Goal: Task Accomplishment & Management: Complete application form

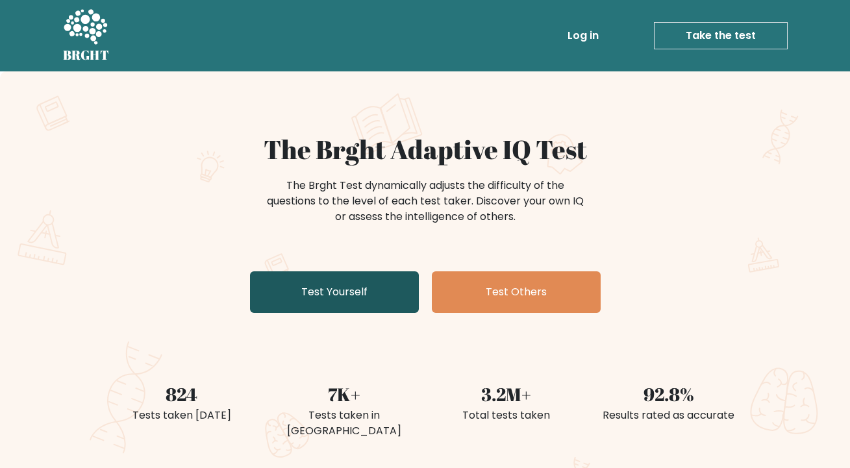
click at [324, 296] on link "Test Yourself" at bounding box center [334, 293] width 169 height 42
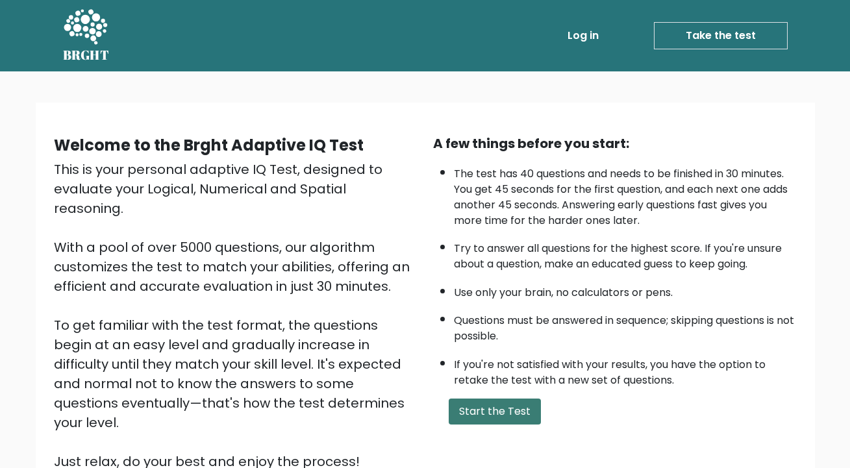
click at [509, 425] on button "Start the Test" at bounding box center [495, 412] width 92 height 26
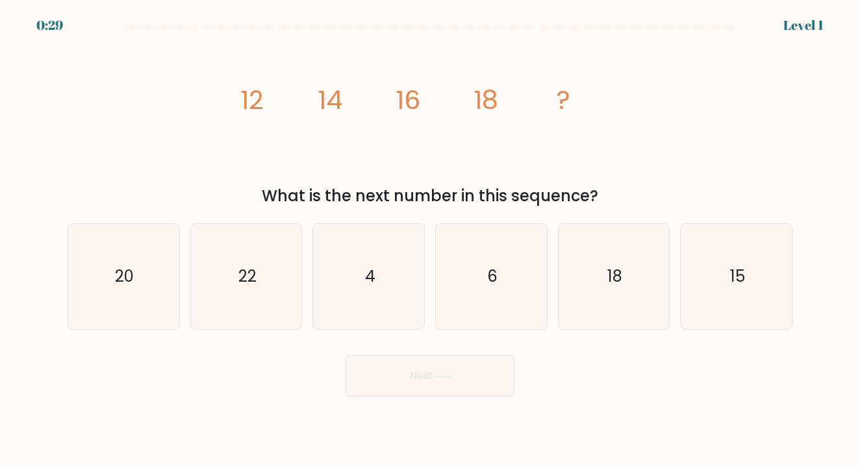
drag, startPoint x: 234, startPoint y: 94, endPoint x: 610, endPoint y: 196, distance: 389.6
click at [611, 197] on div "image/svg+xml 12 14 16 18 ? What is the next number in this sequence?" at bounding box center [430, 123] width 741 height 169
copy div "12 14 16 18 ? What is the next number in this sequence?"
click at [131, 285] on text "20" at bounding box center [124, 276] width 19 height 21
click at [430, 241] on input "a. 20" at bounding box center [430, 238] width 1 height 6
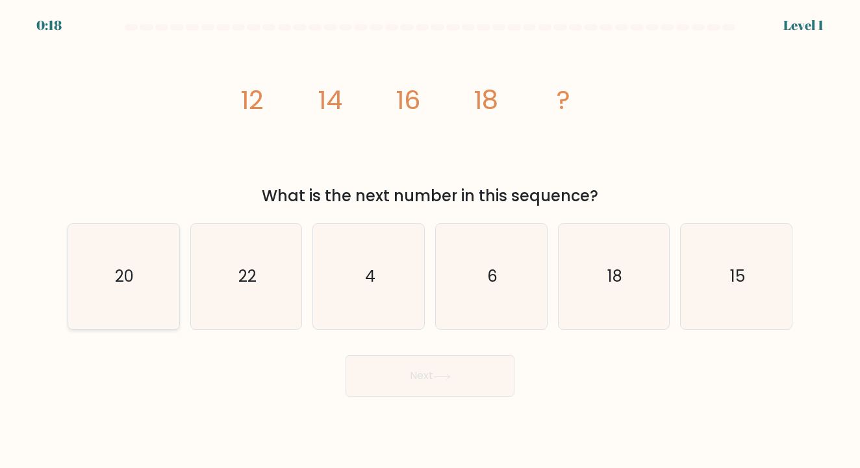
radio input "true"
click at [449, 372] on button "Next" at bounding box center [430, 376] width 169 height 42
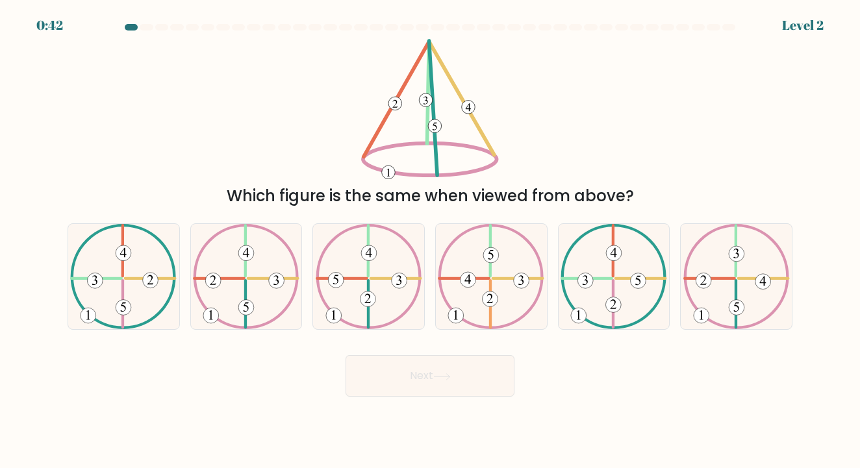
drag, startPoint x: 246, startPoint y: 71, endPoint x: 534, endPoint y: 134, distance: 295.1
click at [534, 134] on div "Which figure is the same when viewed from above?" at bounding box center [430, 123] width 741 height 169
drag, startPoint x: 334, startPoint y: 100, endPoint x: 605, endPoint y: 175, distance: 281.2
click at [605, 175] on div "Which figure is the same when viewed from above?" at bounding box center [430, 123] width 741 height 169
drag, startPoint x: 233, startPoint y: 195, endPoint x: 646, endPoint y: 205, distance: 412.7
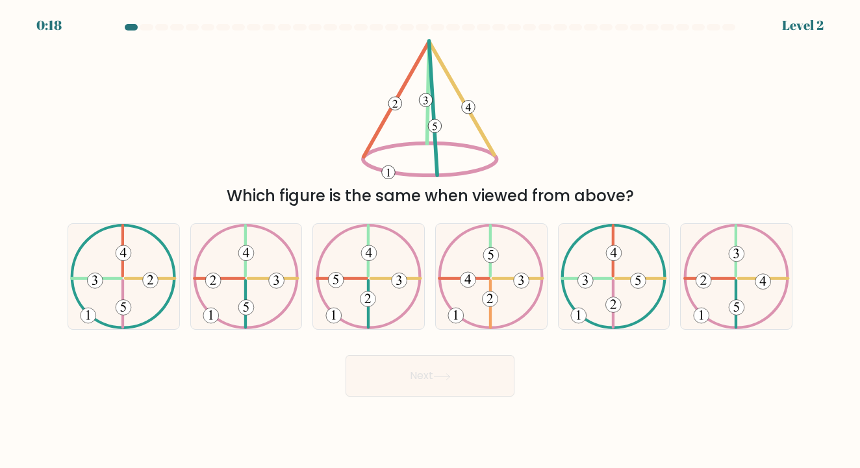
click at [640, 207] on div "Which figure is the same when viewed from above?" at bounding box center [429, 196] width 709 height 23
copy div "Which figure is the same when viewed from above?"
click at [127, 266] on icon at bounding box center [123, 276] width 107 height 105
click at [430, 241] on input "a." at bounding box center [430, 238] width 1 height 6
radio input "true"
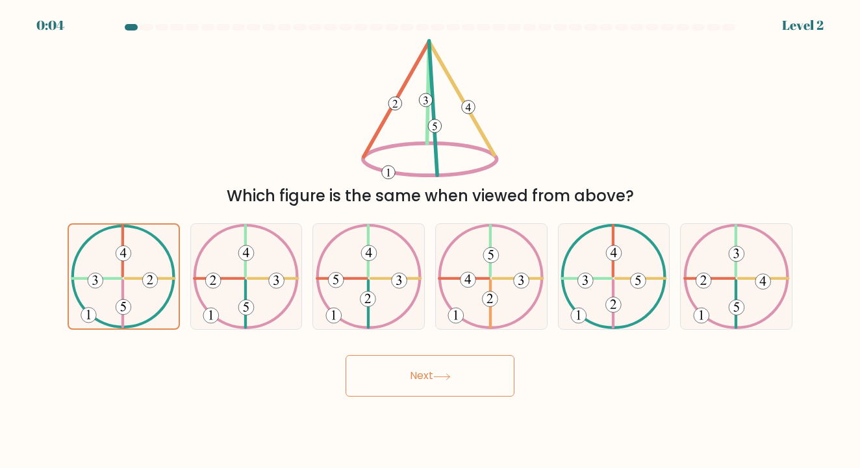
click at [448, 376] on icon at bounding box center [442, 377] width 18 height 7
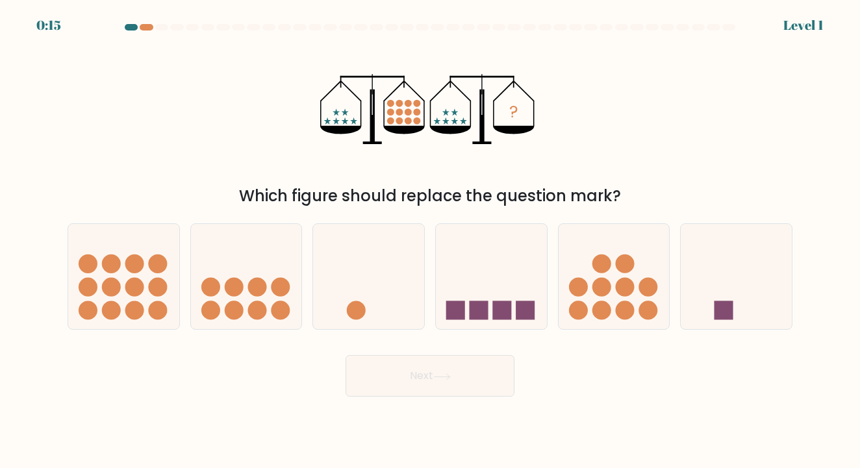
drag, startPoint x: 288, startPoint y: 102, endPoint x: 487, endPoint y: 107, distance: 198.9
click at [487, 107] on div "? Which figure should replace the question mark?" at bounding box center [430, 123] width 741 height 169
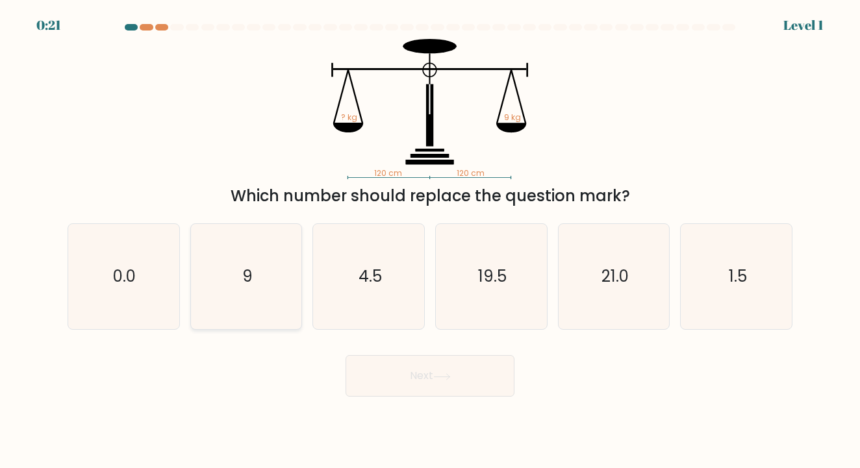
click at [256, 284] on icon "9" at bounding box center [246, 276] width 105 height 105
click at [430, 241] on input "b. 9" at bounding box center [430, 238] width 1 height 6
radio input "true"
click at [416, 374] on button "Next" at bounding box center [430, 376] width 169 height 42
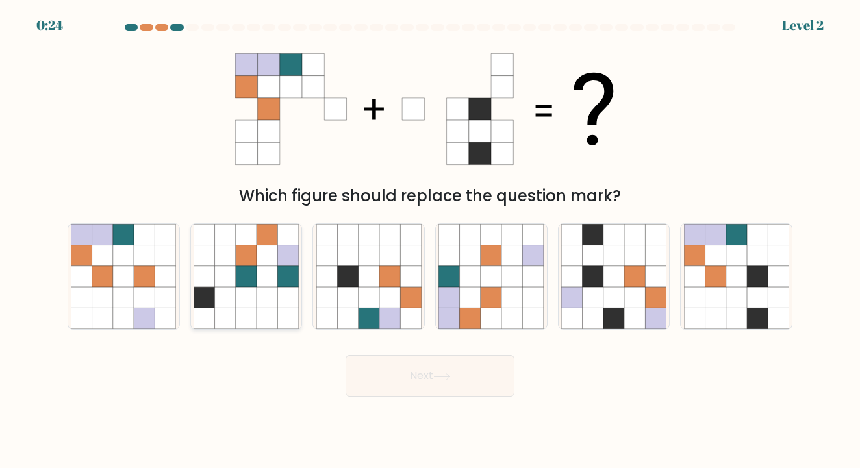
click at [229, 240] on icon at bounding box center [225, 235] width 21 height 21
click at [430, 240] on input "b." at bounding box center [430, 238] width 1 height 6
radio input "true"
click at [433, 376] on button "Next" at bounding box center [430, 376] width 169 height 42
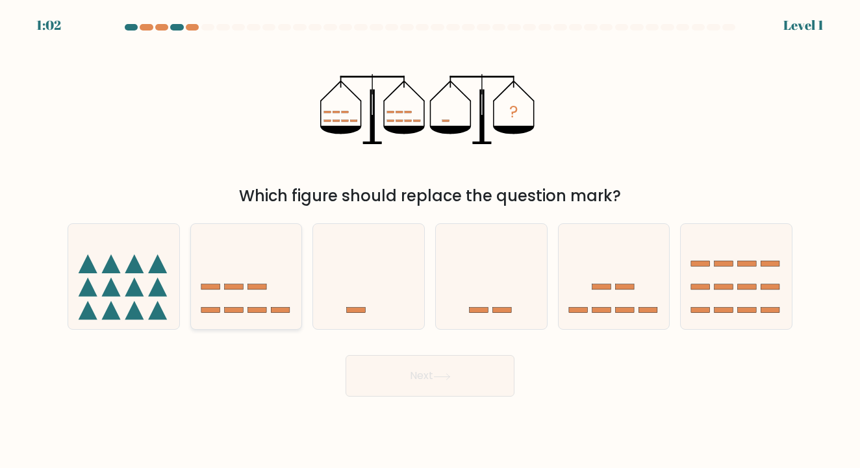
click at [281, 277] on icon at bounding box center [246, 277] width 111 height 92
click at [430, 241] on input "b." at bounding box center [430, 238] width 1 height 6
radio input "true"
click at [636, 279] on icon at bounding box center [614, 277] width 111 height 92
click at [431, 241] on input "e." at bounding box center [430, 238] width 1 height 6
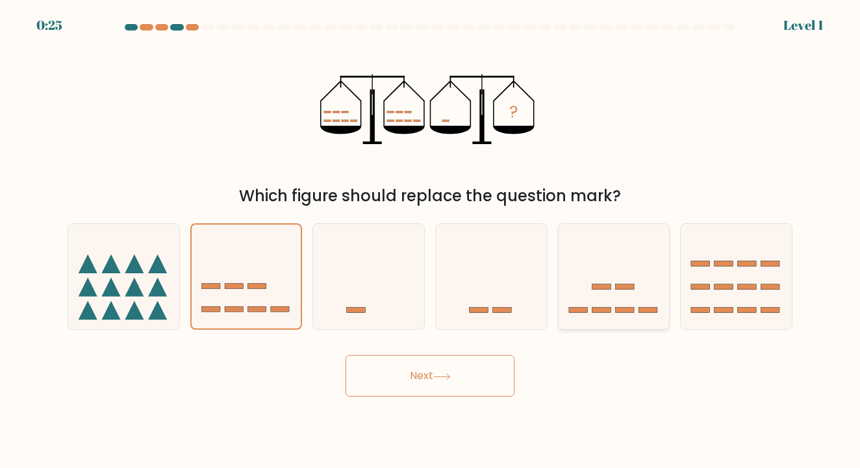
radio input "true"
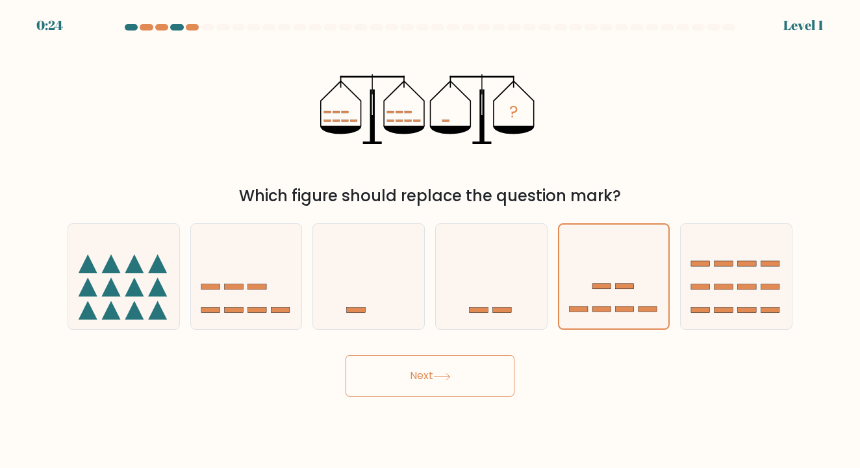
click at [458, 368] on button "Next" at bounding box center [430, 376] width 169 height 42
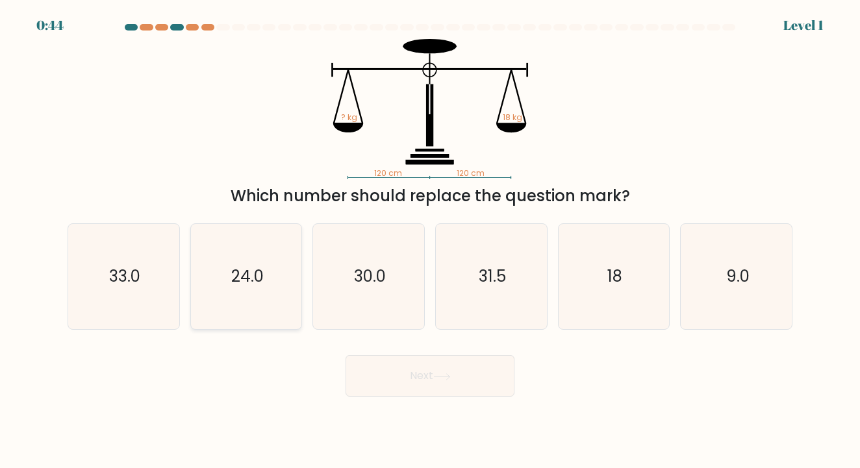
click at [246, 273] on text "24.0" at bounding box center [247, 276] width 32 height 21
click at [430, 241] on input "b. 24.0" at bounding box center [430, 238] width 1 height 6
radio input "true"
click at [443, 374] on icon at bounding box center [442, 377] width 18 height 7
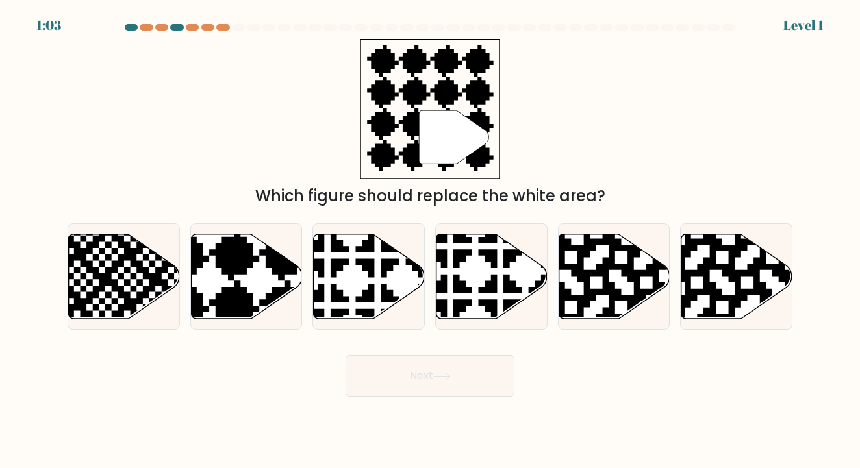
drag, startPoint x: 249, startPoint y: 198, endPoint x: 645, endPoint y: 198, distance: 395.7
click at [645, 198] on div "Which figure should replace the white area?" at bounding box center [429, 196] width 709 height 23
copy div "Which figure should replace the white area?"
click at [246, 283] on icon at bounding box center [246, 276] width 111 height 85
click at [430, 241] on input "b." at bounding box center [430, 238] width 1 height 6
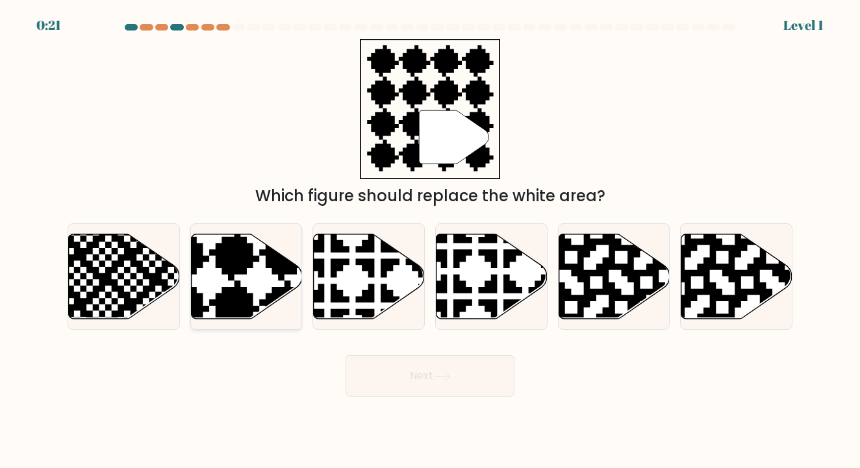
radio input "true"
click at [478, 380] on button "Next" at bounding box center [430, 376] width 169 height 42
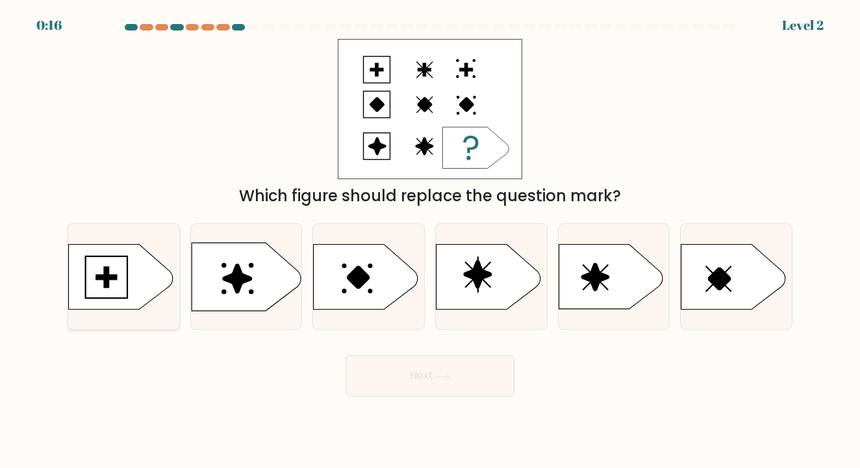
click at [110, 277] on rect at bounding box center [106, 277] width 20 height 5
click at [430, 241] on input "a." at bounding box center [430, 238] width 1 height 6
radio input "true"
click at [449, 370] on button "Next" at bounding box center [430, 376] width 169 height 42
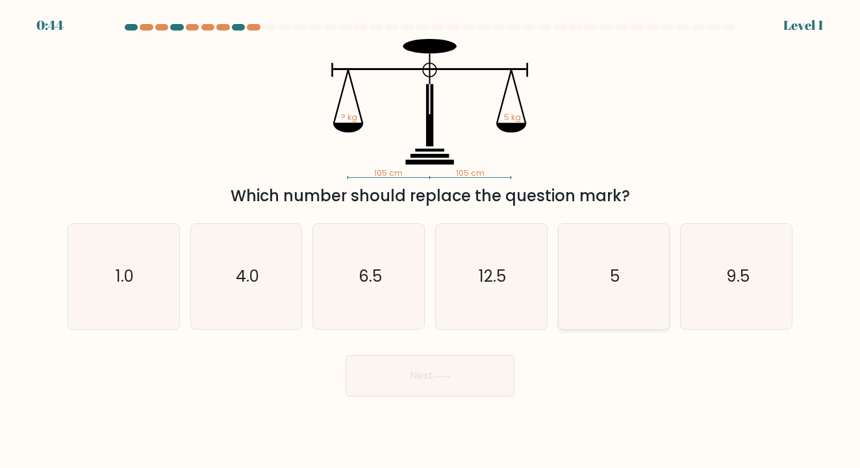
click at [604, 275] on icon "5" at bounding box center [613, 276] width 105 height 105
click at [431, 241] on input "e. 5" at bounding box center [430, 238] width 1 height 6
radio input "true"
click at [433, 368] on button "Next" at bounding box center [430, 376] width 169 height 42
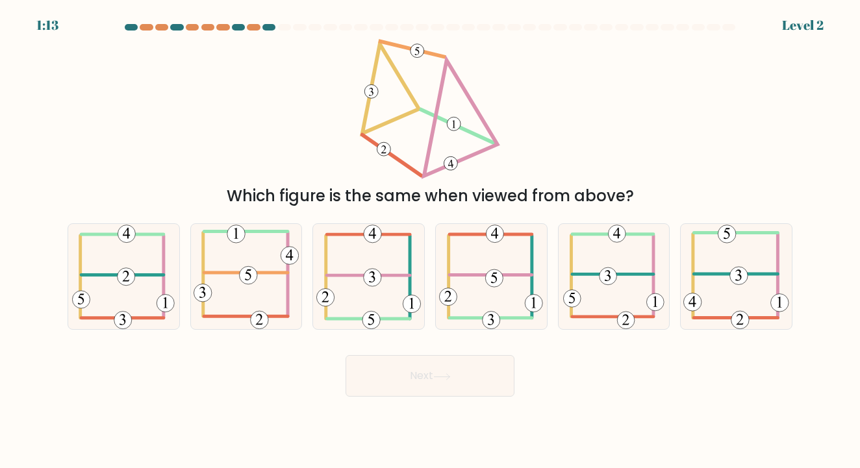
drag, startPoint x: 232, startPoint y: 197, endPoint x: 699, endPoint y: 196, distance: 467.1
click at [699, 196] on div "Which figure is the same when viewed from above?" at bounding box center [429, 196] width 709 height 23
copy div "Which figure is the same when viewed from above?"
click at [380, 266] on icon at bounding box center [368, 276] width 105 height 105
click at [430, 241] on input "c." at bounding box center [430, 238] width 1 height 6
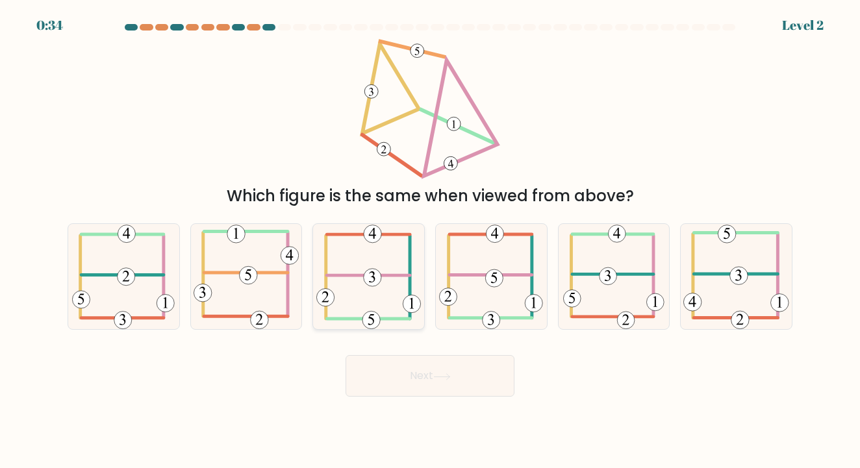
radio input "true"
click at [430, 379] on button "Next" at bounding box center [430, 376] width 169 height 42
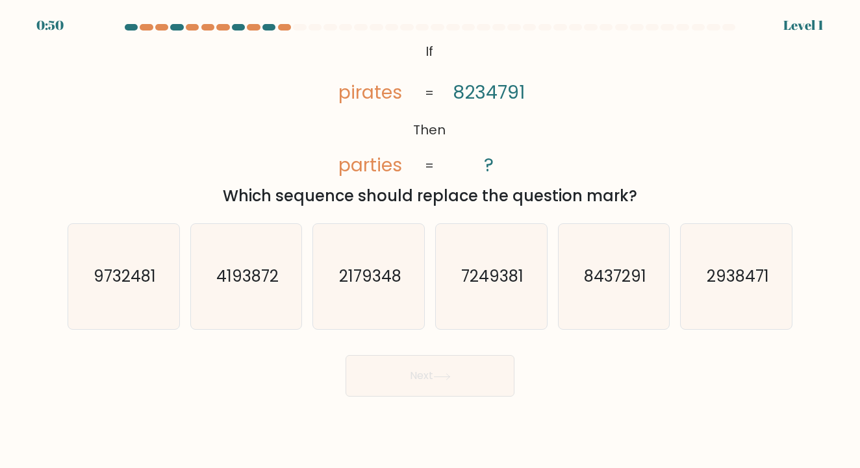
drag, startPoint x: 370, startPoint y: 44, endPoint x: 509, endPoint y: 92, distance: 147.7
click at [509, 92] on icon "@import url('https://fonts.googleapis.com/css?family=Abril+Fatface:400,100,100i…" at bounding box center [430, 109] width 228 height 140
drag, startPoint x: 452, startPoint y: 90, endPoint x: 514, endPoint y: 94, distance: 62.5
click at [514, 94] on icon "@import url('https://fonts.googleapis.com/css?family=Abril+Fatface:400,100,100i…" at bounding box center [430, 109] width 228 height 140
drag, startPoint x: 440, startPoint y: 90, endPoint x: 542, endPoint y: 103, distance: 102.3
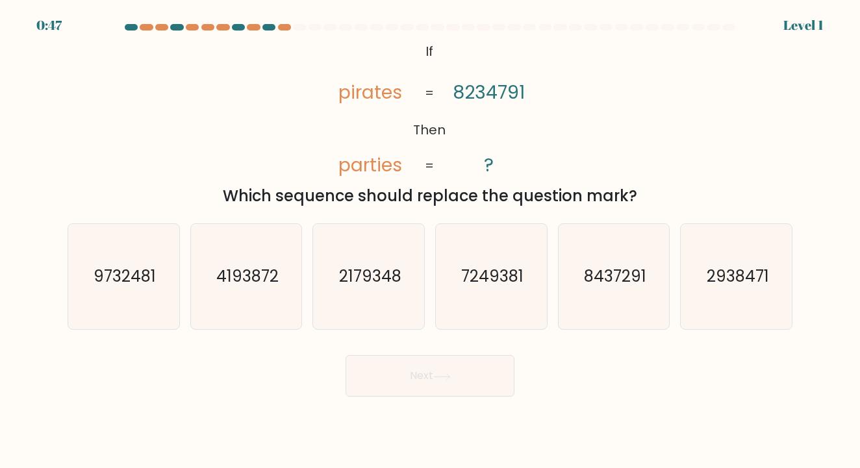
click at [542, 103] on icon "@import url('https://fonts.googleapis.com/css?family=Abril+Fatface:400,100,100i…" at bounding box center [430, 109] width 228 height 140
drag, startPoint x: 459, startPoint y: 91, endPoint x: 516, endPoint y: 102, distance: 57.6
click at [516, 102] on icon "@import url('https://fonts.googleapis.com/css?family=Abril+Fatface:400,100,100i…" at bounding box center [430, 109] width 228 height 140
click at [630, 281] on text "8437291" at bounding box center [615, 276] width 62 height 21
click at [431, 241] on input "e. 8437291" at bounding box center [430, 238] width 1 height 6
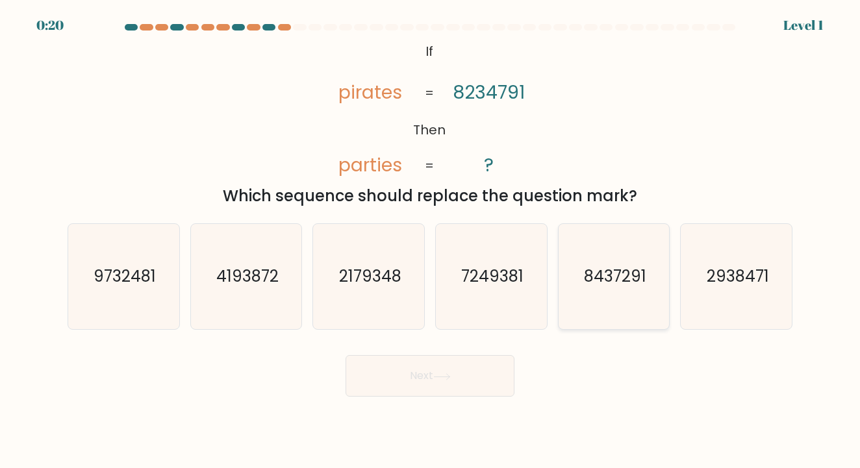
radio input "true"
click at [450, 372] on button "Next" at bounding box center [430, 376] width 169 height 42
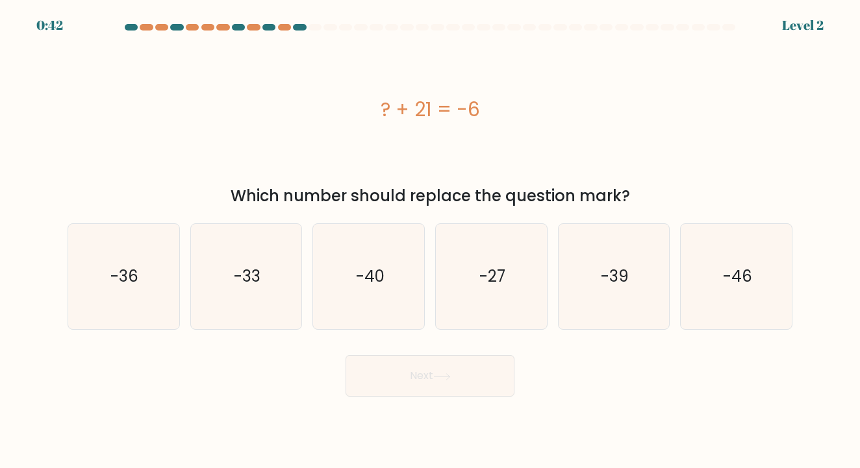
drag, startPoint x: 383, startPoint y: 108, endPoint x: 543, endPoint y: 122, distance: 161.1
click at [543, 122] on div "? + 21 = -6" at bounding box center [430, 109] width 725 height 29
copy div "? + 21 = -6"
drag, startPoint x: 297, startPoint y: 188, endPoint x: 626, endPoint y: 198, distance: 329.5
click at [639, 203] on div "Which number should replace the question mark?" at bounding box center [429, 196] width 709 height 23
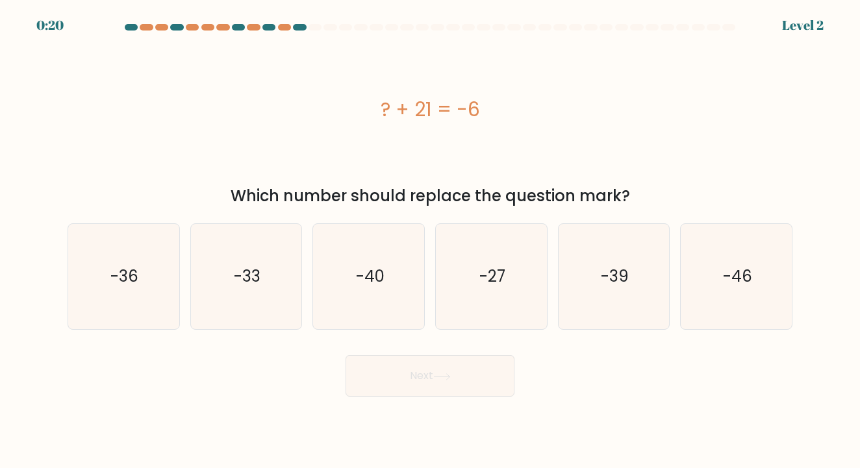
copy div "Which number should replace the question mark?"
click at [511, 267] on icon "-27" at bounding box center [491, 276] width 105 height 105
click at [431, 241] on input "d. -27" at bounding box center [430, 238] width 1 height 6
radio input "true"
click at [455, 382] on button "Next" at bounding box center [430, 376] width 169 height 42
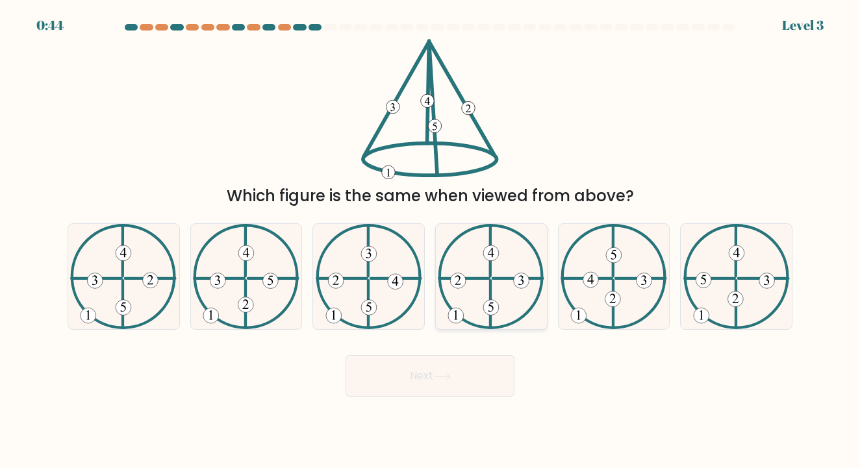
click at [492, 254] on 249 at bounding box center [492, 254] width 16 height 16
click at [431, 241] on input "d." at bounding box center [430, 238] width 1 height 6
radio input "true"
click at [468, 392] on button "Next" at bounding box center [430, 376] width 169 height 42
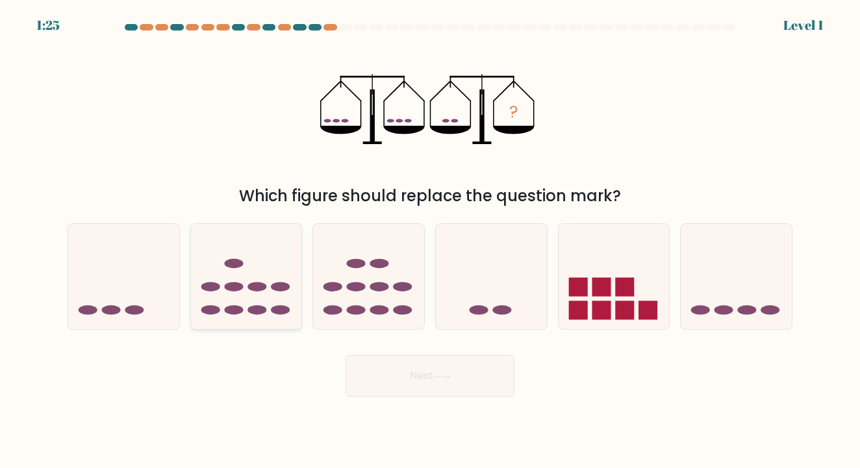
click at [252, 283] on ellipse at bounding box center [257, 287] width 19 height 10
click at [430, 241] on input "b." at bounding box center [430, 238] width 1 height 6
radio input "true"
drag, startPoint x: 445, startPoint y: 355, endPoint x: 439, endPoint y: 364, distance: 11.4
click at [445, 355] on div "Next" at bounding box center [430, 371] width 741 height 51
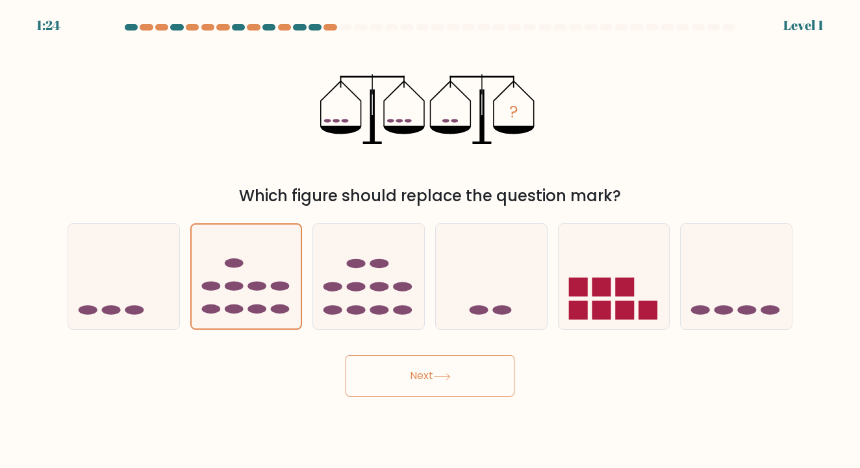
click at [437, 370] on button "Next" at bounding box center [430, 376] width 169 height 42
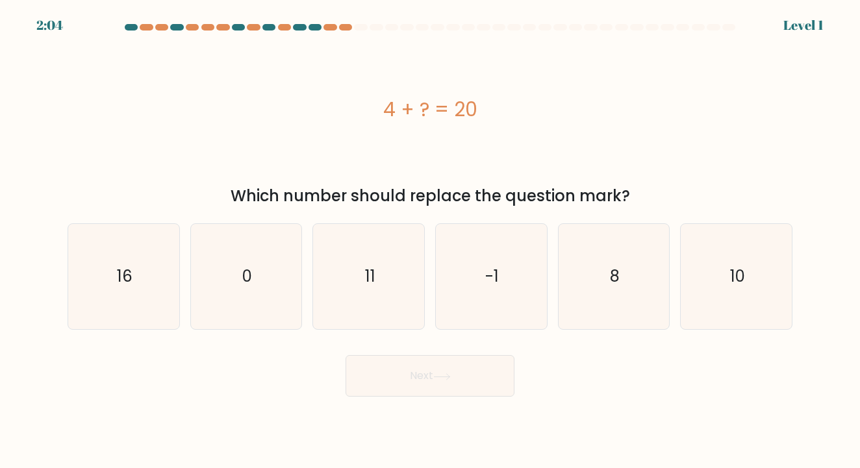
drag, startPoint x: 400, startPoint y: 111, endPoint x: 518, endPoint y: 110, distance: 117.6
click at [520, 110] on div "4 + ? = 20" at bounding box center [430, 109] width 725 height 29
copy div "4 + ? = 20"
drag, startPoint x: 236, startPoint y: 196, endPoint x: 658, endPoint y: 193, distance: 421.7
click at [658, 193] on div "Which number should replace the question mark?" at bounding box center [429, 196] width 709 height 23
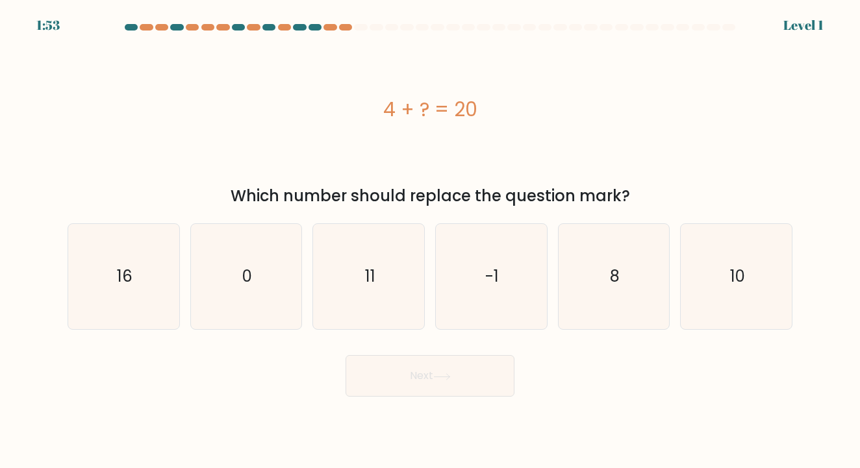
copy div "Which number should replace the question mark?"
click at [129, 288] on icon "16" at bounding box center [123, 276] width 105 height 105
click at [430, 241] on input "a. 16" at bounding box center [430, 238] width 1 height 6
radio input "true"
click at [439, 377] on icon at bounding box center [442, 377] width 18 height 7
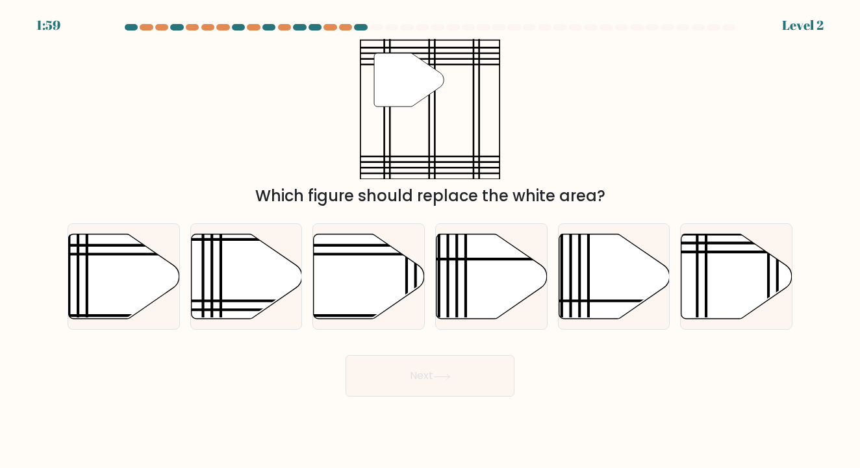
drag, startPoint x: 258, startPoint y: 190, endPoint x: 666, endPoint y: 189, distance: 408.0
click at [671, 192] on div "Which figure should replace the white area?" at bounding box center [429, 196] width 709 height 23
copy div "Which figure should replace the white area?"
click at [251, 262] on icon at bounding box center [246, 276] width 111 height 85
click at [430, 241] on input "b." at bounding box center [430, 238] width 1 height 6
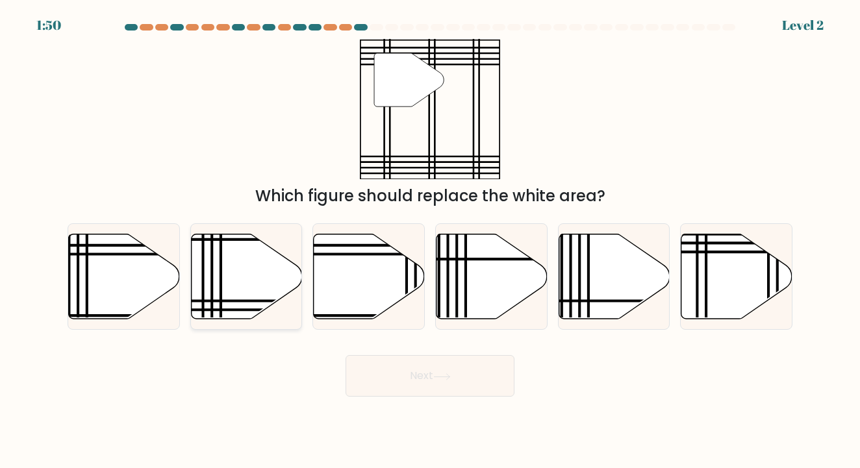
radio input "true"
click at [433, 385] on button "Next" at bounding box center [430, 376] width 169 height 42
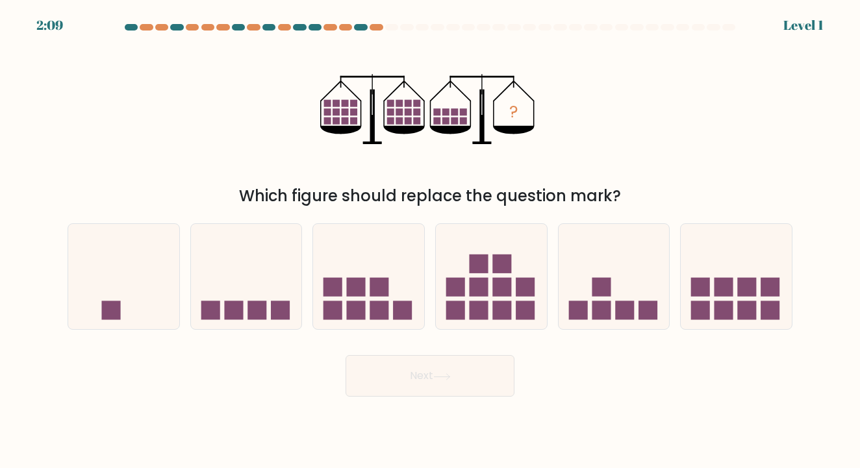
drag, startPoint x: 242, startPoint y: 195, endPoint x: 659, endPoint y: 191, distance: 416.5
click at [659, 191] on div "Which figure should replace the question mark?" at bounding box center [429, 196] width 709 height 23
copy div "Which figure should replace the question mark?"
click at [674, 142] on div "? Which figure should replace the question mark?" at bounding box center [430, 123] width 741 height 169
click at [755, 311] on rect at bounding box center [747, 310] width 19 height 19
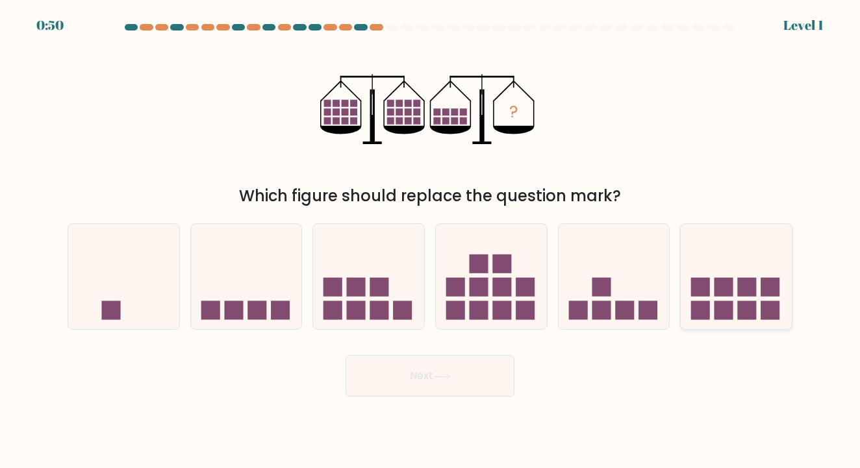
click at [431, 241] on input "f." at bounding box center [430, 238] width 1 height 6
radio input "true"
click at [430, 378] on button "Next" at bounding box center [430, 376] width 169 height 42
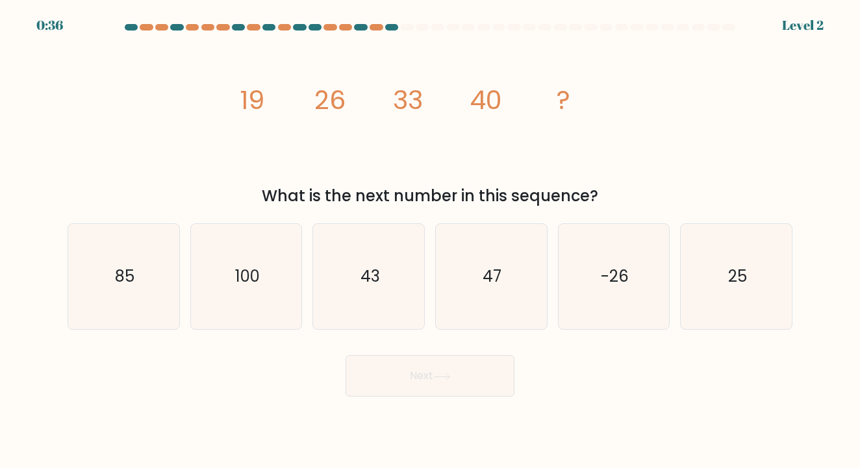
drag, startPoint x: 264, startPoint y: 200, endPoint x: 651, endPoint y: 194, distance: 387.3
click at [651, 194] on div "What is the next number in this sequence?" at bounding box center [429, 196] width 709 height 23
copy div "What is the next number in this sequence?"
click at [518, 235] on icon "47" at bounding box center [491, 276] width 105 height 105
click at [431, 235] on input "d. 47" at bounding box center [430, 238] width 1 height 6
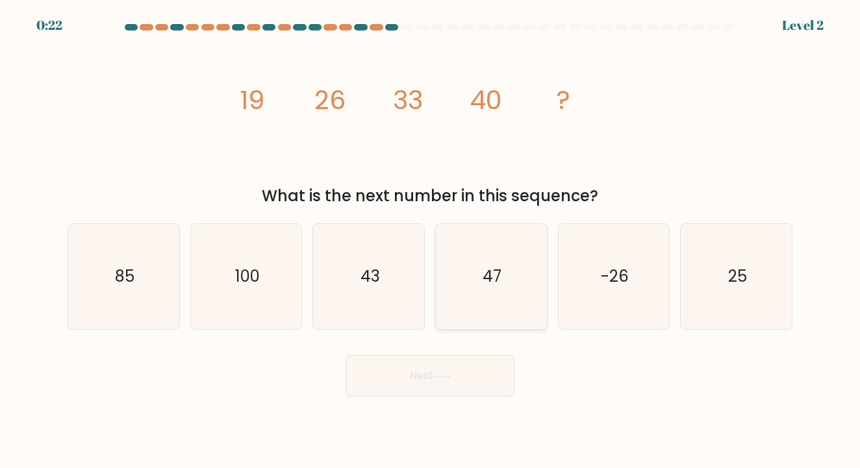
radio input "true"
click at [467, 375] on button "Next" at bounding box center [430, 376] width 169 height 42
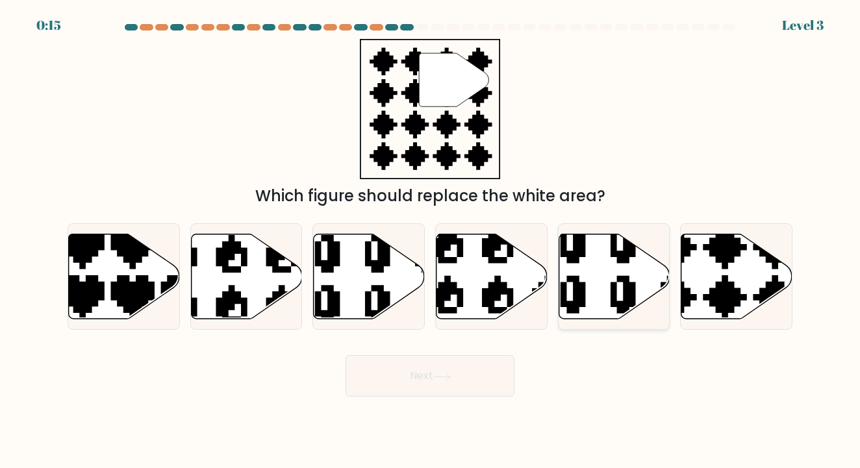
click at [604, 274] on icon at bounding box center [614, 276] width 111 height 85
click at [431, 241] on input "e." at bounding box center [430, 238] width 1 height 6
radio input "true"
click at [461, 379] on button "Next" at bounding box center [430, 376] width 169 height 42
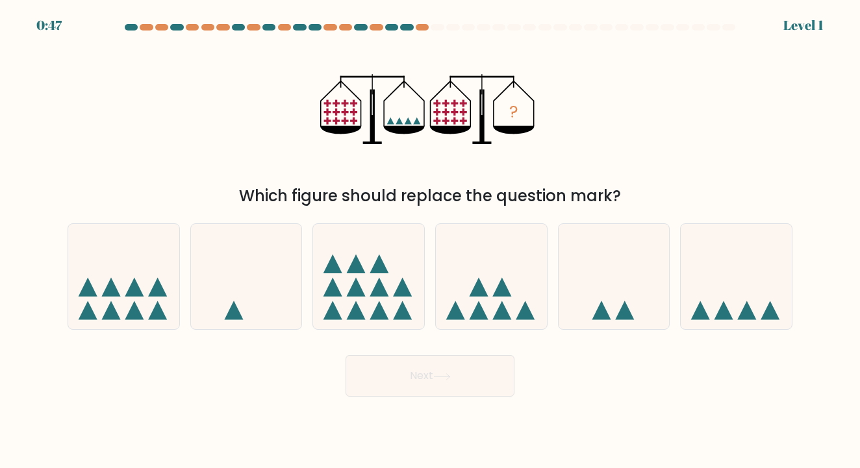
drag, startPoint x: 284, startPoint y: 192, endPoint x: 676, endPoint y: 192, distance: 391.8
click at [676, 192] on div "Which figure should replace the question mark?" at bounding box center [429, 196] width 709 height 23
copy div "Which figure should replace the question mark?"
click at [752, 296] on icon at bounding box center [736, 277] width 111 height 92
click at [431, 241] on input "f." at bounding box center [430, 238] width 1 height 6
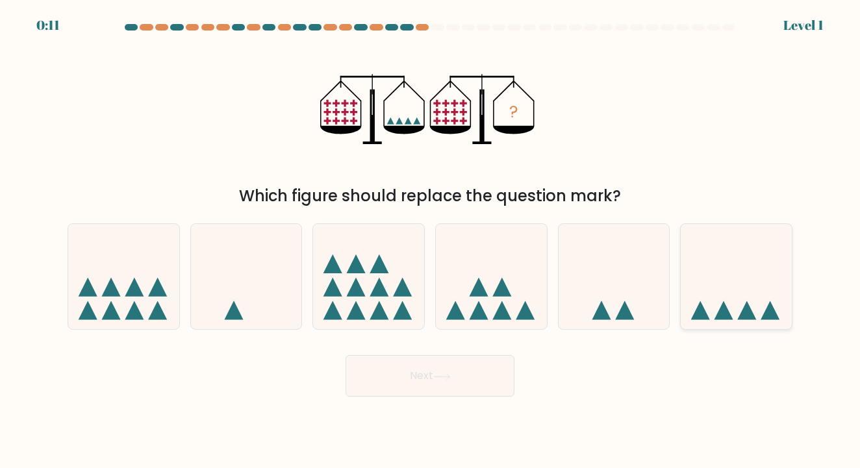
radio input "true"
click at [444, 374] on icon at bounding box center [442, 377] width 18 height 7
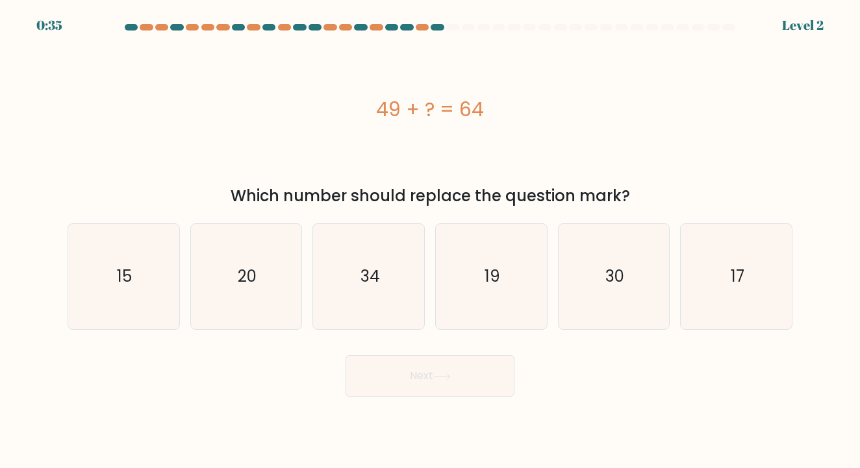
drag, startPoint x: 376, startPoint y: 107, endPoint x: 531, endPoint y: 114, distance: 154.8
click at [529, 115] on div "49 + ? = 64" at bounding box center [430, 109] width 725 height 29
drag, startPoint x: 234, startPoint y: 189, endPoint x: 666, endPoint y: 186, distance: 432.1
click at [666, 186] on div "Which number should replace the question mark?" at bounding box center [429, 196] width 709 height 23
click at [129, 287] on text "15" at bounding box center [124, 276] width 15 height 21
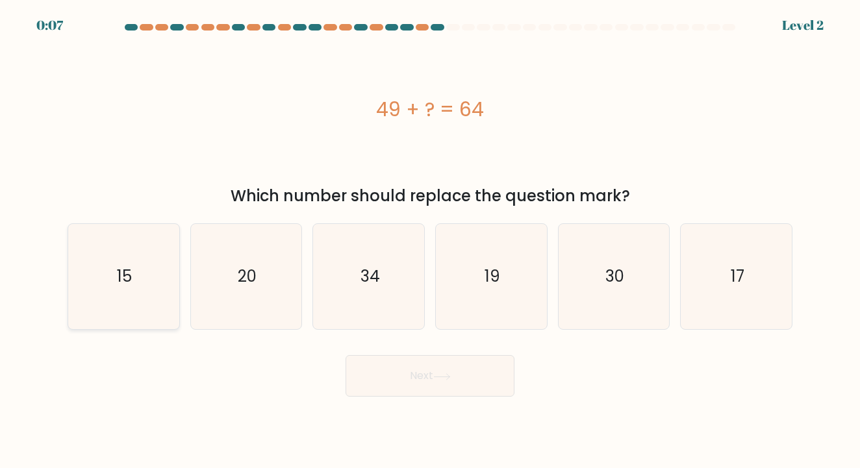
click at [430, 241] on input "a. 15" at bounding box center [430, 238] width 1 height 6
radio input "true"
click at [478, 390] on button "Next" at bounding box center [430, 376] width 169 height 42
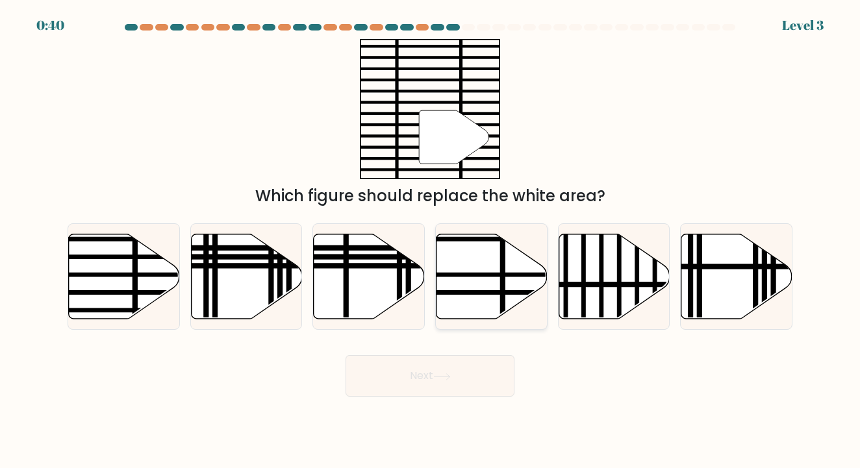
click at [509, 282] on icon at bounding box center [492, 276] width 111 height 85
click at [431, 241] on input "d." at bounding box center [430, 238] width 1 height 6
radio input "true"
click at [470, 379] on button "Next" at bounding box center [430, 376] width 169 height 42
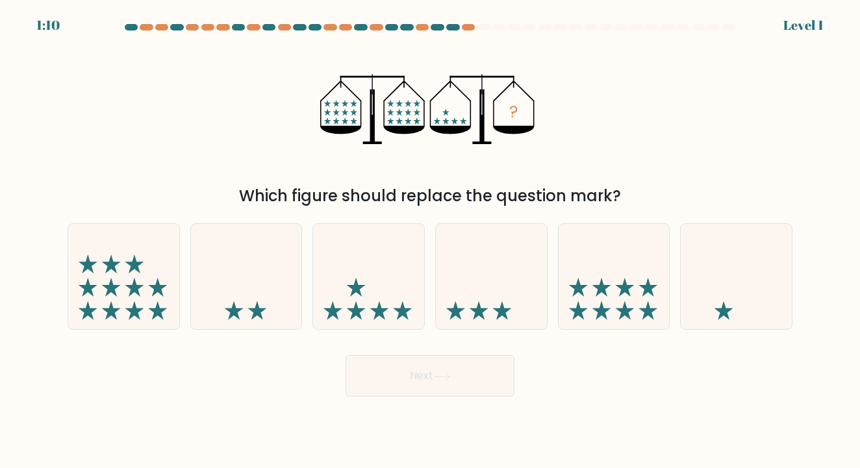
drag, startPoint x: 237, startPoint y: 190, endPoint x: 644, endPoint y: 192, distance: 407.4
click at [644, 193] on div "Which figure should replace the question mark?" at bounding box center [429, 196] width 709 height 23
click at [387, 282] on icon at bounding box center [368, 277] width 111 height 92
click at [430, 241] on input "c." at bounding box center [430, 238] width 1 height 6
radio input "true"
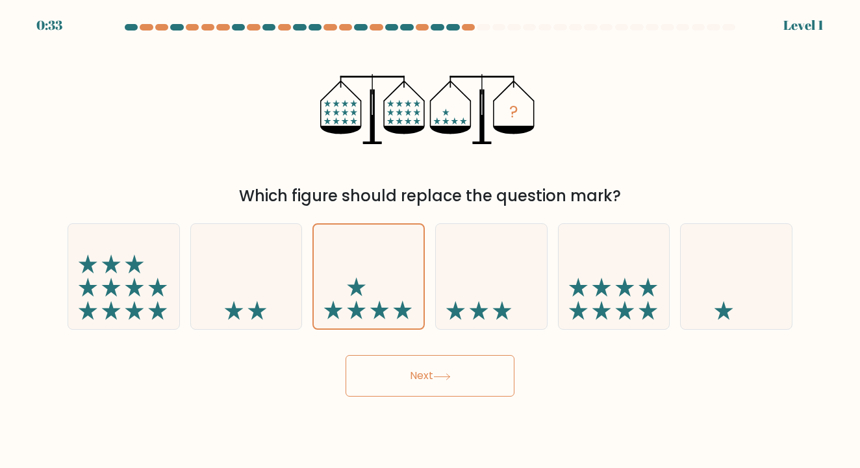
click at [423, 370] on button "Next" at bounding box center [430, 376] width 169 height 42
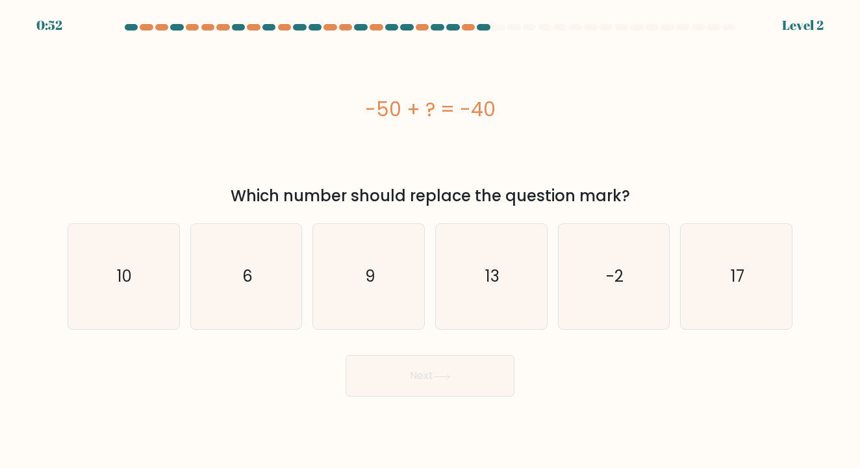
drag, startPoint x: 366, startPoint y: 109, endPoint x: 531, endPoint y: 116, distance: 165.2
click at [531, 116] on div "-50 + ? = -40" at bounding box center [430, 109] width 725 height 29
drag, startPoint x: 234, startPoint y: 196, endPoint x: 635, endPoint y: 201, distance: 401.5
click at [635, 201] on div "Which number should replace the question mark?" at bounding box center [429, 196] width 709 height 23
click at [141, 290] on icon "10" at bounding box center [123, 276] width 105 height 105
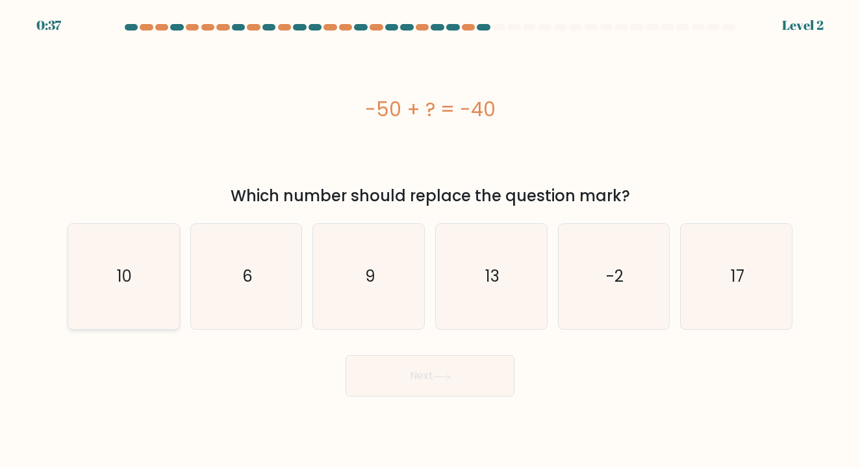
click at [430, 241] on input "a. 10" at bounding box center [430, 238] width 1 height 6
radio input "true"
click at [468, 383] on button "Next" at bounding box center [430, 376] width 169 height 42
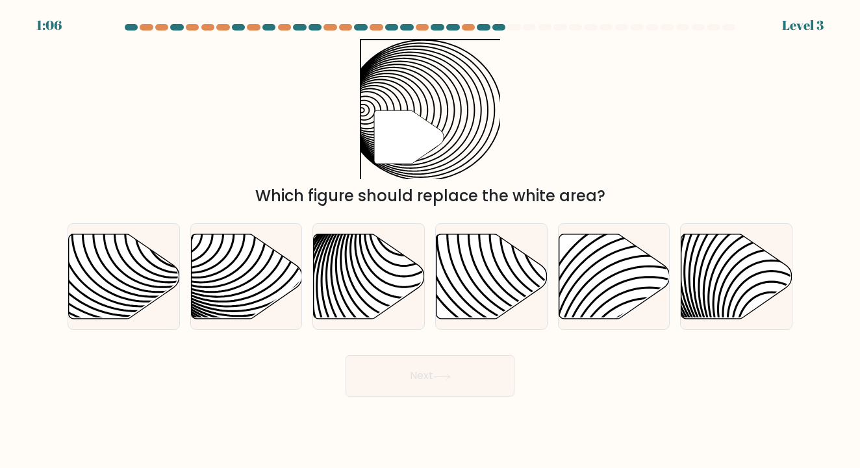
drag, startPoint x: 304, startPoint y: 196, endPoint x: 607, endPoint y: 205, distance: 303.5
click at [607, 205] on div "Which figure should replace the white area?" at bounding box center [429, 196] width 709 height 23
click at [612, 282] on icon at bounding box center [614, 276] width 111 height 85
click at [431, 241] on input "e." at bounding box center [430, 238] width 1 height 6
radio input "true"
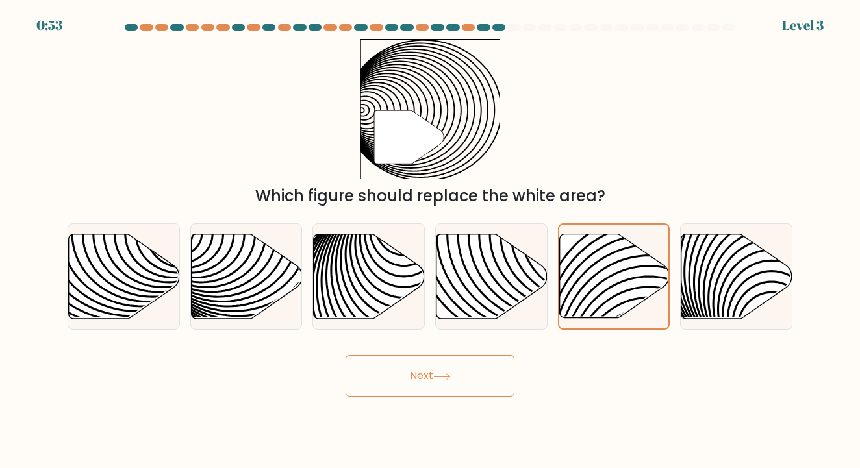
click at [457, 383] on button "Next" at bounding box center [430, 376] width 169 height 42
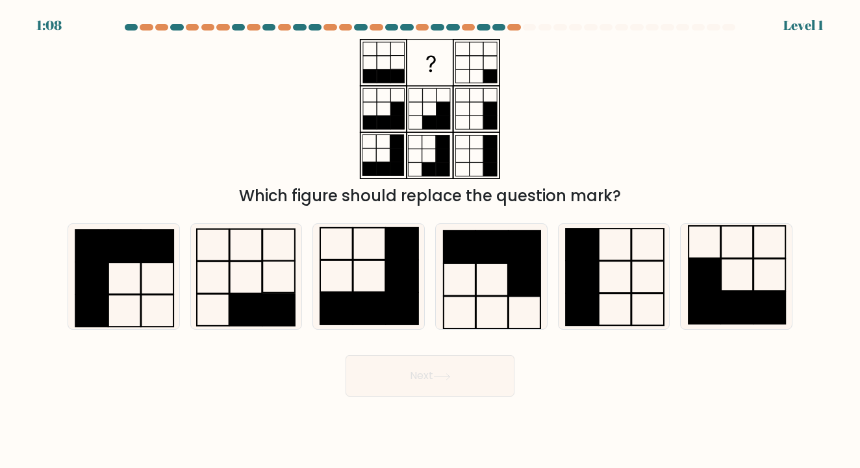
drag, startPoint x: 242, startPoint y: 191, endPoint x: 632, endPoint y: 198, distance: 389.9
click at [632, 198] on div "Which figure should replace the question mark?" at bounding box center [429, 196] width 709 height 23
click at [500, 272] on icon at bounding box center [491, 276] width 105 height 105
click at [431, 241] on input "d." at bounding box center [430, 238] width 1 height 6
radio input "true"
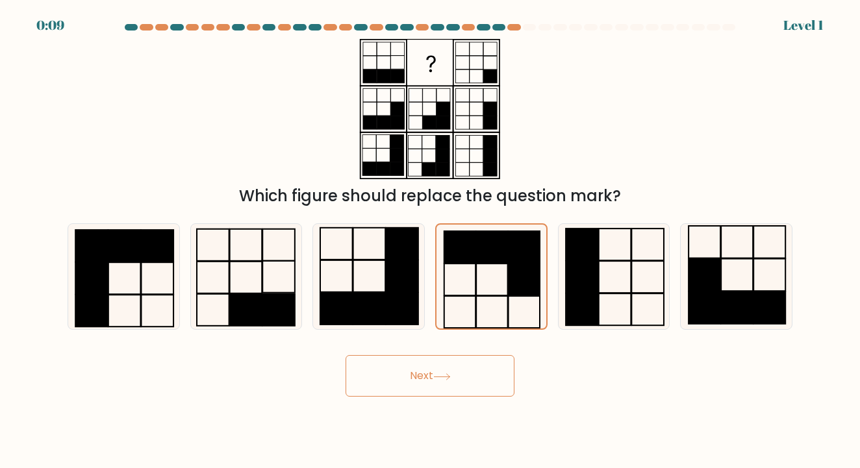
click at [416, 372] on button "Next" at bounding box center [430, 376] width 169 height 42
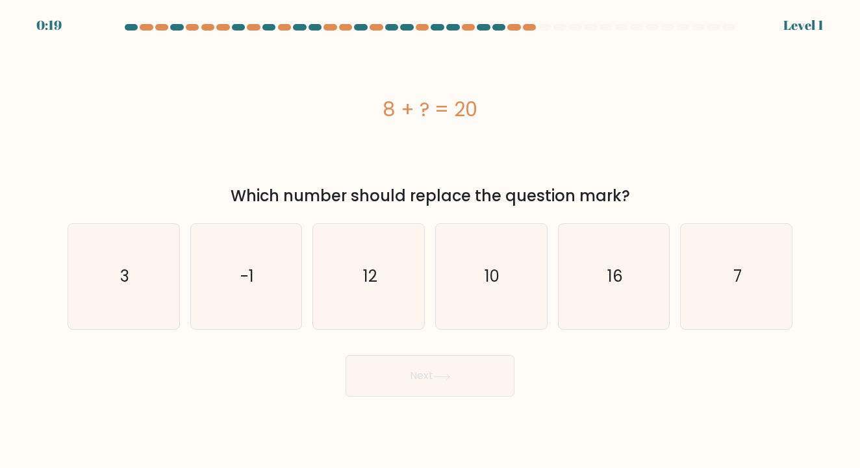
drag, startPoint x: 388, startPoint y: 110, endPoint x: 503, endPoint y: 116, distance: 115.1
click at [502, 115] on div "8 + ? = 20" at bounding box center [430, 109] width 725 height 29
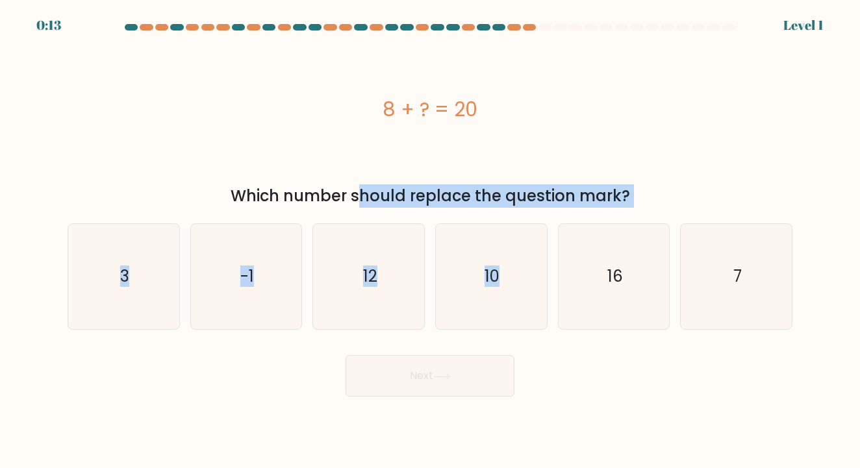
drag, startPoint x: 239, startPoint y: 192, endPoint x: 632, endPoint y: 209, distance: 393.4
click at [632, 209] on form "a. 3" at bounding box center [430, 210] width 860 height 373
click at [350, 285] on icon "12" at bounding box center [368, 276] width 105 height 105
click at [430, 241] on input "c. 12" at bounding box center [430, 238] width 1 height 6
radio input "true"
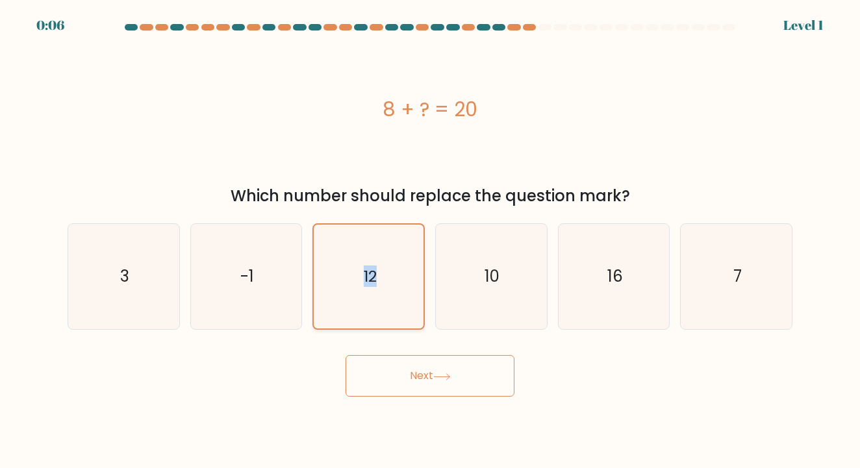
click at [350, 285] on icon "12" at bounding box center [369, 277] width 104 height 104
click at [430, 241] on input "c. 12" at bounding box center [430, 238] width 1 height 6
click at [431, 366] on button "Next" at bounding box center [430, 376] width 169 height 42
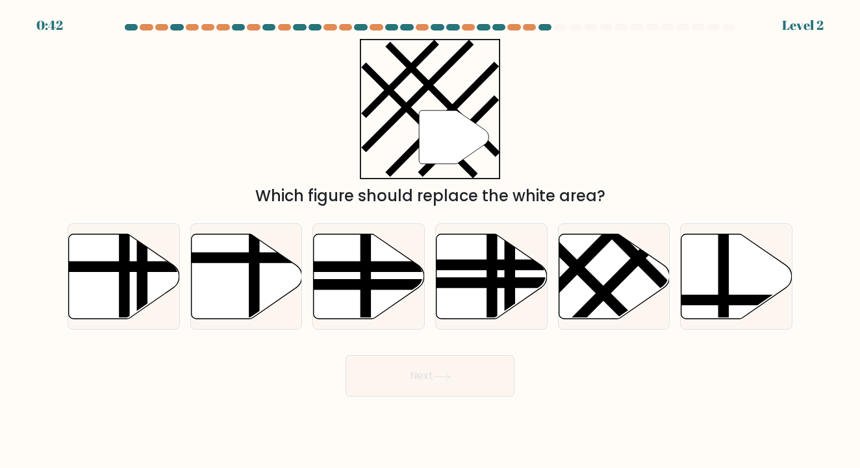
click at [680, 267] on div "f." at bounding box center [736, 276] width 123 height 107
click at [708, 285] on icon at bounding box center [737, 276] width 111 height 85
click at [431, 241] on input "f." at bounding box center [430, 238] width 1 height 6
radio input "true"
click at [481, 366] on button "Next" at bounding box center [430, 376] width 169 height 42
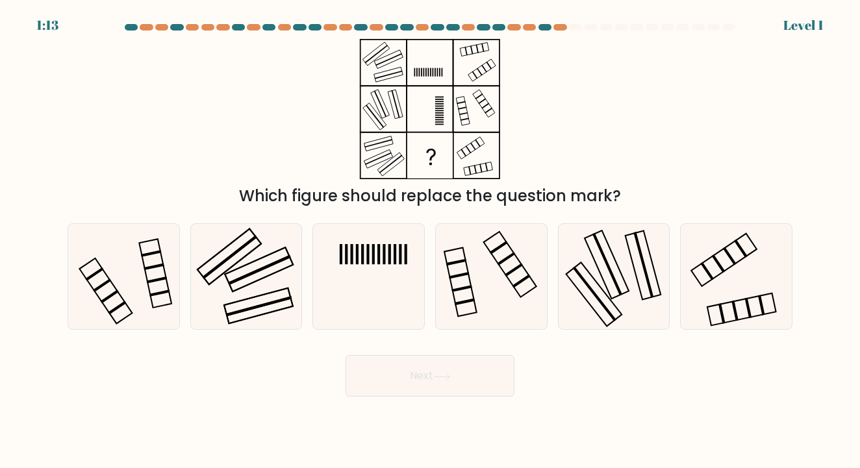
drag, startPoint x: 246, startPoint y: 194, endPoint x: 632, endPoint y: 194, distance: 385.9
click at [632, 194] on div "Which figure should replace the question mark?" at bounding box center [429, 196] width 709 height 23
click at [682, 88] on div "Which figure should replace the question mark?" at bounding box center [430, 123] width 741 height 169
click at [356, 298] on icon at bounding box center [368, 276] width 105 height 105
click at [430, 241] on input "c." at bounding box center [430, 238] width 1 height 6
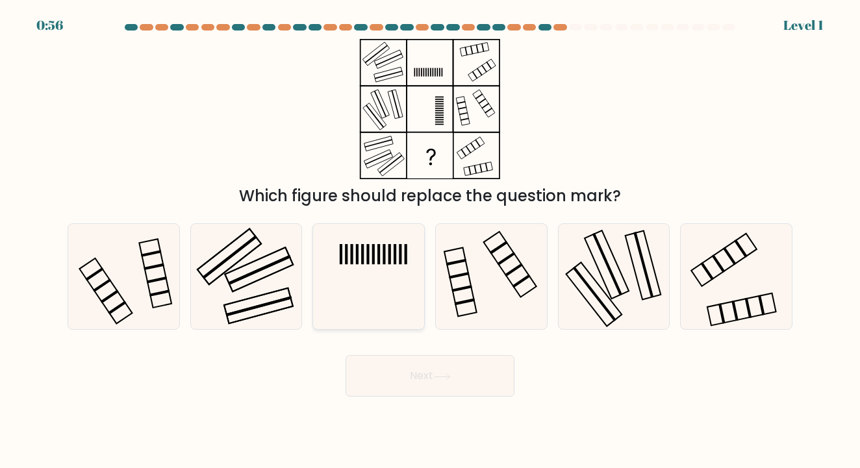
radio input "true"
click at [433, 383] on button "Next" at bounding box center [430, 376] width 169 height 42
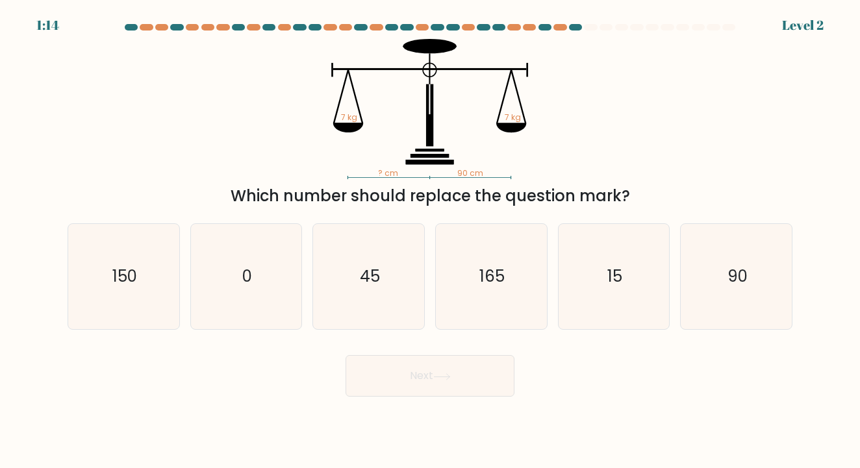
drag, startPoint x: 225, startPoint y: 187, endPoint x: 672, endPoint y: 190, distance: 447.0
click at [672, 190] on div "Which number should replace the question mark?" at bounding box center [429, 196] width 709 height 23
click at [644, 363] on div "Next" at bounding box center [430, 371] width 741 height 51
click at [732, 277] on text "90" at bounding box center [738, 276] width 20 height 21
click at [431, 241] on input "f. 90" at bounding box center [430, 238] width 1 height 6
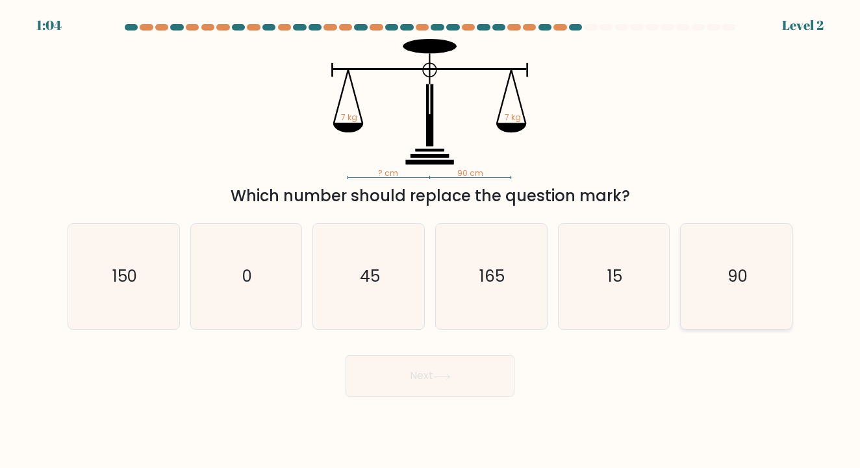
radio input "true"
click at [437, 387] on button "Next" at bounding box center [430, 376] width 169 height 42
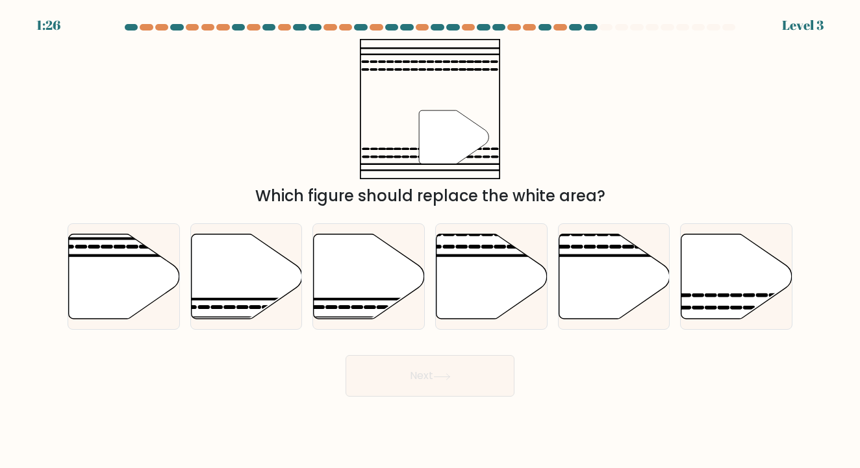
drag, startPoint x: 256, startPoint y: 195, endPoint x: 633, endPoint y: 203, distance: 376.9
click at [633, 203] on div "Which figure should replace the white area?" at bounding box center [429, 196] width 709 height 23
click at [114, 286] on icon at bounding box center [124, 276] width 111 height 85
click at [430, 241] on input "a." at bounding box center [430, 238] width 1 height 6
radio input "true"
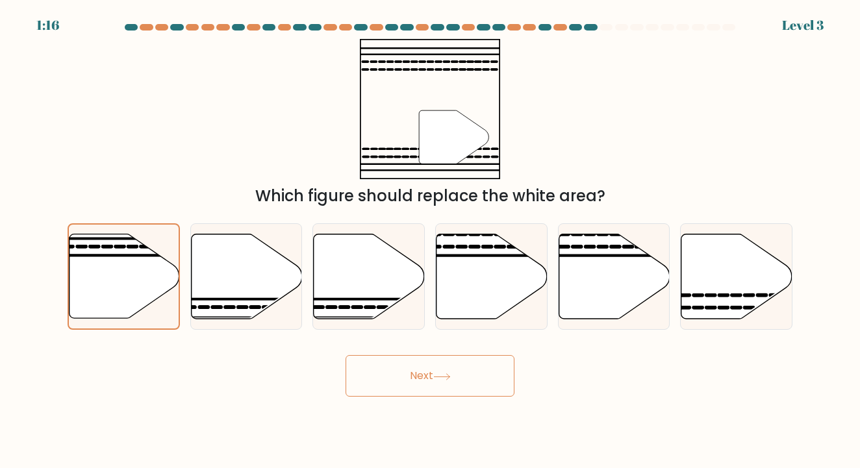
click at [442, 374] on icon at bounding box center [442, 377] width 18 height 7
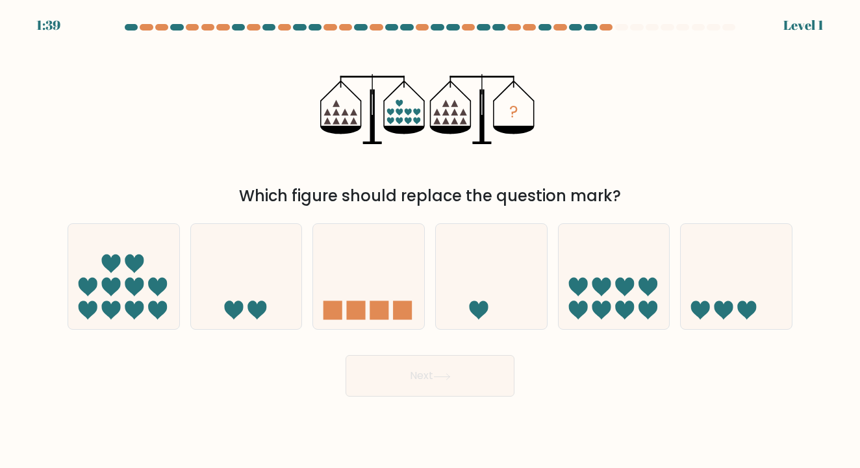
drag, startPoint x: 244, startPoint y: 189, endPoint x: 621, endPoint y: 198, distance: 376.9
click at [620, 199] on div "Which figure should replace the question mark?" at bounding box center [429, 196] width 709 height 23
click at [665, 118] on div "? Which figure should replace the question mark?" at bounding box center [430, 123] width 741 height 169
click at [738, 294] on icon at bounding box center [736, 277] width 111 height 92
click at [431, 241] on input "f." at bounding box center [430, 238] width 1 height 6
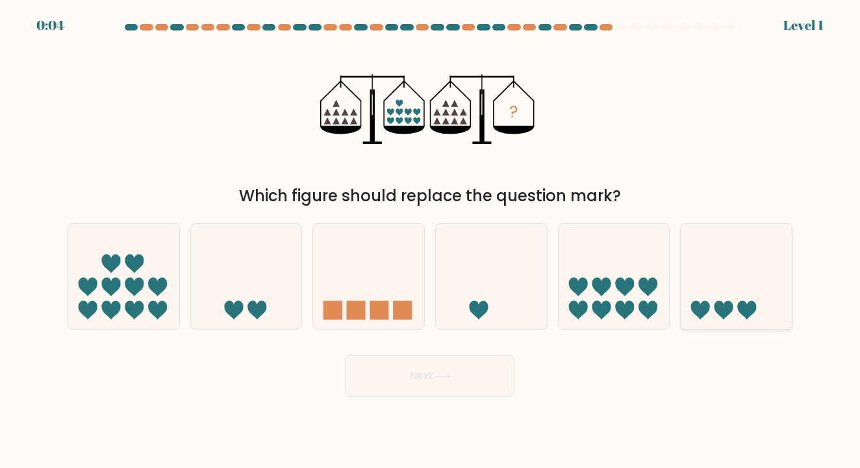
radio input "true"
click at [465, 372] on button "Next" at bounding box center [430, 376] width 169 height 42
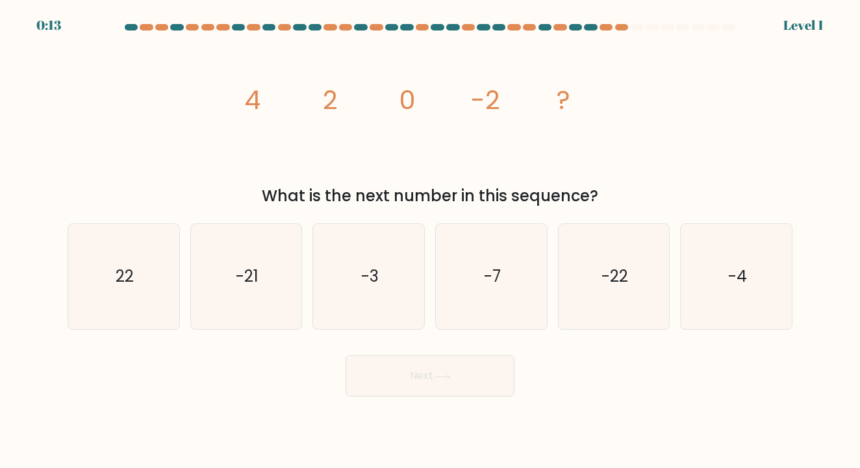
drag, startPoint x: 250, startPoint y: 105, endPoint x: 573, endPoint y: 101, distance: 322.9
click at [574, 101] on icon "image/svg+xml 4 2 0 -2 ?" at bounding box center [430, 109] width 390 height 140
drag, startPoint x: 242, startPoint y: 97, endPoint x: 569, endPoint y: 109, distance: 327.0
click at [570, 109] on icon "image/svg+xml 4 2 0 -2 ?" at bounding box center [430, 109] width 390 height 140
drag, startPoint x: 268, startPoint y: 195, endPoint x: 655, endPoint y: 205, distance: 387.3
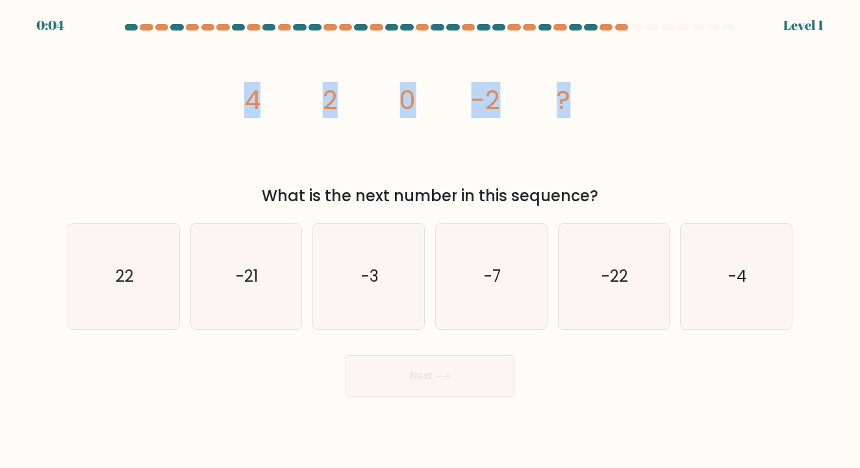
click at [655, 205] on div "What is the next number in this sequence?" at bounding box center [429, 196] width 709 height 23
click at [379, 294] on icon "-3" at bounding box center [368, 276] width 105 height 105
click at [430, 241] on input "c. -3" at bounding box center [430, 238] width 1 height 6
radio input "true"
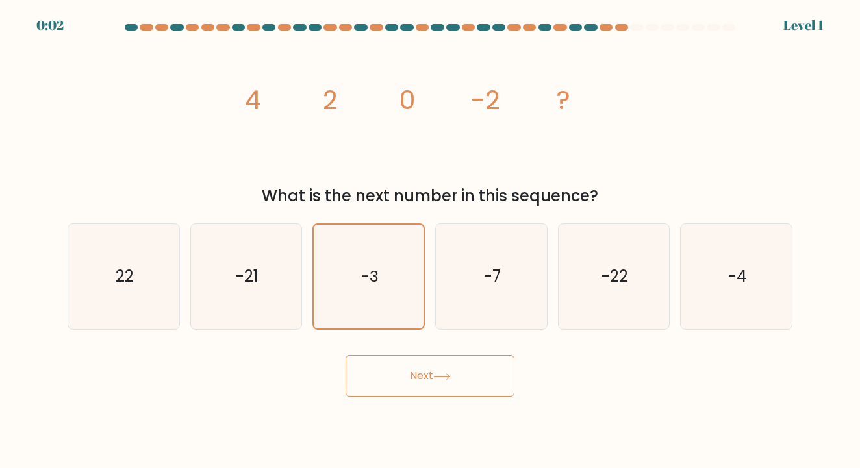
click at [422, 370] on button "Next" at bounding box center [430, 376] width 169 height 42
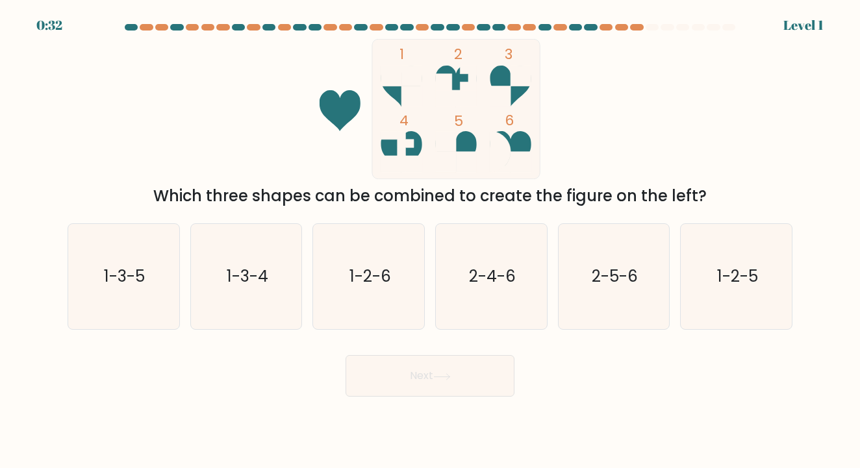
drag, startPoint x: 173, startPoint y: 190, endPoint x: 711, endPoint y: 201, distance: 538.0
click at [711, 201] on div "Which three shapes can be combined to create the figure on the left?" at bounding box center [429, 196] width 709 height 23
click at [687, 119] on div "1 2 3 4 5 6 Which three shapes can be combined to create the figure on the left?" at bounding box center [430, 123] width 741 height 169
click at [625, 281] on text "2-5-6" at bounding box center [615, 276] width 46 height 21
click at [431, 241] on input "e. 2-5-6" at bounding box center [430, 238] width 1 height 6
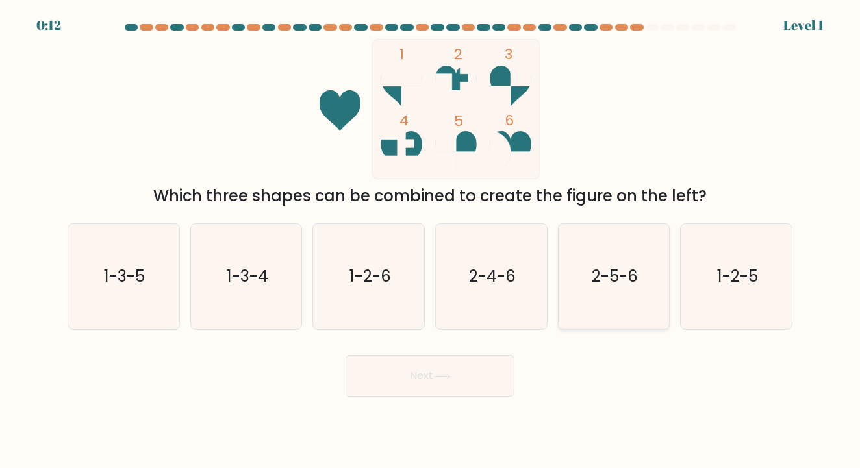
radio input "true"
click at [481, 384] on button "Next" at bounding box center [430, 376] width 169 height 42
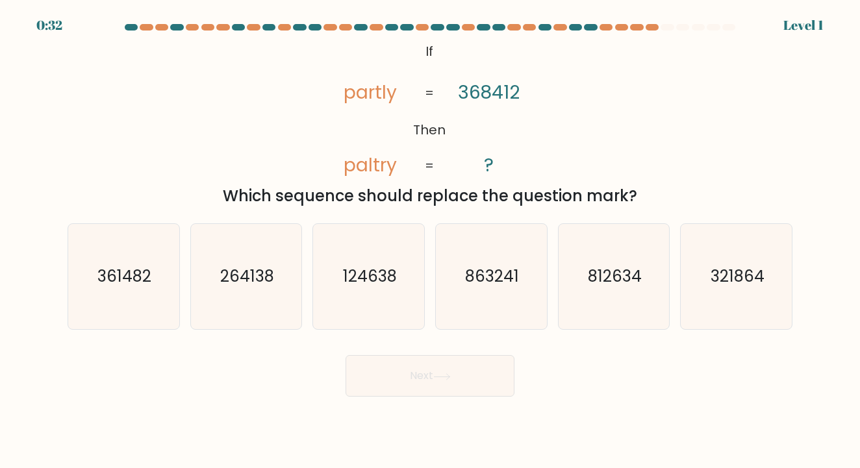
drag, startPoint x: 523, startPoint y: 94, endPoint x: 478, endPoint y: 92, distance: 44.9
click at [478, 92] on icon "@import url('https://fonts.googleapis.com/css?family=Abril+Fatface:400,100,100i…" at bounding box center [430, 109] width 228 height 140
drag, startPoint x: 459, startPoint y: 91, endPoint x: 569, endPoint y: 98, distance: 110.7
click at [570, 101] on div "@import url('https://fonts.googleapis.com/css?family=Abril+Fatface:400,100,100i…" at bounding box center [430, 123] width 741 height 169
click at [601, 282] on text "812634" at bounding box center [615, 276] width 54 height 21
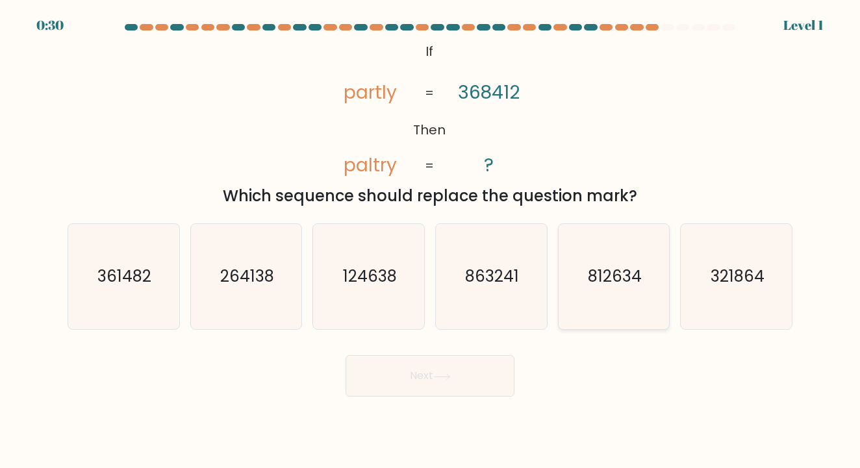
click at [431, 241] on input "e. 812634" at bounding box center [430, 238] width 1 height 6
radio input "true"
click at [467, 382] on button "Next" at bounding box center [430, 376] width 169 height 42
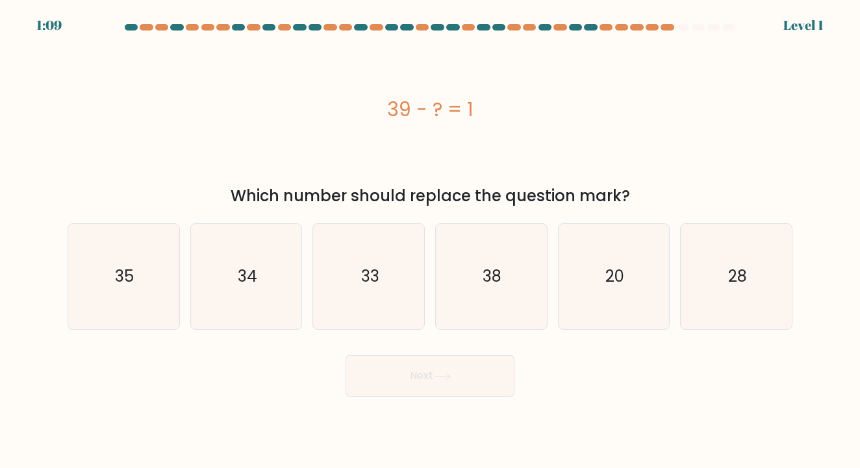
drag, startPoint x: 478, startPoint y: 112, endPoint x: 390, endPoint y: 109, distance: 87.1
click at [390, 109] on div "39 - ? = 1" at bounding box center [430, 109] width 725 height 29
drag, startPoint x: 238, startPoint y: 196, endPoint x: 643, endPoint y: 188, distance: 404.2
click at [643, 188] on div "Which number should replace the question mark?" at bounding box center [429, 196] width 709 height 23
click at [359, 106] on div "39 - ? = 1" at bounding box center [430, 109] width 725 height 29
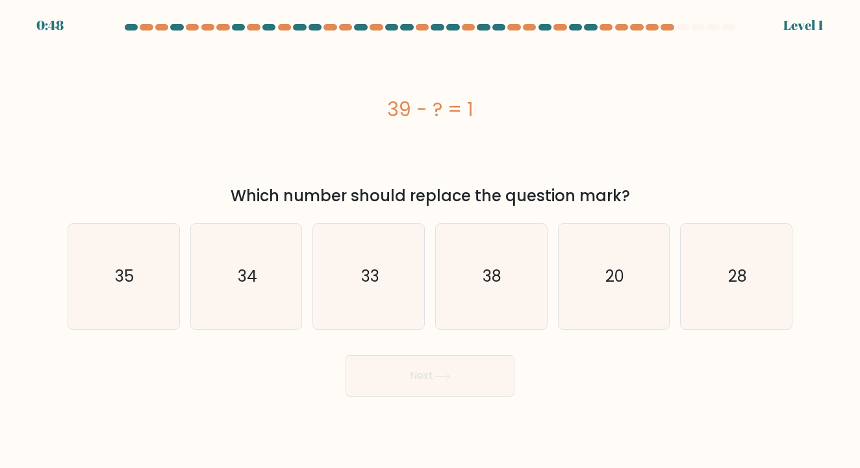
drag, startPoint x: 383, startPoint y: 105, endPoint x: 489, endPoint y: 111, distance: 106.1
click at [489, 111] on div "39 - ? = 1" at bounding box center [430, 109] width 725 height 29
click at [500, 281] on text "38" at bounding box center [492, 276] width 19 height 21
click at [431, 241] on input "d. 38" at bounding box center [430, 238] width 1 height 6
radio input "true"
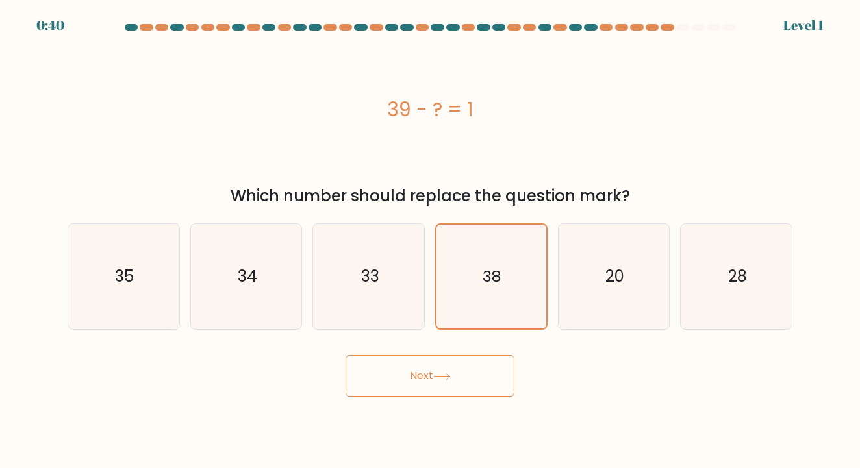
click at [453, 387] on button "Next" at bounding box center [430, 376] width 169 height 42
click at [453, 385] on button "Next" at bounding box center [430, 376] width 169 height 42
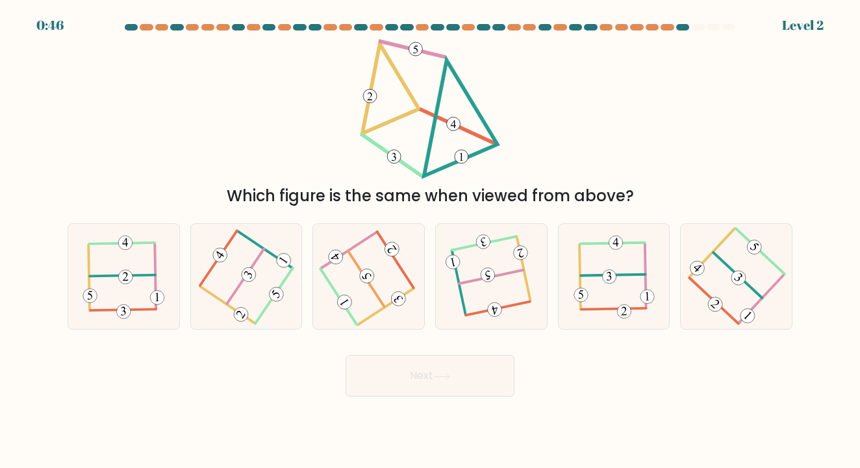
drag, startPoint x: 236, startPoint y: 194, endPoint x: 652, endPoint y: 202, distance: 416.5
click at [652, 202] on div "Which figure is the same when viewed from above?" at bounding box center [429, 196] width 709 height 23
click at [651, 88] on div "Which figure is the same when viewed from above?" at bounding box center [430, 123] width 741 height 169
click at [504, 295] on icon at bounding box center [491, 277] width 83 height 84
click at [431, 241] on input "d." at bounding box center [430, 238] width 1 height 6
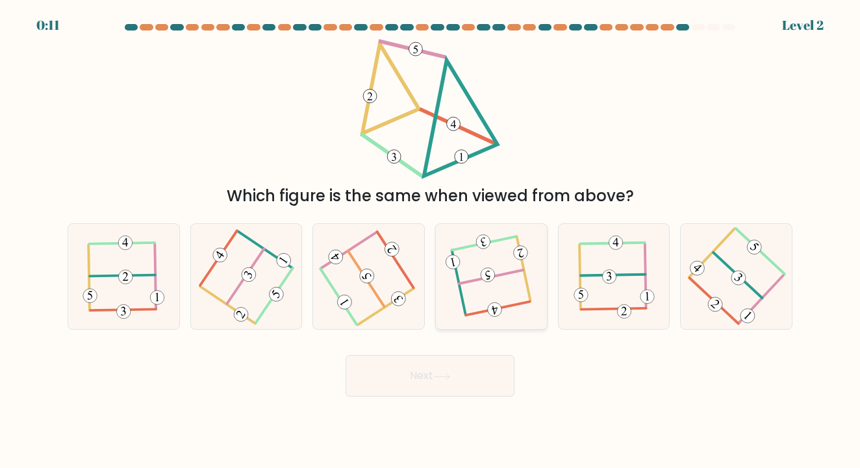
radio input "true"
click at [458, 375] on button "Next" at bounding box center [430, 376] width 169 height 42
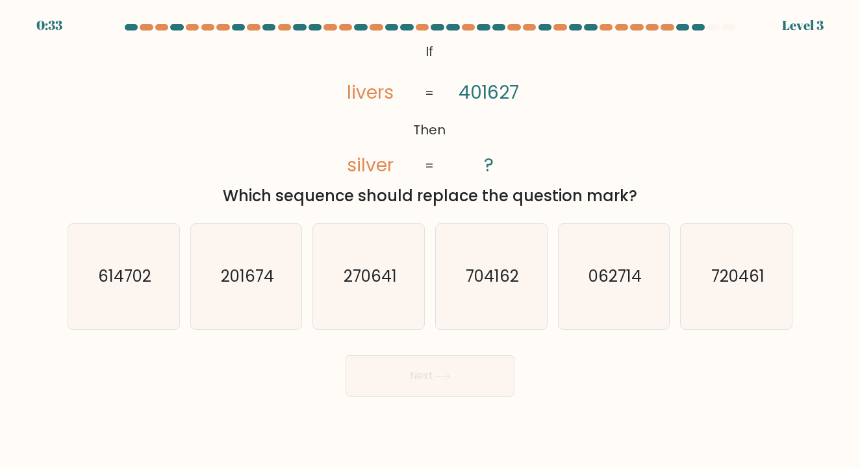
drag, startPoint x: 520, startPoint y: 90, endPoint x: 490, endPoint y: 90, distance: 30.5
click at [481, 90] on icon "@import url('https://fonts.googleapis.com/css?family=Abril+Fatface:400,100,100i…" at bounding box center [430, 109] width 228 height 140
drag, startPoint x: 228, startPoint y: 191, endPoint x: 675, endPoint y: 207, distance: 447.3
click at [675, 207] on div "Which sequence should replace the question mark?" at bounding box center [429, 196] width 709 height 23
click at [218, 105] on div "@import url('https://fonts.googleapis.com/css?family=Abril+Fatface:400,100,100i…" at bounding box center [430, 123] width 741 height 169
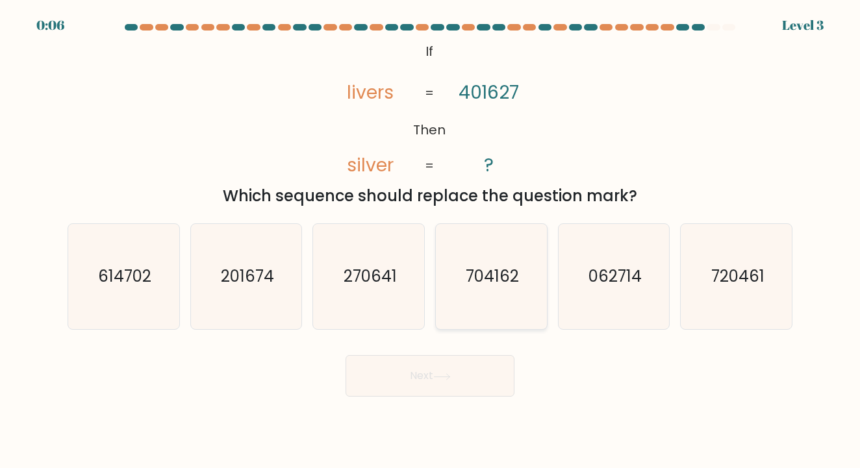
click at [460, 280] on icon "704162" at bounding box center [491, 276] width 105 height 105
click at [431, 241] on input "d. 704162" at bounding box center [430, 238] width 1 height 6
radio input "true"
click at [478, 368] on button "Next" at bounding box center [430, 376] width 169 height 42
click at [472, 380] on button "Next" at bounding box center [430, 376] width 169 height 42
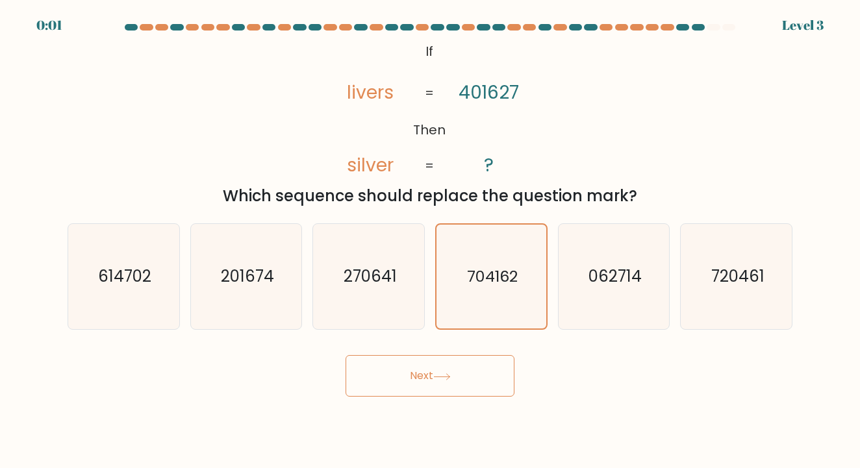
click at [428, 382] on button "Next" at bounding box center [430, 376] width 169 height 42
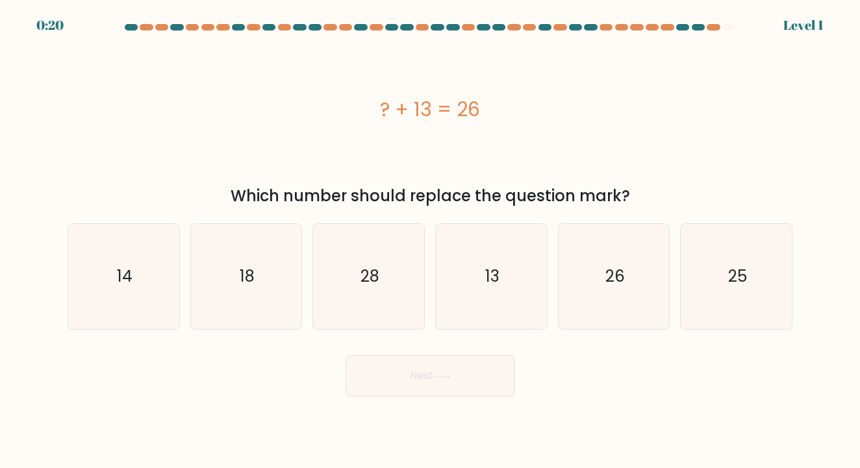
drag, startPoint x: 379, startPoint y: 104, endPoint x: 515, endPoint y: 113, distance: 136.7
click at [515, 113] on div "? + 13 = 26" at bounding box center [430, 109] width 725 height 29
drag, startPoint x: 253, startPoint y: 194, endPoint x: 383, endPoint y: 191, distance: 130.0
click at [459, 180] on div "? + 13 = 26 Which number should replace the question mark?" at bounding box center [430, 123] width 741 height 169
click at [228, 189] on div "Which number should replace the question mark?" at bounding box center [429, 196] width 709 height 23
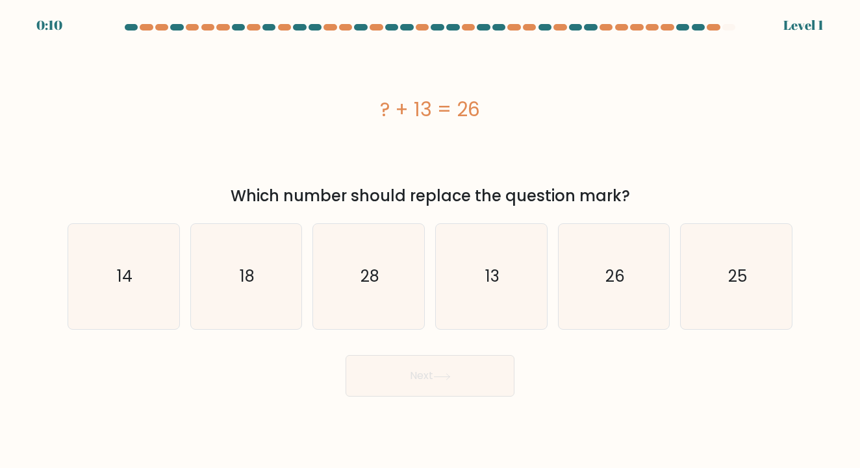
drag, startPoint x: 238, startPoint y: 191, endPoint x: 637, endPoint y: 193, distance: 399.6
click at [637, 193] on div "Which number should replace the question mark?" at bounding box center [429, 196] width 709 height 23
copy div "Which number should replace the question mark?"
click at [491, 274] on text "13" at bounding box center [492, 276] width 14 height 21
click at [431, 241] on input "d. 13" at bounding box center [430, 238] width 1 height 6
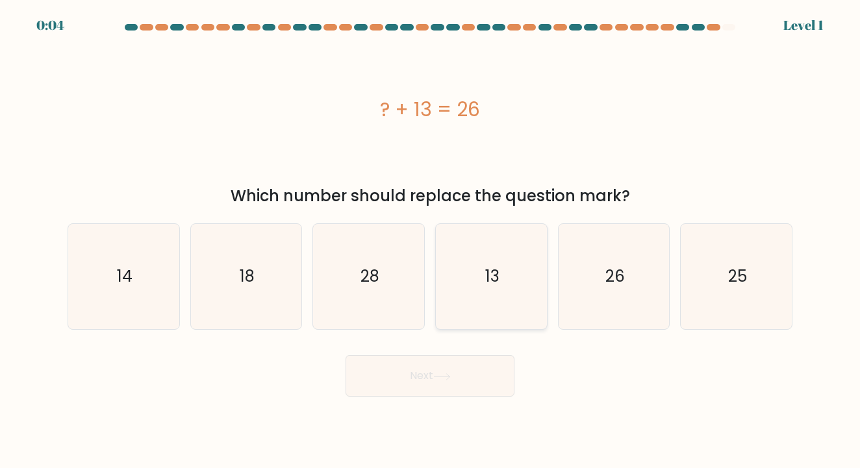
radio input "true"
click at [450, 379] on icon at bounding box center [442, 377] width 18 height 7
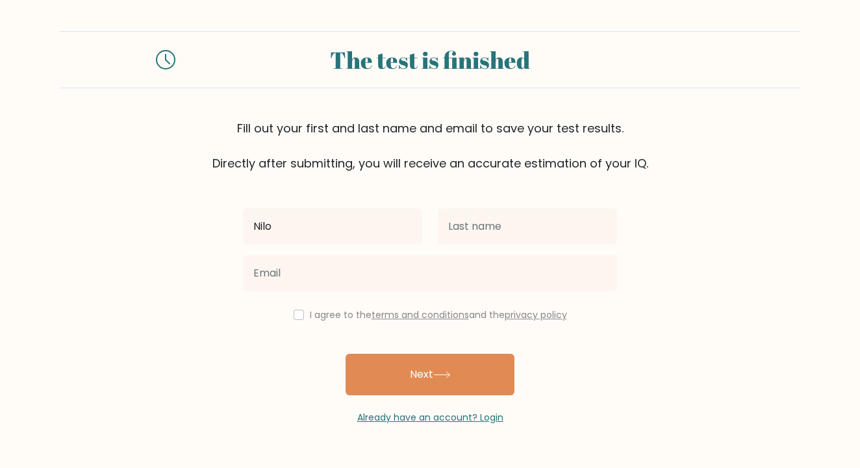
type input "Nilo"
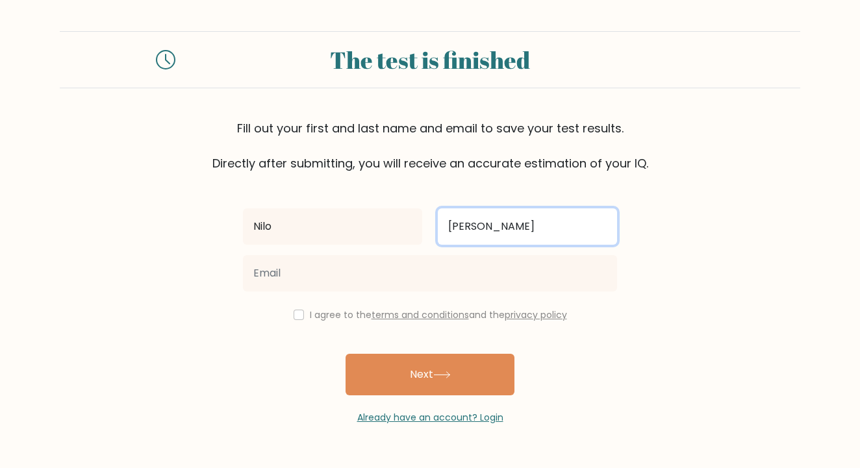
type input "Barbosa"
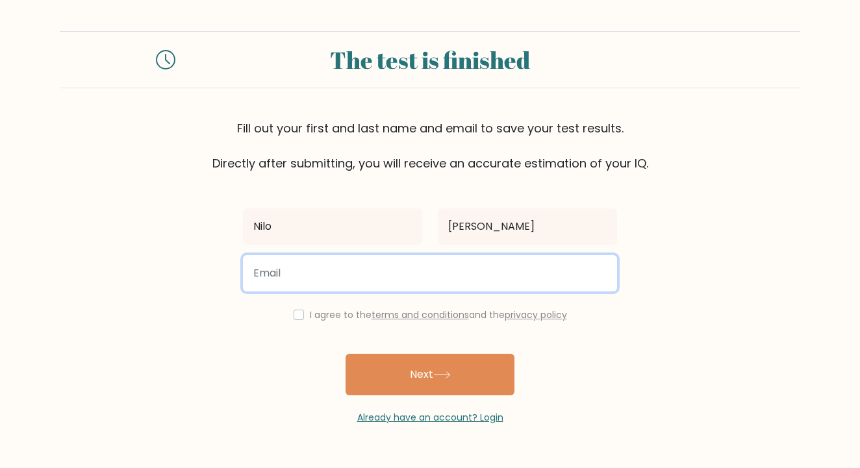
paste input "nilo.barbosa1101@icloud.com"
type input "nilo.barbosa1101@icloud.com"
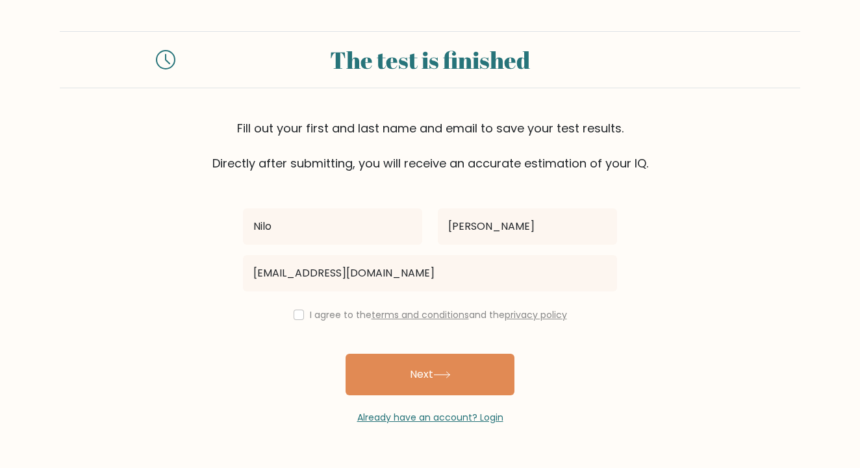
click at [298, 318] on input "checkbox" at bounding box center [299, 315] width 10 height 10
checkbox input "true"
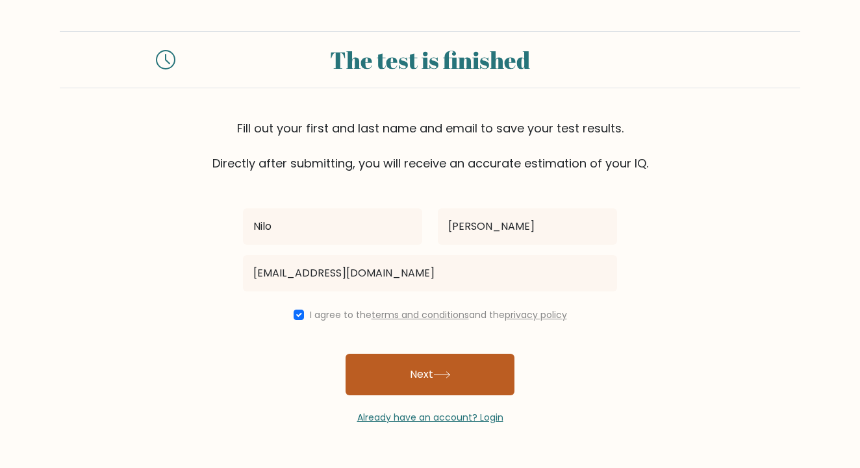
click at [447, 382] on button "Next" at bounding box center [430, 375] width 169 height 42
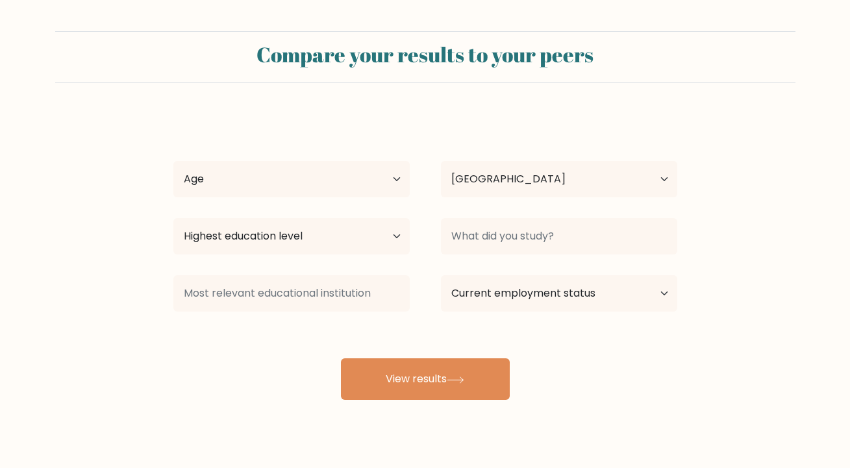
select select "SA"
select select "35_44"
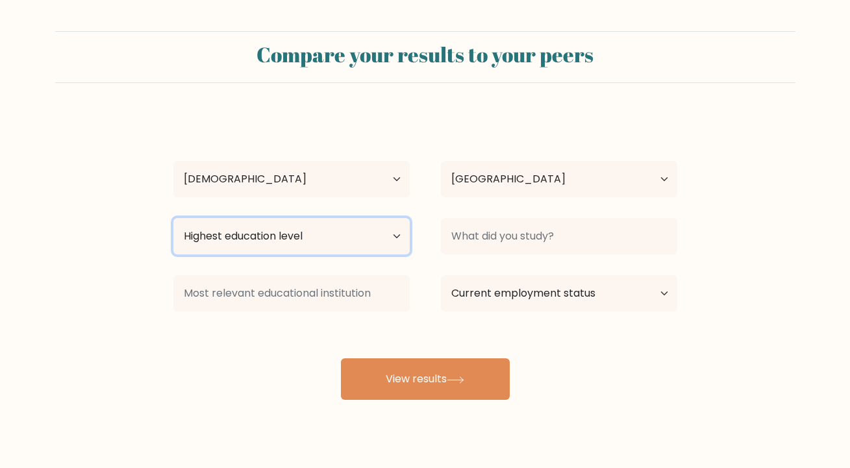
select select "bachelors_degree"
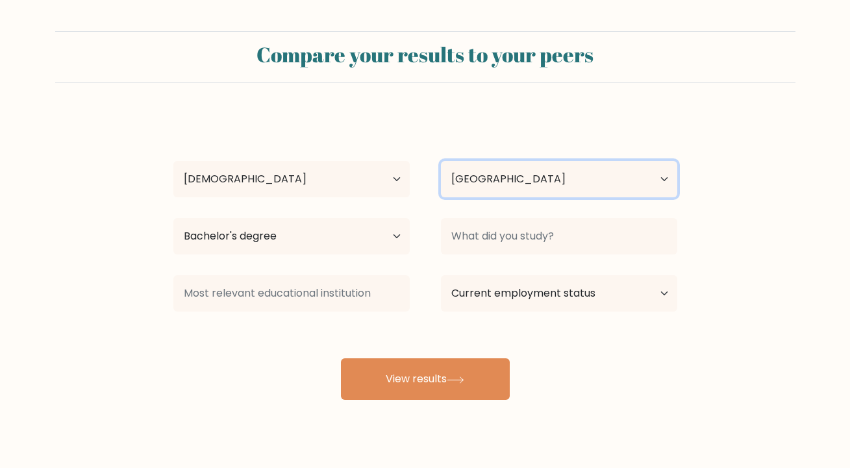
select select "SA"
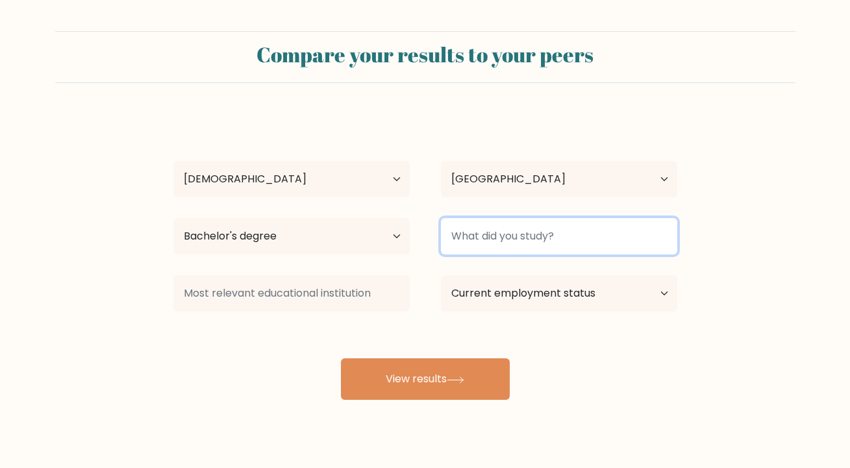
click at [592, 238] on input at bounding box center [559, 236] width 236 height 36
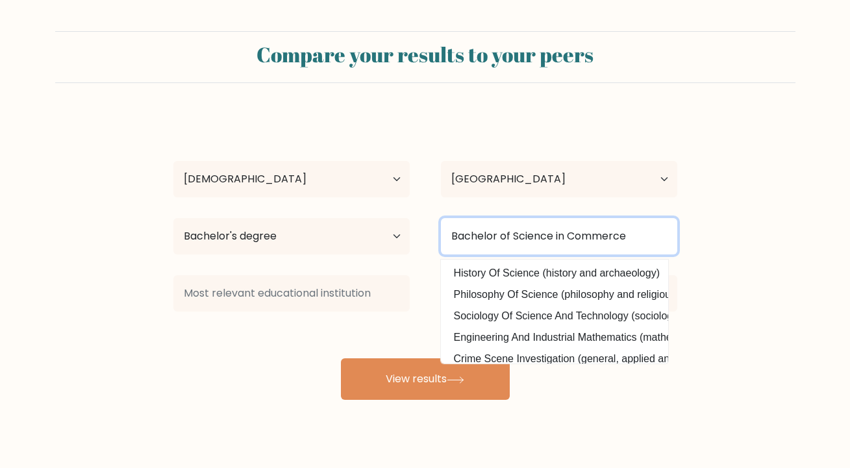
type input "Bachelor of Science in Commerce"
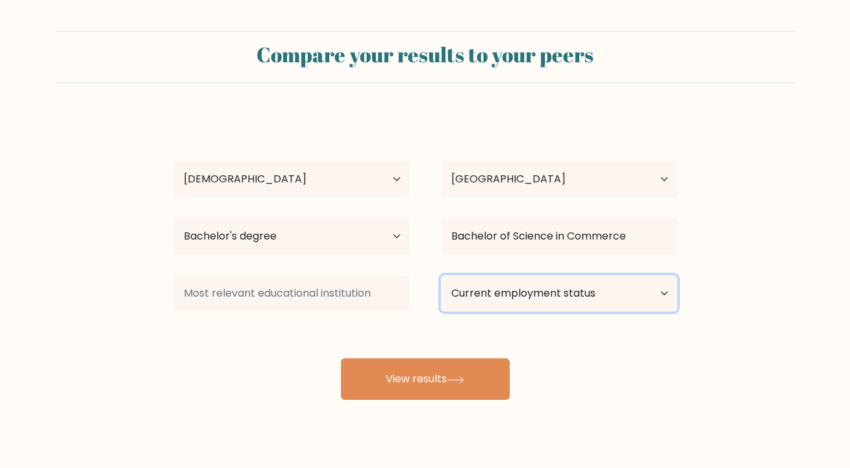
select select "employed"
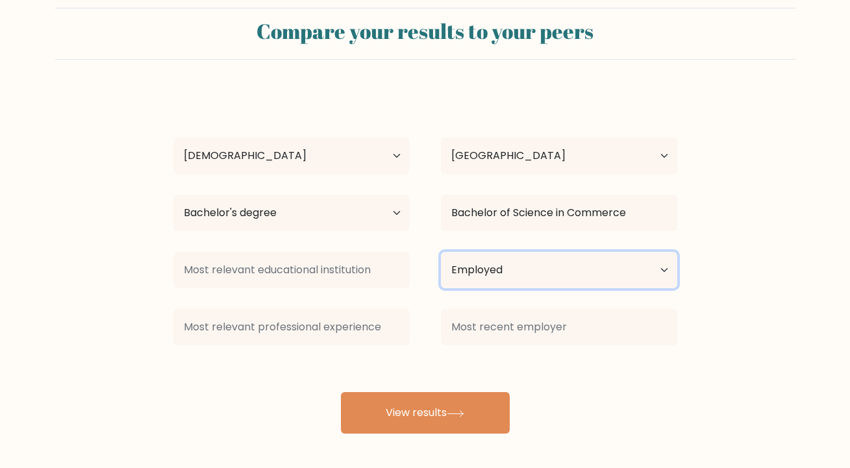
scroll to position [24, 0]
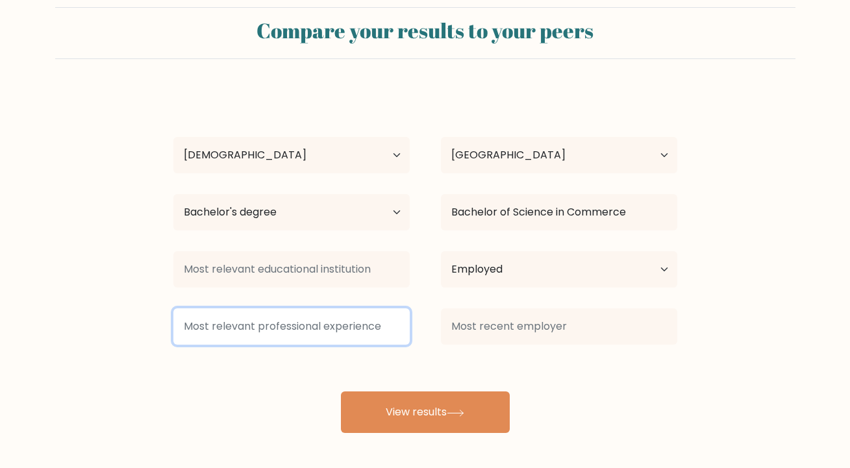
click at [390, 327] on input at bounding box center [291, 327] width 236 height 36
click at [394, 327] on input at bounding box center [291, 327] width 236 height 36
click at [401, 326] on input at bounding box center [291, 327] width 236 height 36
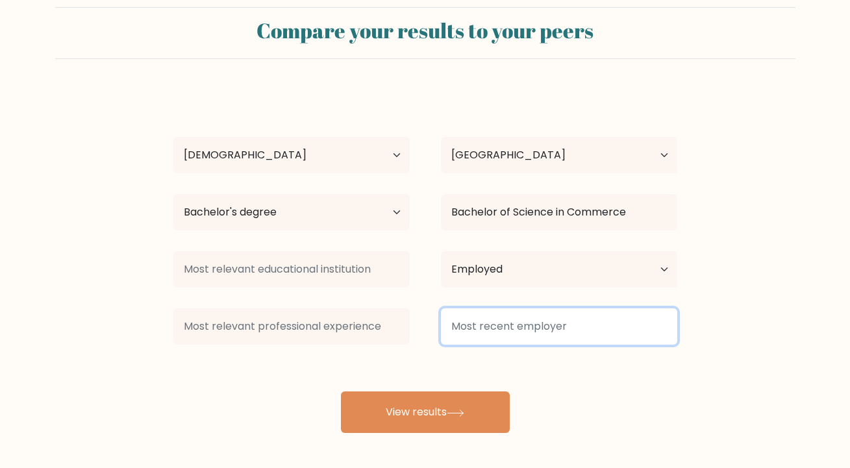
click at [558, 333] on input at bounding box center [559, 327] width 236 height 36
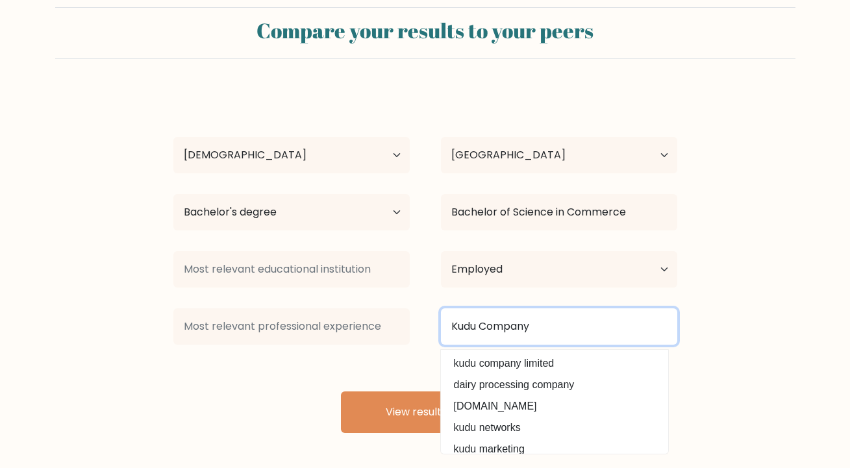
type input "Kudu Company"
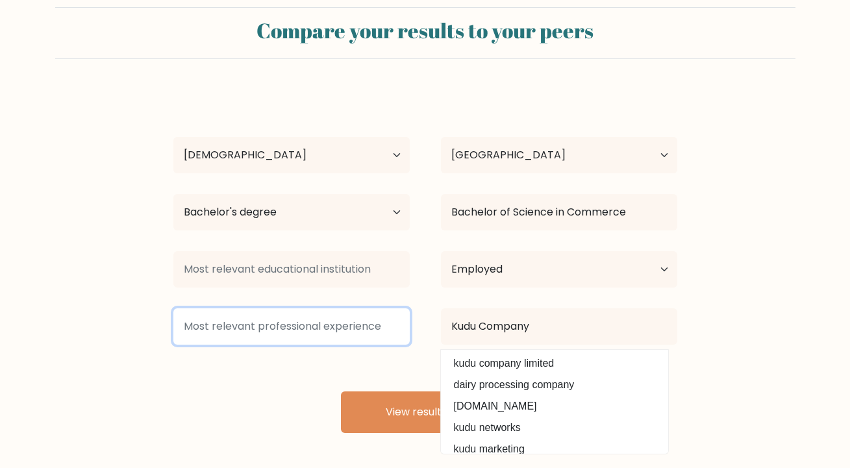
click at [338, 331] on input at bounding box center [291, 327] width 236 height 36
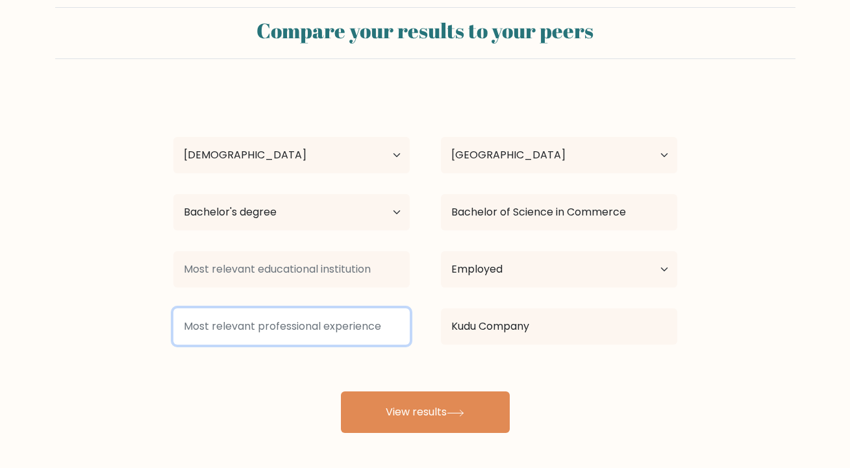
click at [396, 332] on input at bounding box center [291, 327] width 236 height 36
click at [313, 329] on input at bounding box center [291, 327] width 236 height 36
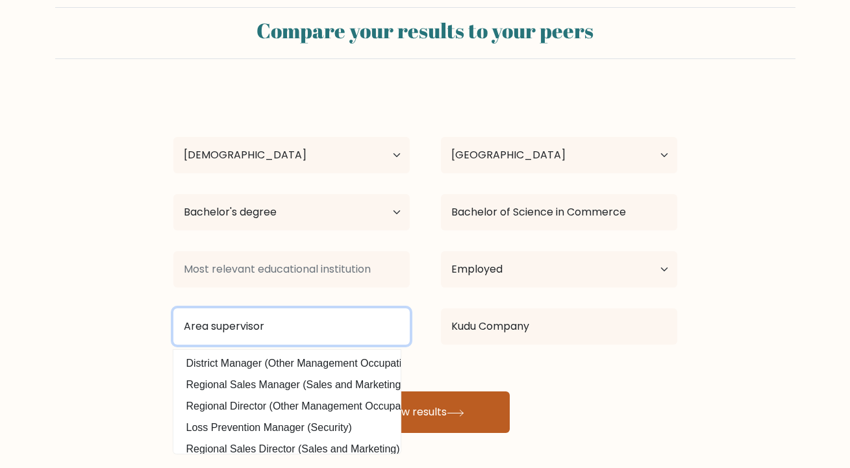
type input "Area supervisor"
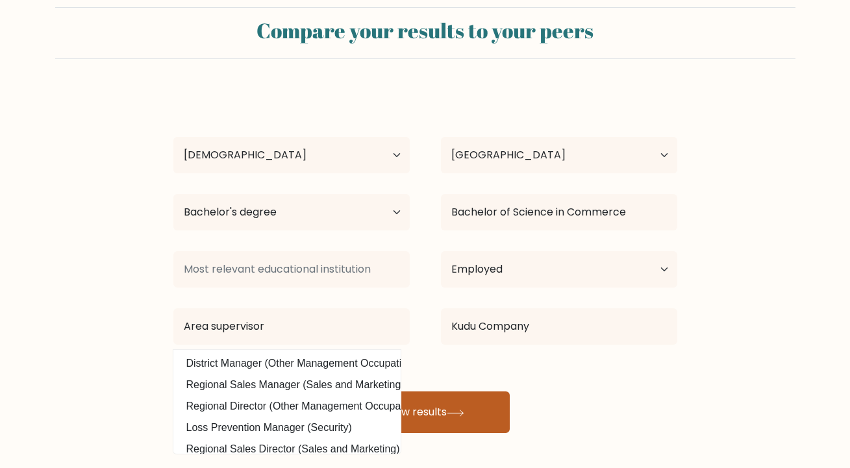
click at [428, 416] on button "View results" at bounding box center [425, 413] width 169 height 42
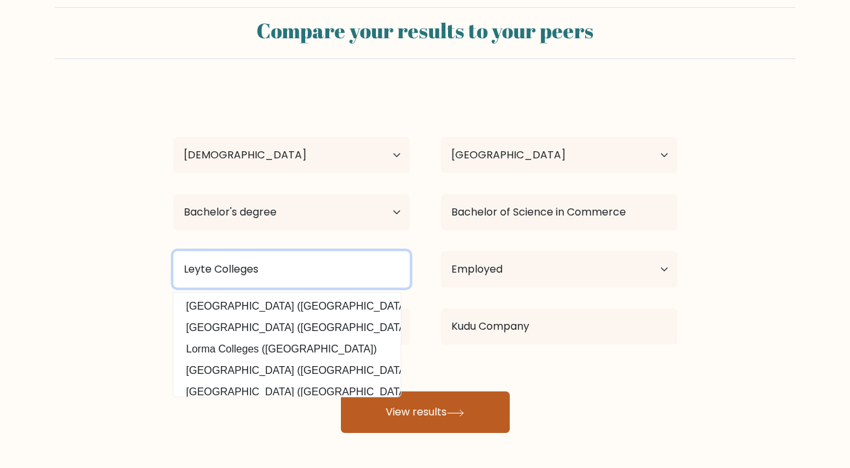
type input "Leyte Colleges"
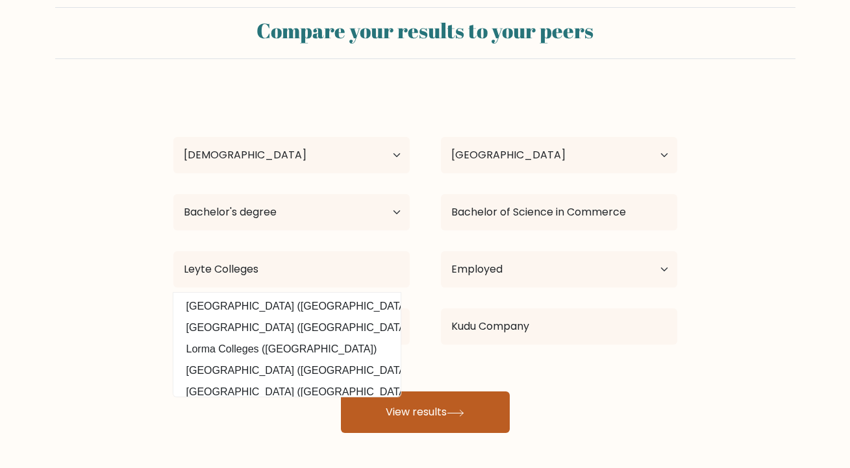
click at [463, 411] on icon at bounding box center [456, 413] width 18 height 7
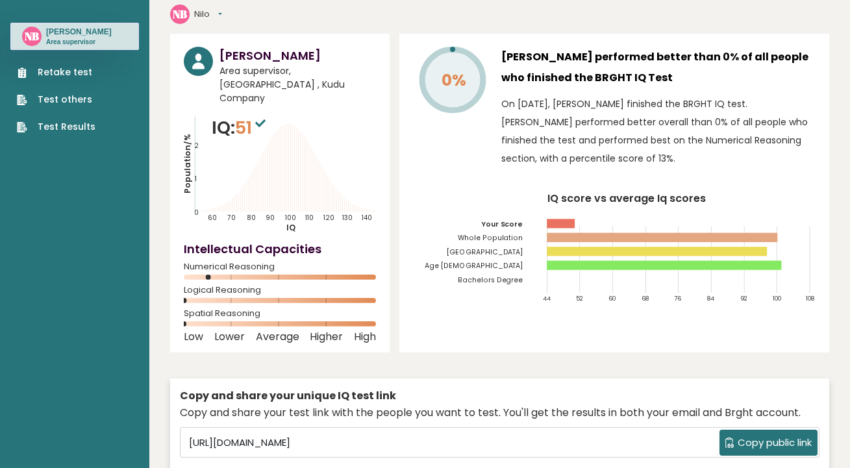
scroll to position [49, 0]
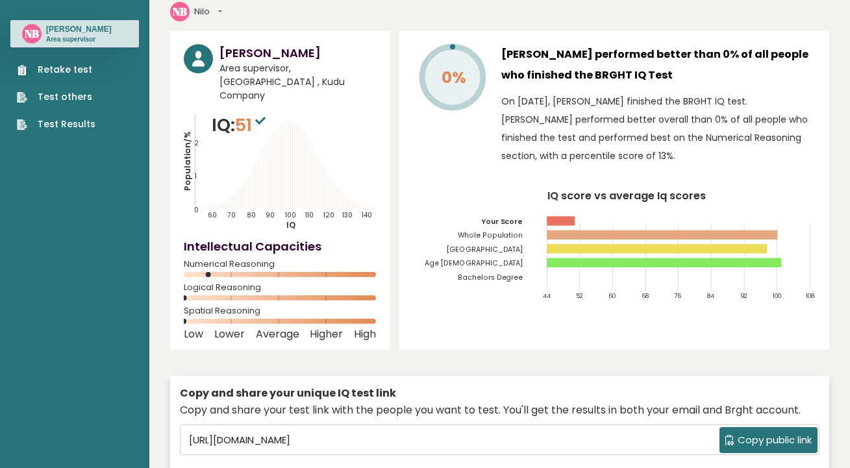
click at [768, 433] on span "Copy public link" at bounding box center [775, 440] width 74 height 15
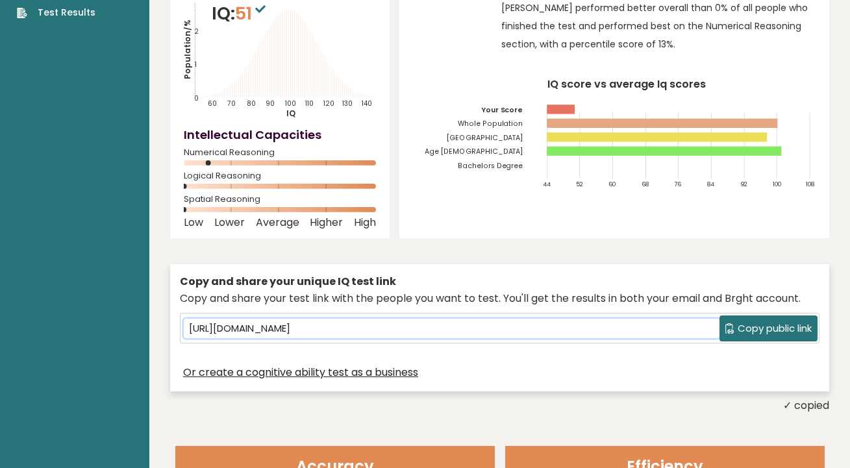
scroll to position [0, 0]
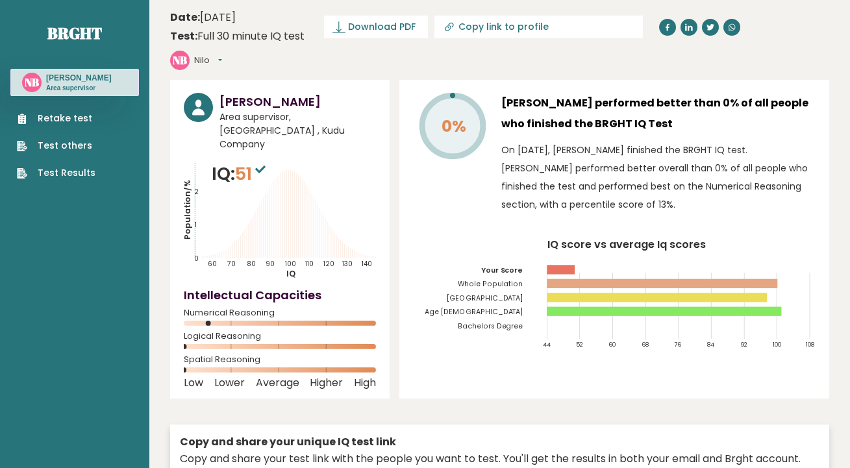
click at [76, 121] on link "Retake test" at bounding box center [56, 119] width 79 height 14
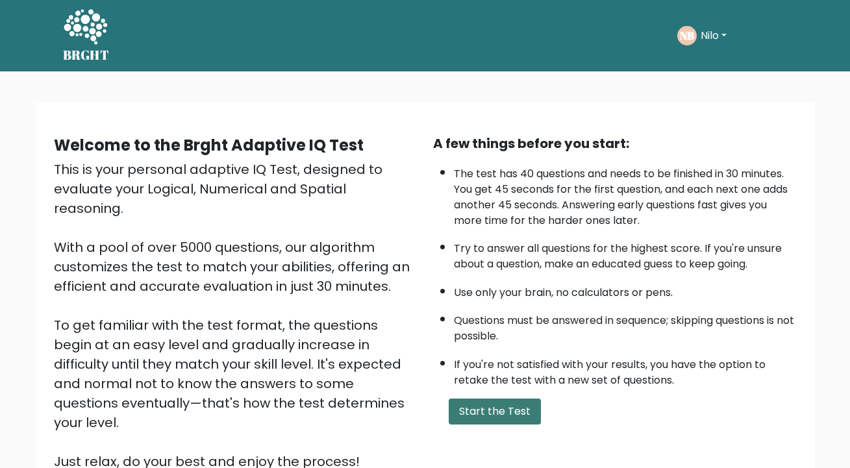
click at [521, 425] on button "Start the Test" at bounding box center [495, 412] width 92 height 26
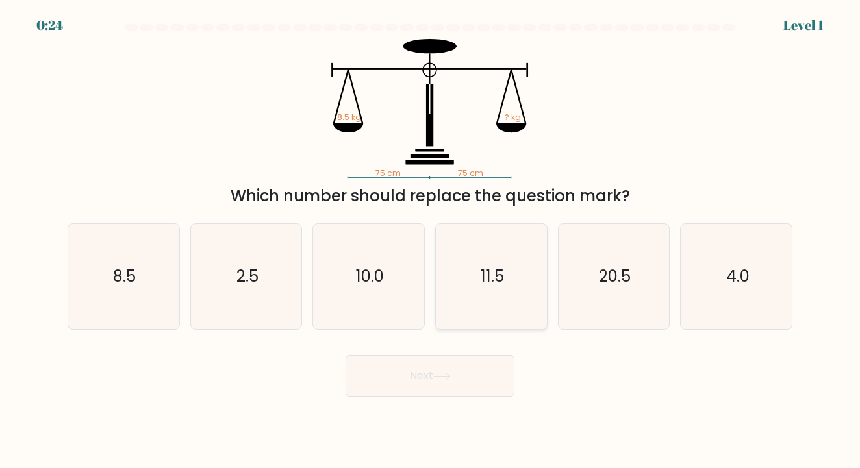
click at [507, 280] on icon "11.5" at bounding box center [491, 276] width 105 height 105
click at [431, 241] on input "d. 11.5" at bounding box center [430, 238] width 1 height 6
radio input "true"
click at [440, 382] on button "Next" at bounding box center [430, 376] width 169 height 42
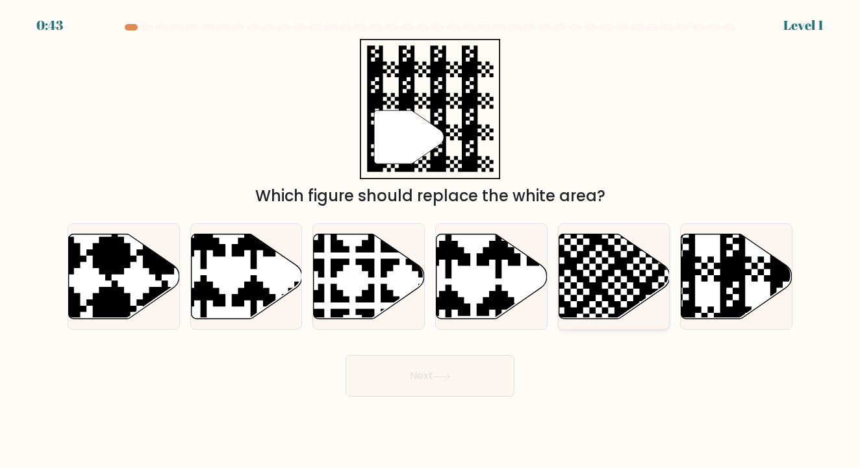
click at [594, 284] on icon at bounding box center [576, 232] width 201 height 201
click at [431, 241] on input "e." at bounding box center [430, 238] width 1 height 6
radio input "true"
click at [470, 368] on button "Next" at bounding box center [430, 376] width 169 height 42
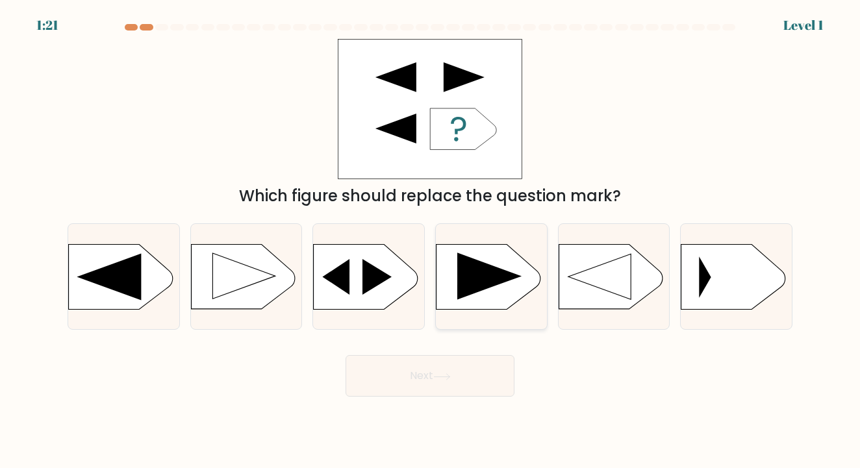
click at [487, 293] on rect at bounding box center [436, 246] width 288 height 220
click at [431, 241] on input "d." at bounding box center [430, 238] width 1 height 6
radio input "true"
click at [467, 385] on button "Next" at bounding box center [430, 376] width 169 height 42
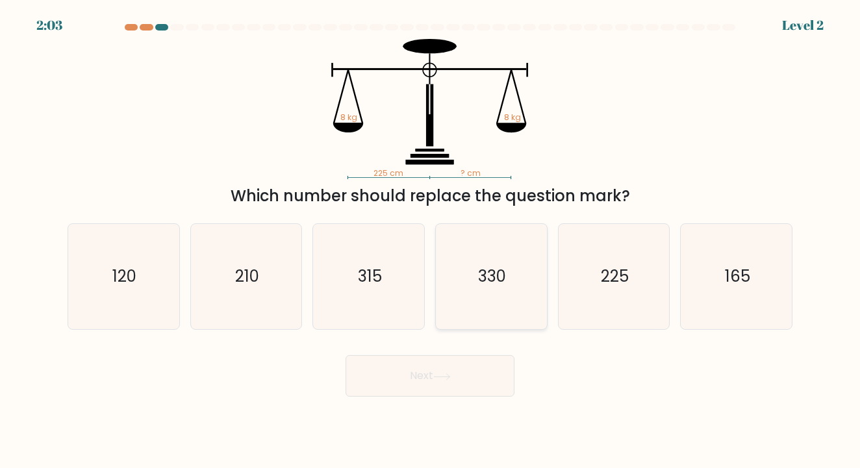
click at [496, 271] on text "330" at bounding box center [492, 276] width 28 height 21
click at [431, 241] on input "d. 330" at bounding box center [430, 238] width 1 height 6
radio input "true"
click at [473, 387] on button "Next" at bounding box center [430, 376] width 169 height 42
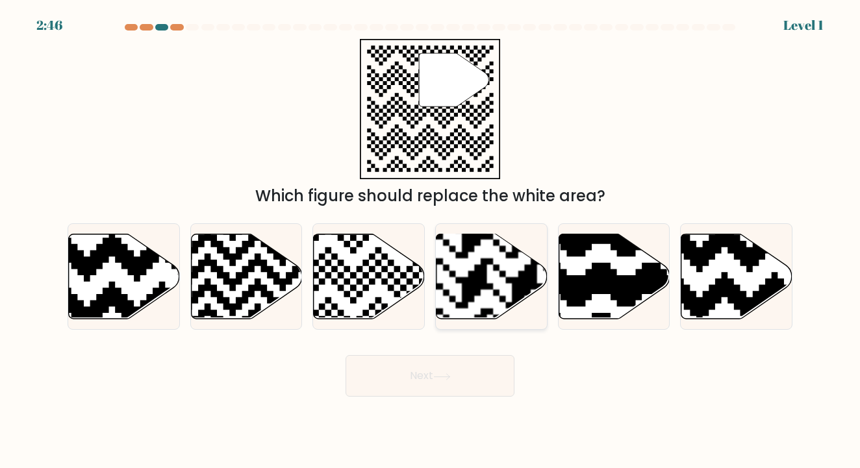
click at [476, 283] on rect at bounding box center [524, 233] width 201 height 201
click at [431, 241] on input "d." at bounding box center [430, 238] width 1 height 6
radio input "true"
click at [479, 372] on button "Next" at bounding box center [430, 376] width 169 height 42
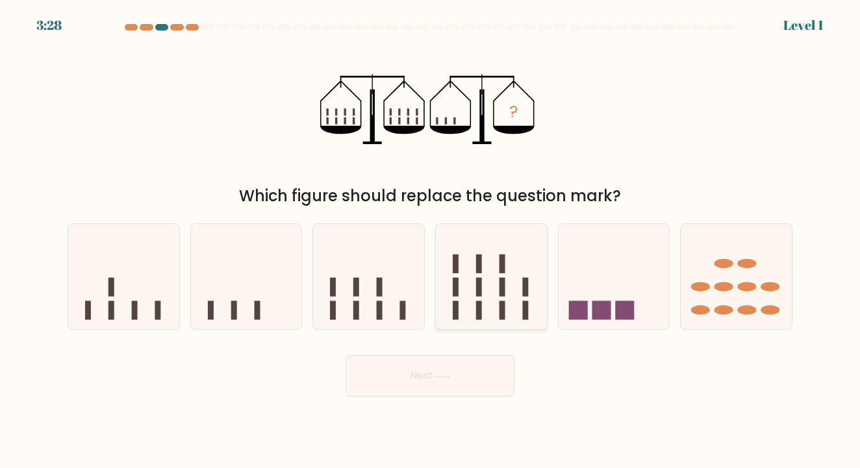
click at [513, 266] on icon at bounding box center [491, 277] width 111 height 92
click at [431, 241] on input "d." at bounding box center [430, 238] width 1 height 6
radio input "true"
click at [459, 380] on button "Next" at bounding box center [430, 376] width 169 height 42
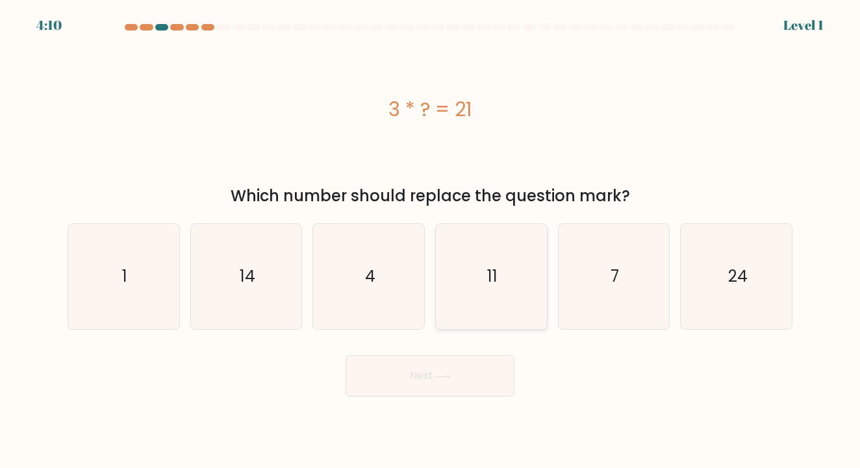
click at [485, 259] on icon "11" at bounding box center [491, 276] width 105 height 105
click at [431, 241] on input "d. 11" at bounding box center [430, 238] width 1 height 6
radio input "true"
click at [468, 384] on button "Next" at bounding box center [430, 376] width 169 height 42
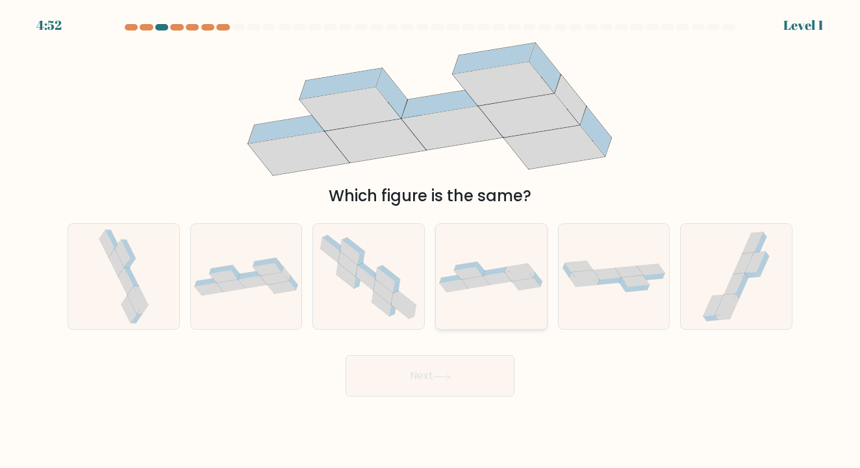
click at [500, 251] on div at bounding box center [491, 276] width 112 height 107
click at [431, 241] on input "d." at bounding box center [430, 238] width 1 height 6
radio input "true"
click at [469, 381] on button "Next" at bounding box center [430, 376] width 169 height 42
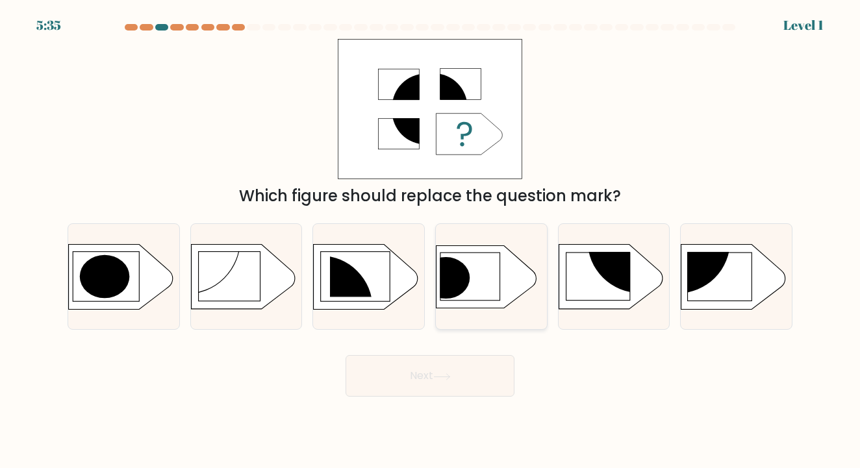
click at [482, 276] on icon at bounding box center [487, 277] width 100 height 62
click at [431, 241] on input "d." at bounding box center [430, 238] width 1 height 6
radio input "true"
click at [461, 379] on button "Next" at bounding box center [430, 376] width 169 height 42
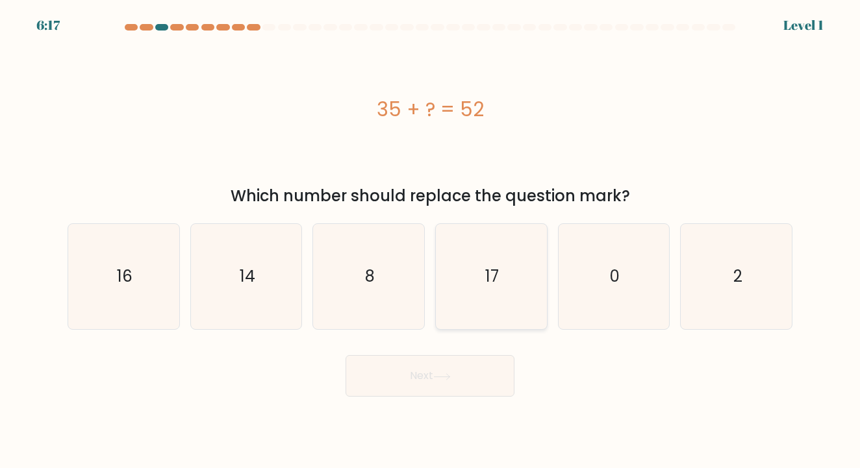
click at [484, 274] on icon "17" at bounding box center [491, 276] width 105 height 105
click at [431, 241] on input "d. 17" at bounding box center [430, 238] width 1 height 6
radio input "true"
click at [440, 371] on button "Next" at bounding box center [430, 376] width 169 height 42
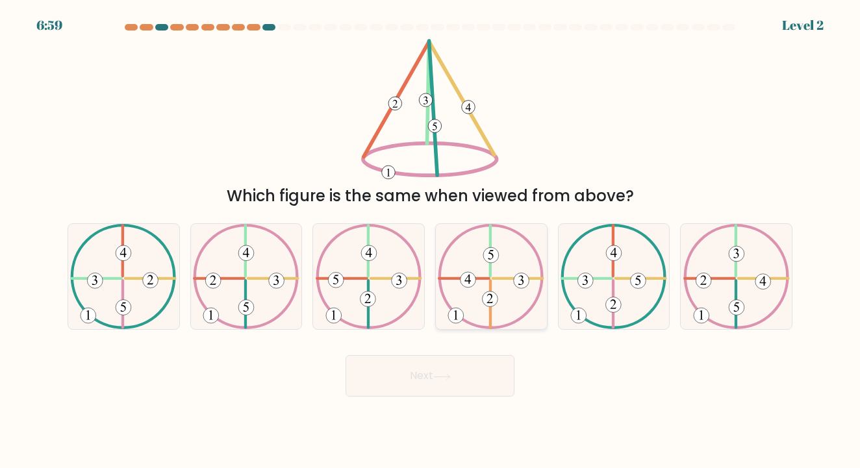
click at [498, 273] on icon at bounding box center [491, 276] width 107 height 105
click at [431, 241] on input "d." at bounding box center [430, 238] width 1 height 6
radio input "true"
click at [473, 371] on button "Next" at bounding box center [430, 376] width 169 height 42
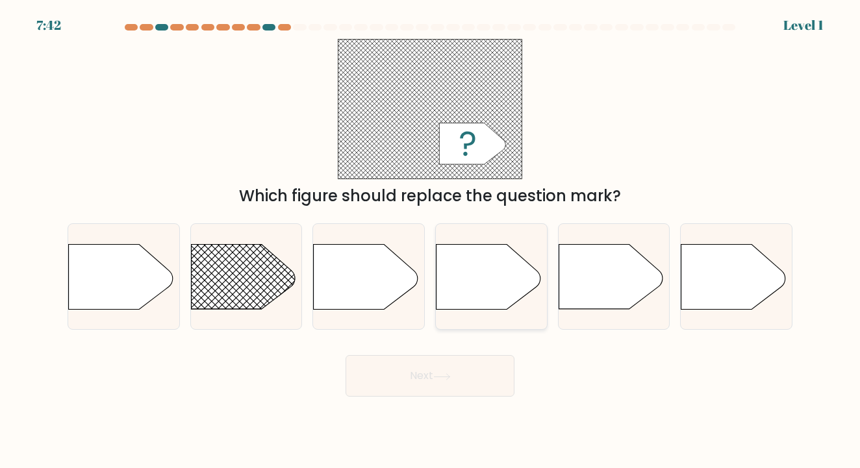
click at [488, 259] on icon at bounding box center [489, 277] width 104 height 65
click at [431, 241] on input "d." at bounding box center [430, 238] width 1 height 6
radio input "true"
click at [452, 370] on button "Next" at bounding box center [430, 376] width 169 height 42
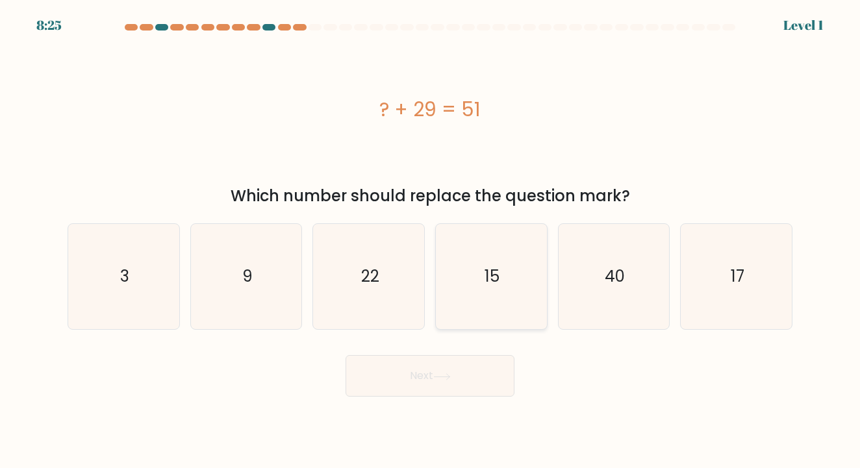
click at [484, 277] on icon "15" at bounding box center [491, 276] width 105 height 105
click at [431, 241] on input "d. 15" at bounding box center [430, 238] width 1 height 6
radio input "true"
click at [484, 388] on button "Next" at bounding box center [430, 376] width 169 height 42
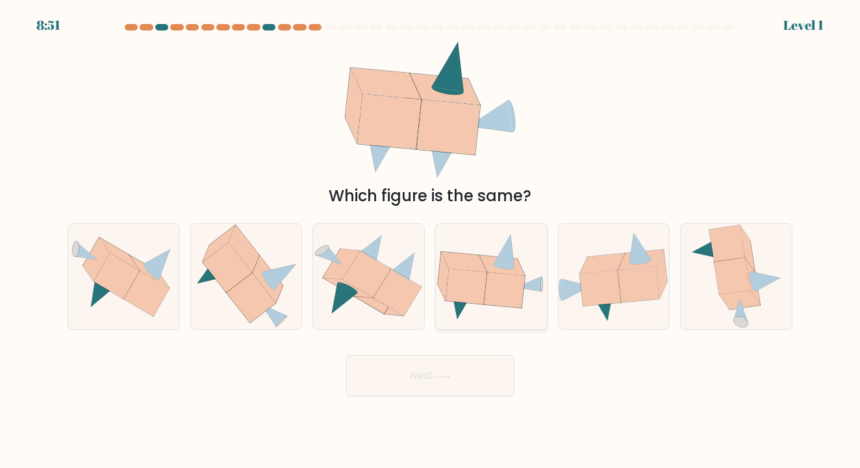
click at [517, 276] on icon at bounding box center [504, 291] width 41 height 36
click at [431, 241] on input "d." at bounding box center [430, 238] width 1 height 6
radio input "true"
click at [457, 376] on button "Next" at bounding box center [430, 376] width 169 height 42
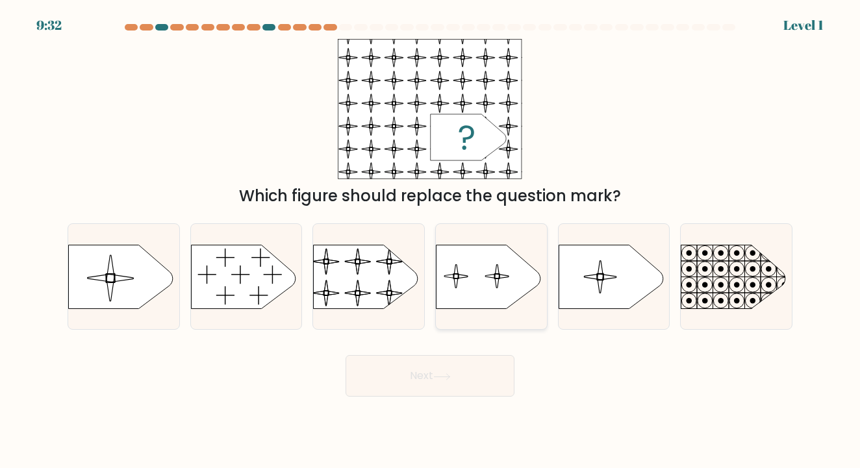
drag, startPoint x: 496, startPoint y: 268, endPoint x: 496, endPoint y: 283, distance: 15.0
click at [496, 268] on icon at bounding box center [491, 277] width 111 height 64
click at [431, 241] on input "d." at bounding box center [430, 238] width 1 height 6
radio input "true"
click at [461, 377] on button "Next" at bounding box center [430, 376] width 169 height 42
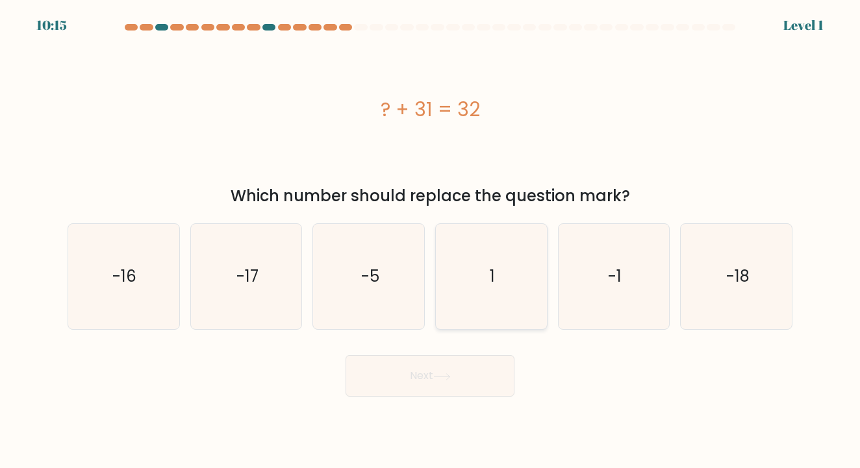
click at [500, 263] on icon "1" at bounding box center [491, 276] width 105 height 105
click at [431, 241] on input "d. 1" at bounding box center [430, 238] width 1 height 6
radio input "true"
click at [457, 365] on button "Next" at bounding box center [430, 376] width 169 height 42
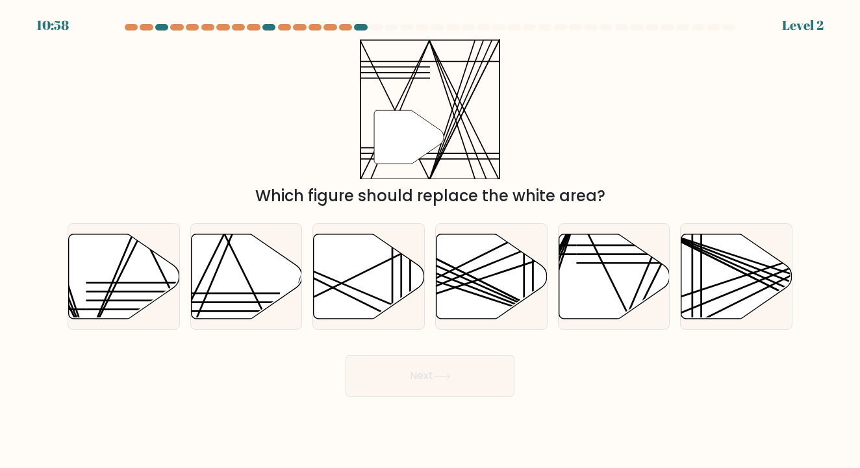
click at [447, 110] on icon """ at bounding box center [430, 109] width 140 height 140
click at [450, 377] on icon at bounding box center [442, 377] width 16 height 6
click at [468, 287] on line at bounding box center [455, 281] width 222 height 86
click at [431, 241] on input "d." at bounding box center [430, 238] width 1 height 6
radio input "true"
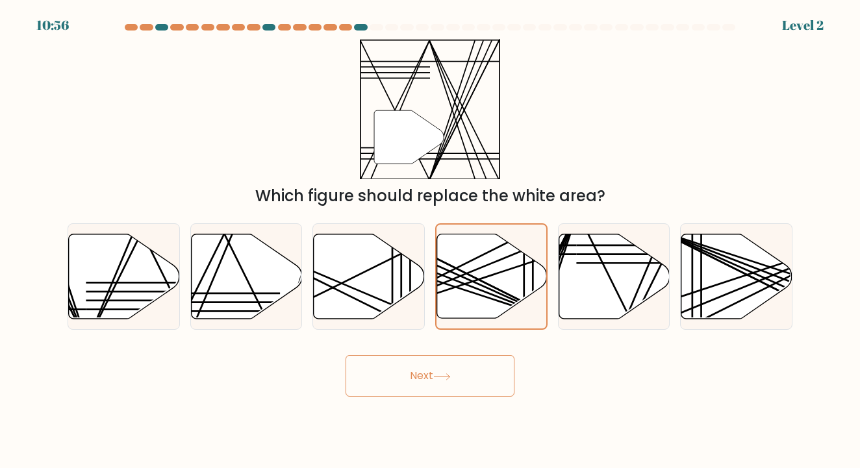
click at [447, 376] on icon at bounding box center [442, 377] width 18 height 7
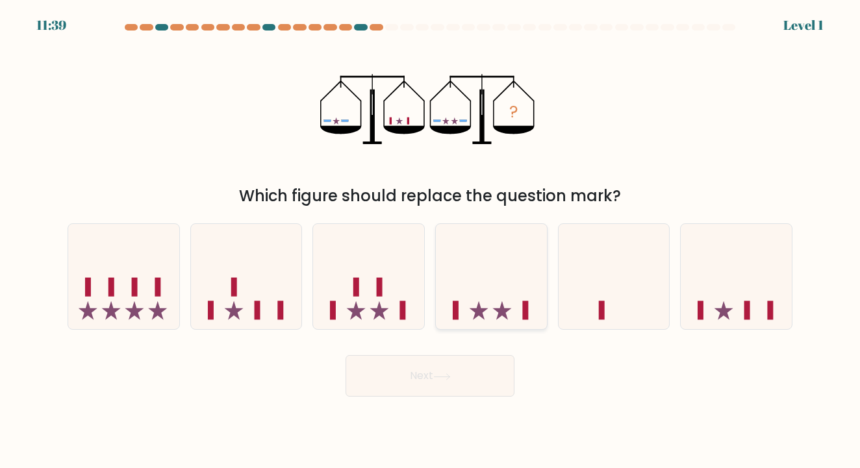
click at [511, 280] on icon at bounding box center [491, 277] width 111 height 92
click at [431, 241] on input "d." at bounding box center [430, 238] width 1 height 6
radio input "true"
click at [472, 367] on button "Next" at bounding box center [430, 376] width 169 height 42
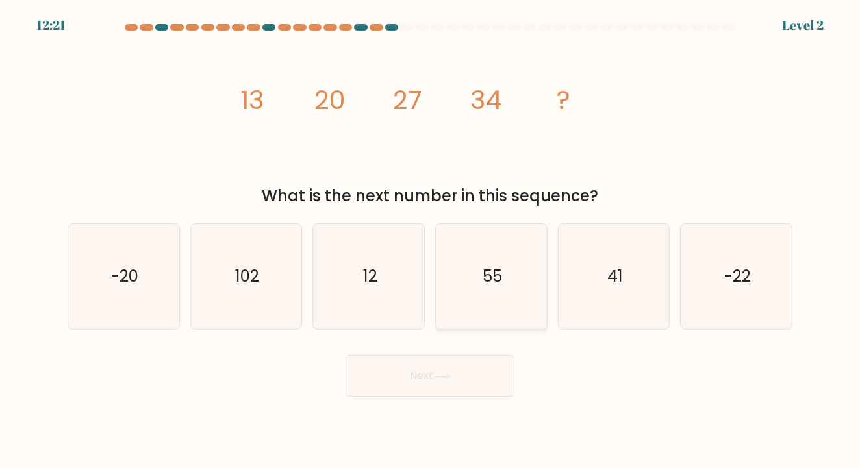
click at [499, 255] on icon "55" at bounding box center [491, 276] width 105 height 105
click at [431, 241] on input "d. 55" at bounding box center [430, 238] width 1 height 6
radio input "true"
click at [465, 369] on button "Next" at bounding box center [430, 376] width 169 height 42
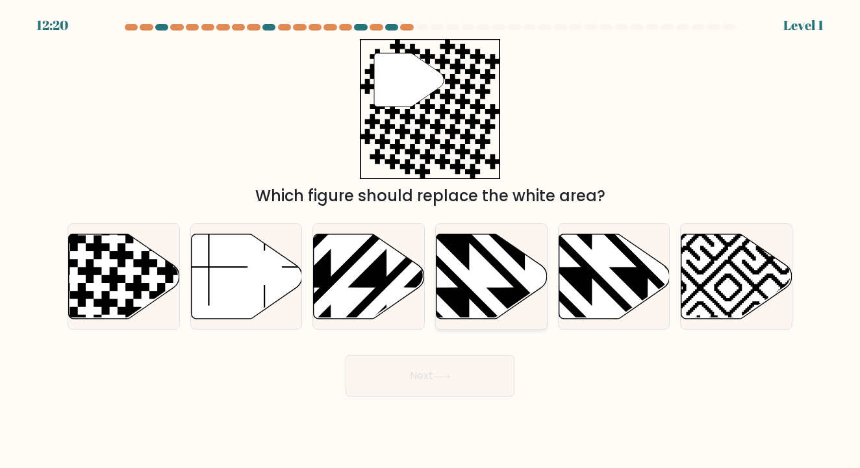
click at [471, 267] on icon at bounding box center [492, 276] width 111 height 85
click at [431, 241] on input "d." at bounding box center [430, 238] width 1 height 6
radio input "true"
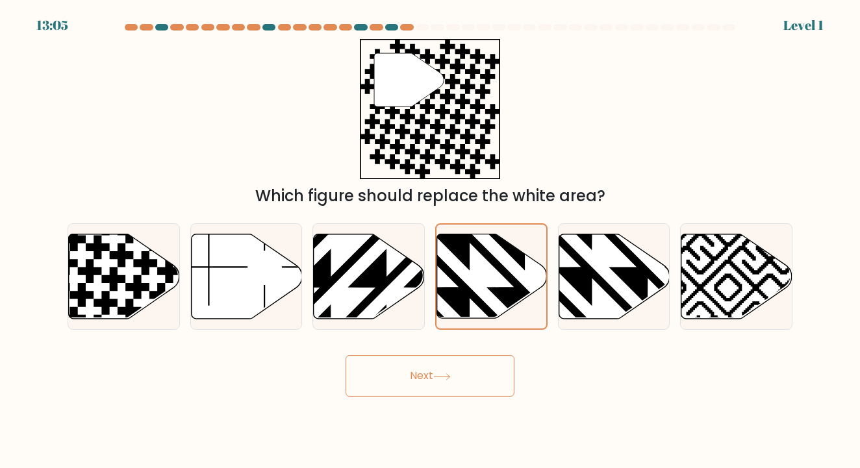
click at [451, 375] on icon at bounding box center [442, 377] width 18 height 7
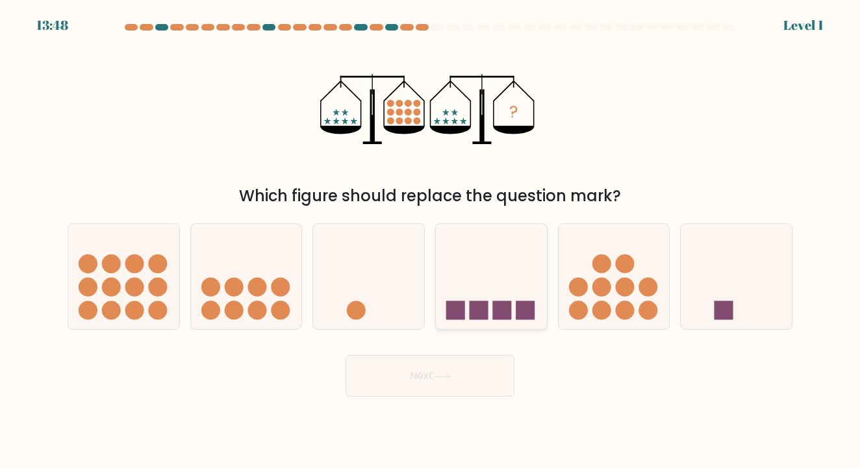
click at [500, 296] on icon at bounding box center [491, 277] width 111 height 92
click at [431, 241] on input "d." at bounding box center [430, 238] width 1 height 6
radio input "true"
click at [631, 313] on circle at bounding box center [624, 310] width 19 height 19
click at [431, 241] on input "e." at bounding box center [430, 238] width 1 height 6
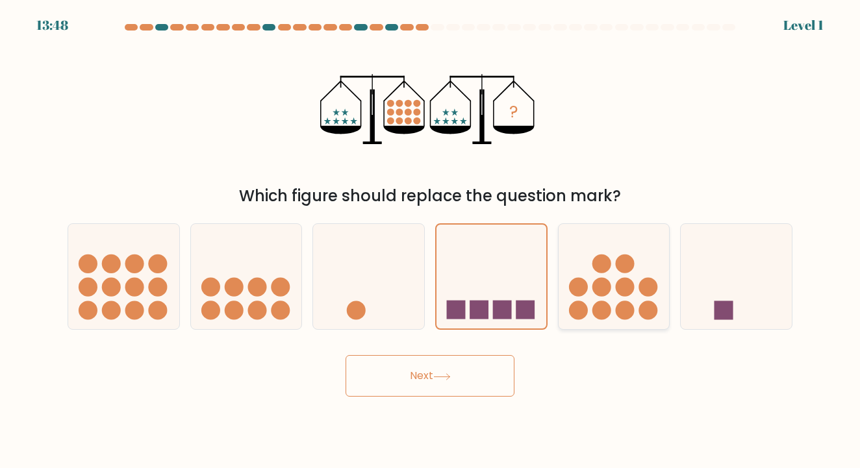
radio input "true"
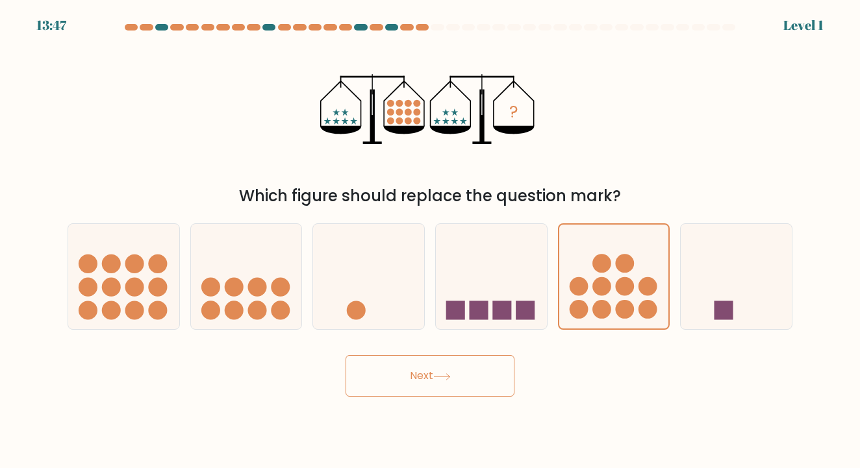
click at [455, 387] on button "Next" at bounding box center [430, 376] width 169 height 42
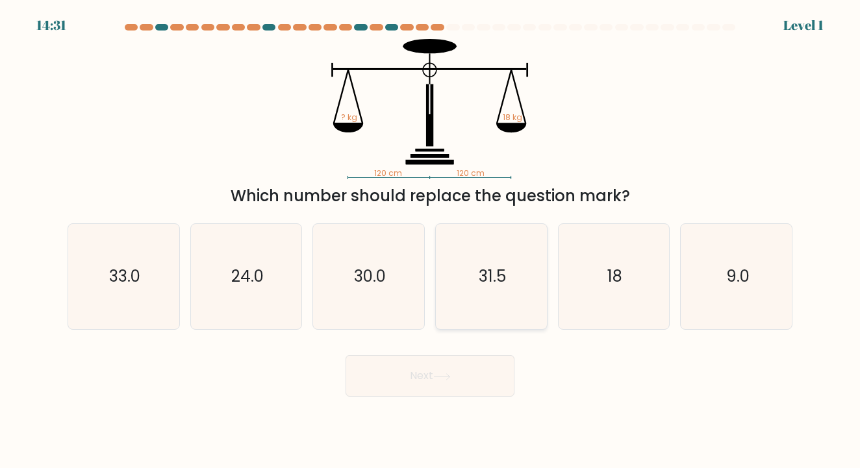
click at [498, 285] on text "31.5" at bounding box center [492, 276] width 27 height 21
click at [431, 241] on input "d. 31.5" at bounding box center [430, 238] width 1 height 6
radio input "true"
click at [459, 371] on button "Next" at bounding box center [430, 376] width 169 height 42
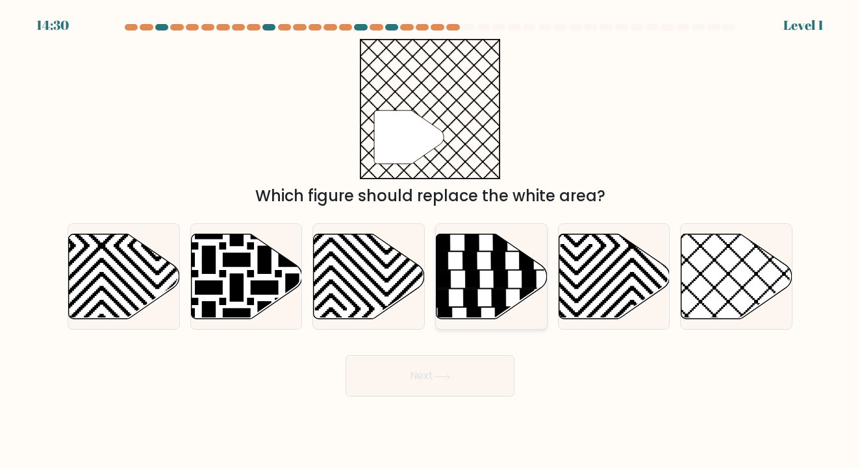
click at [494, 273] on icon at bounding box center [501, 279] width 14 height 18
click at [431, 241] on input "d." at bounding box center [430, 238] width 1 height 6
radio input "true"
click at [451, 379] on icon at bounding box center [442, 377] width 18 height 7
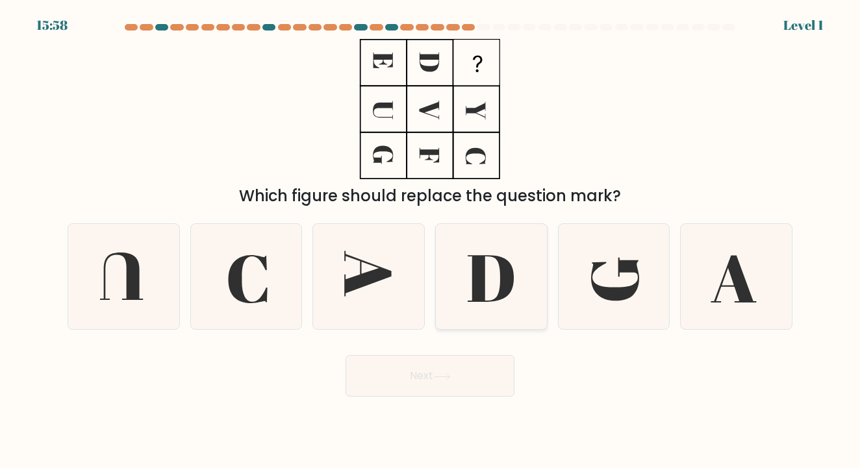
click at [485, 268] on icon at bounding box center [491, 278] width 46 height 47
click at [431, 241] on input "d." at bounding box center [430, 238] width 1 height 6
radio input "true"
click at [474, 387] on button "Next" at bounding box center [430, 376] width 169 height 42
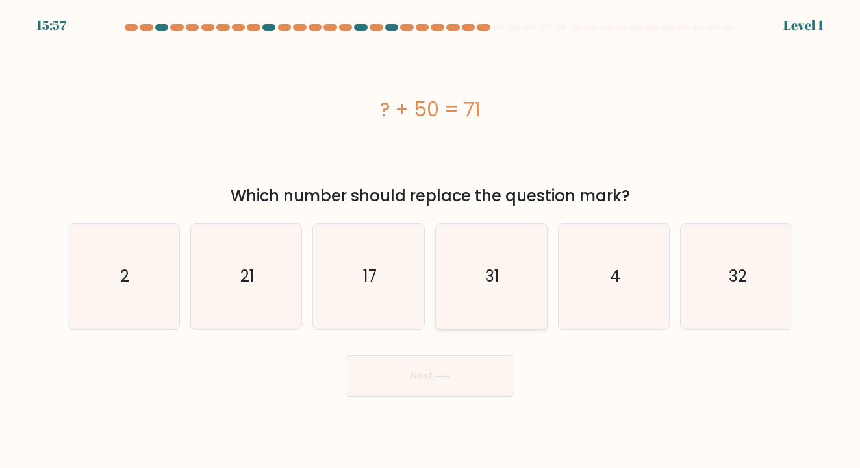
click at [477, 275] on icon "31" at bounding box center [491, 276] width 105 height 105
click at [431, 241] on input "d. 31" at bounding box center [430, 238] width 1 height 6
radio input "true"
click at [455, 375] on button "Next" at bounding box center [430, 376] width 169 height 42
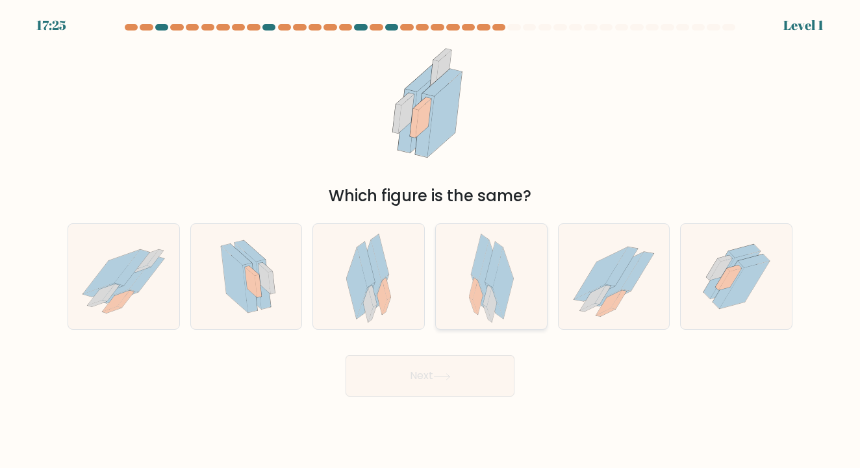
click at [487, 285] on icon at bounding box center [494, 301] width 18 height 36
click at [431, 241] on input "d." at bounding box center [430, 238] width 1 height 6
radio input "true"
click at [457, 373] on button "Next" at bounding box center [430, 376] width 169 height 42
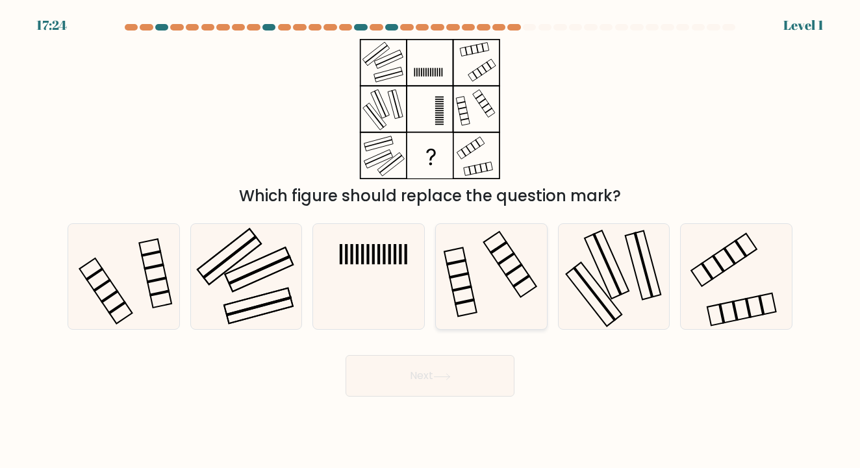
click at [483, 276] on icon at bounding box center [491, 276] width 105 height 105
click at [431, 241] on input "d." at bounding box center [430, 238] width 1 height 6
radio input "true"
click at [468, 373] on button "Next" at bounding box center [430, 376] width 169 height 42
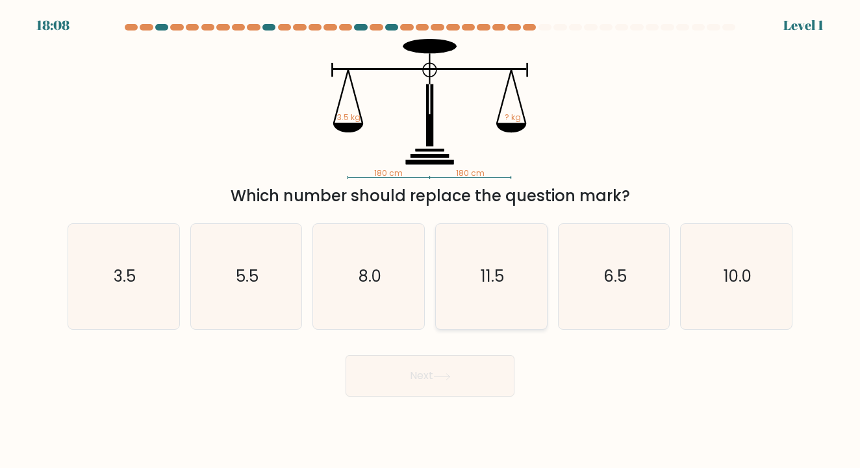
click at [498, 272] on text "11.5" at bounding box center [492, 276] width 23 height 21
click at [431, 241] on input "d. 11.5" at bounding box center [430, 238] width 1 height 6
radio input "true"
click at [480, 361] on button "Next" at bounding box center [430, 376] width 169 height 42
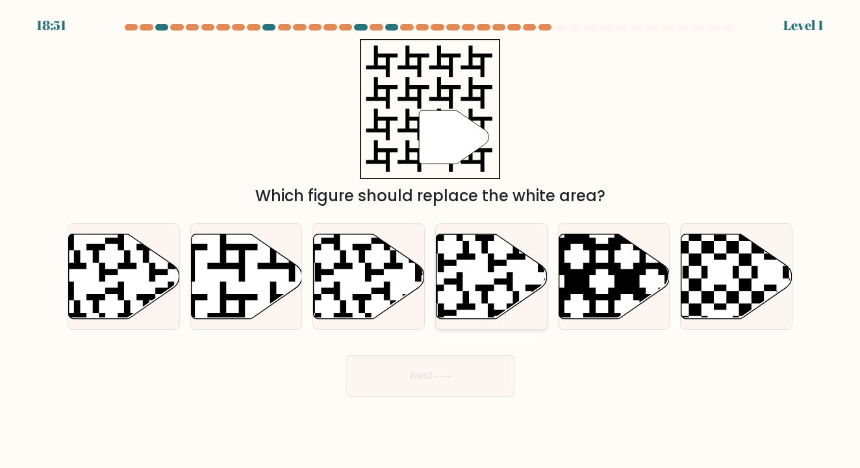
click at [497, 264] on icon at bounding box center [525, 322] width 201 height 201
click at [431, 241] on input "d." at bounding box center [430, 238] width 1 height 6
radio input "true"
click at [476, 381] on button "Next" at bounding box center [430, 376] width 169 height 42
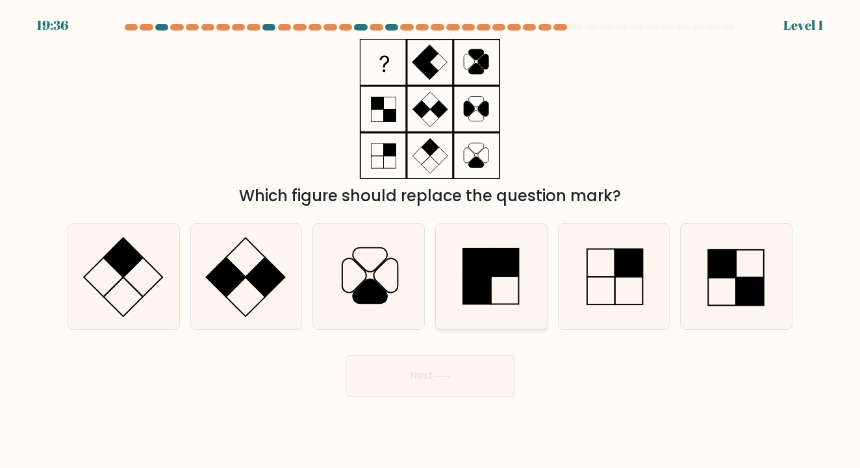
click at [481, 281] on rect at bounding box center [477, 291] width 28 height 28
click at [431, 241] on input "d." at bounding box center [430, 238] width 1 height 6
radio input "true"
click at [484, 386] on button "Next" at bounding box center [430, 376] width 169 height 42
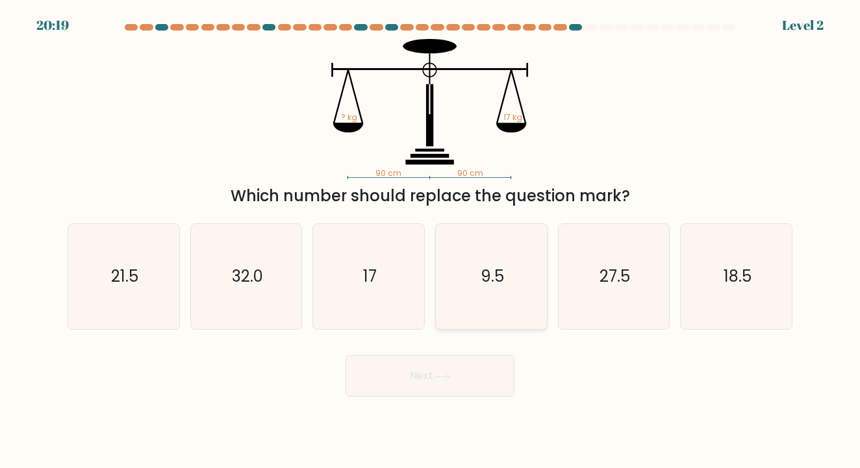
click at [483, 263] on icon "9.5" at bounding box center [491, 276] width 105 height 105
click at [431, 241] on input "d. 9.5" at bounding box center [430, 238] width 1 height 6
radio input "true"
click at [457, 376] on button "Next" at bounding box center [430, 376] width 169 height 42
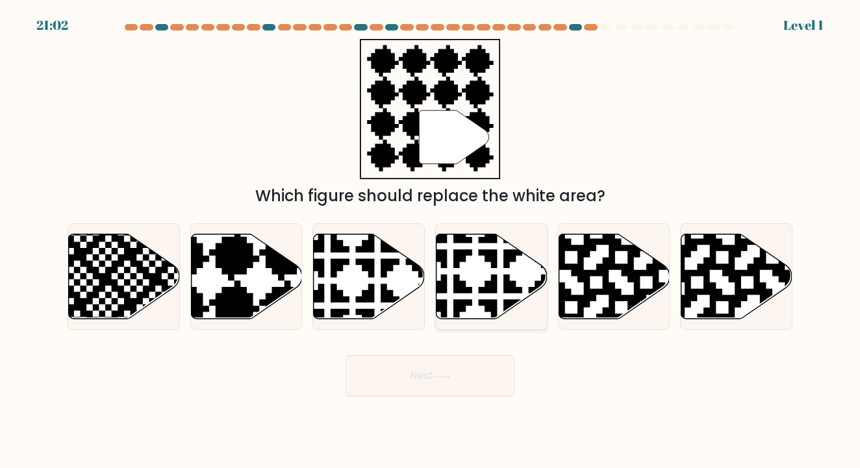
click at [479, 285] on icon at bounding box center [492, 276] width 111 height 85
click at [431, 241] on input "d." at bounding box center [430, 238] width 1 height 6
radio input "true"
click at [473, 379] on button "Next" at bounding box center [430, 376] width 169 height 42
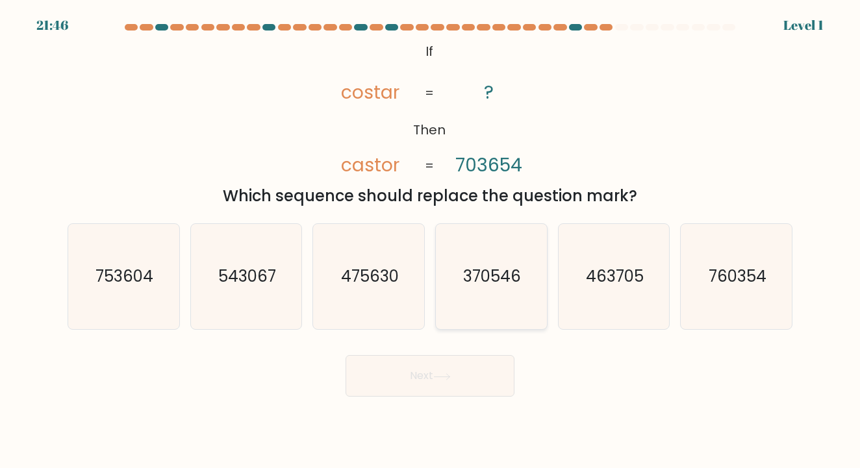
click at [502, 266] on text "370546" at bounding box center [492, 276] width 58 height 21
click at [431, 241] on input "d. 370546" at bounding box center [430, 238] width 1 height 6
radio input "true"
click at [467, 366] on button "Next" at bounding box center [430, 376] width 169 height 42
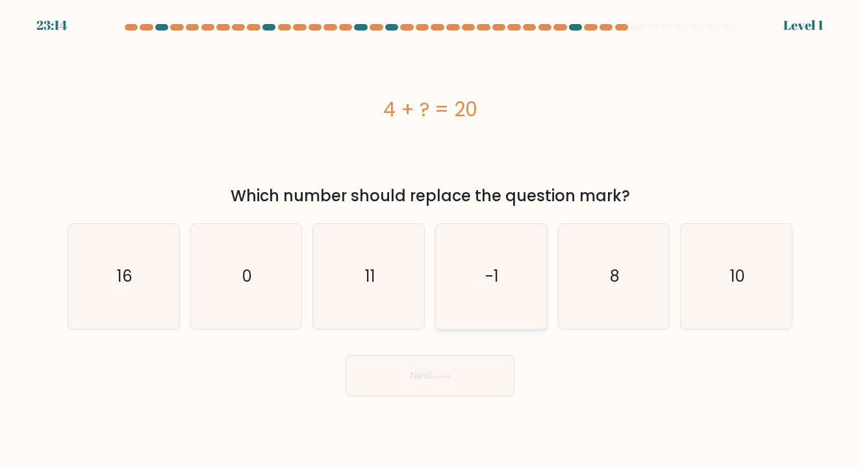
click at [492, 272] on text "-1" at bounding box center [492, 276] width 14 height 21
click at [431, 241] on input "d. -1" at bounding box center [430, 238] width 1 height 6
radio input "true"
click at [474, 388] on button "Next" at bounding box center [430, 376] width 169 height 42
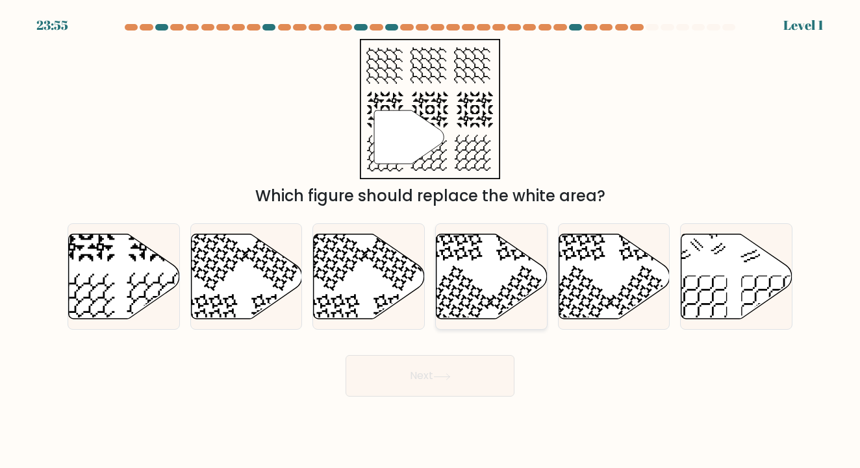
click at [492, 274] on icon at bounding box center [492, 276] width 111 height 85
click at [431, 241] on input "d." at bounding box center [430, 238] width 1 height 6
radio input "true"
click at [462, 382] on button "Next" at bounding box center [430, 376] width 169 height 42
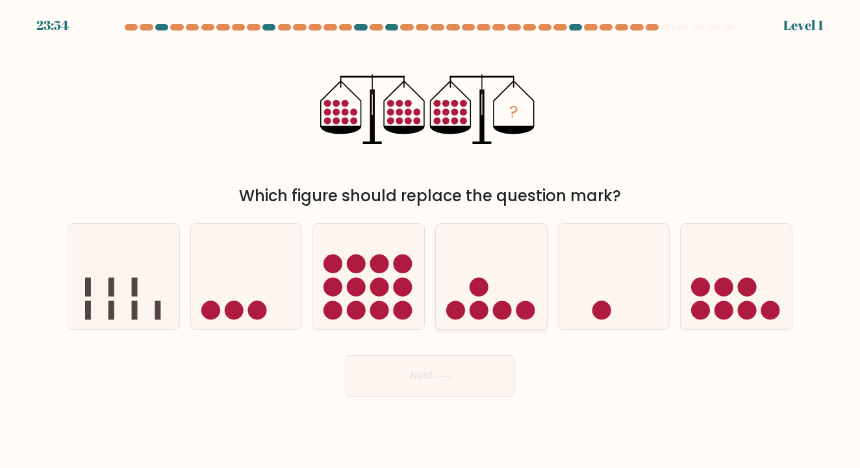
click at [478, 295] on circle at bounding box center [479, 287] width 19 height 19
click at [431, 241] on input "d." at bounding box center [430, 238] width 1 height 6
radio input "true"
click at [468, 373] on button "Next" at bounding box center [430, 376] width 169 height 42
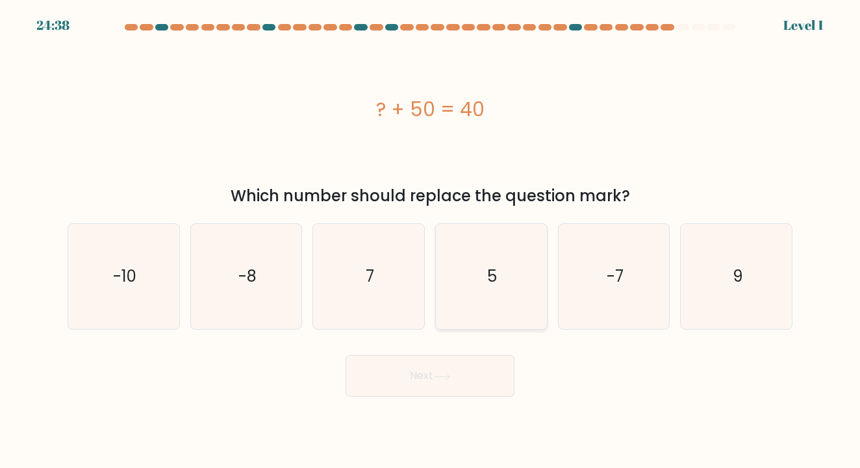
click at [490, 289] on icon "5" at bounding box center [491, 276] width 105 height 105
click at [431, 241] on input "d. 5" at bounding box center [430, 238] width 1 height 6
radio input "true"
click at [459, 383] on button "Next" at bounding box center [430, 376] width 169 height 42
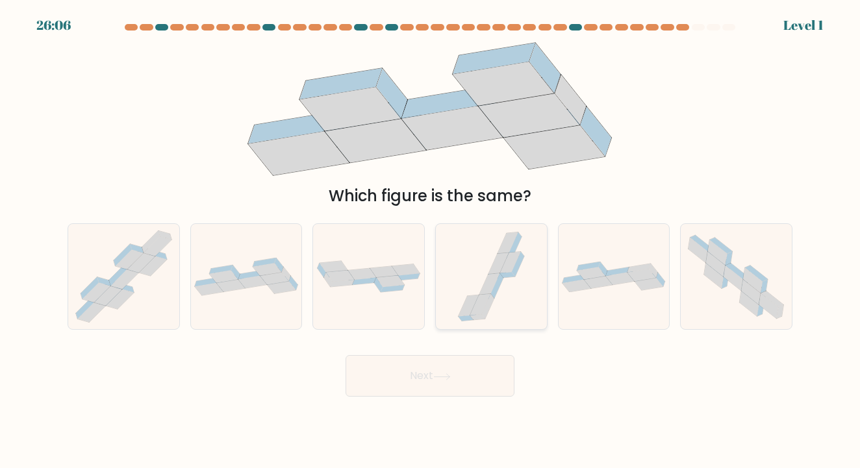
click at [480, 279] on icon at bounding box center [491, 276] width 79 height 105
click at [431, 241] on input "d." at bounding box center [430, 238] width 1 height 6
radio input "true"
click at [470, 376] on button "Next" at bounding box center [430, 376] width 169 height 42
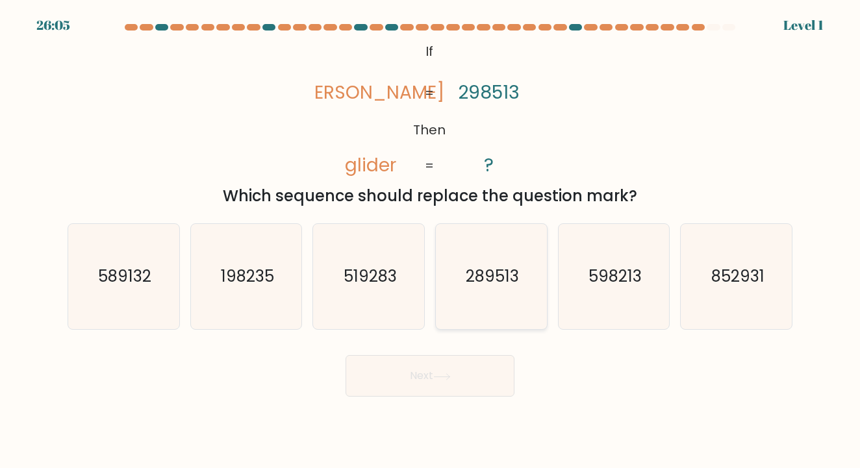
click at [472, 286] on text "289513" at bounding box center [492, 276] width 53 height 21
click at [431, 241] on input "d. 289513" at bounding box center [430, 238] width 1 height 6
radio input "true"
click at [603, 371] on div "Next" at bounding box center [430, 371] width 741 height 51
click at [586, 150] on div "@import url('https://fonts.googleapis.com/css?family=Abril+Fatface:400,100,100i…" at bounding box center [430, 123] width 741 height 169
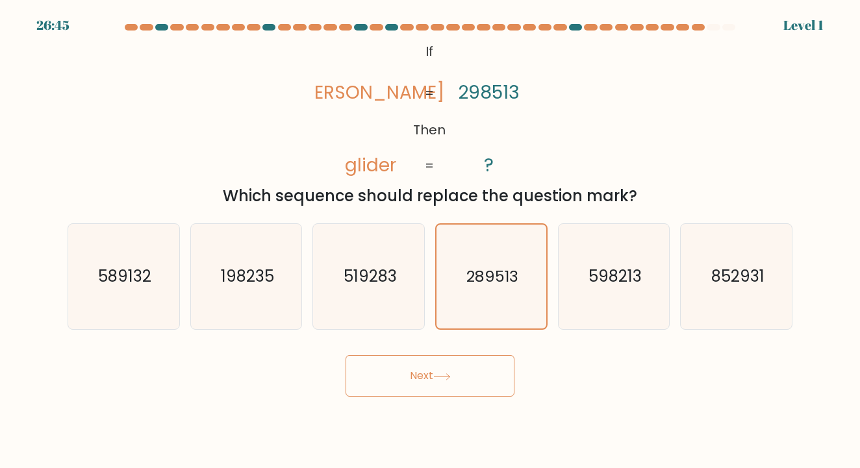
click at [363, 111] on icon "@import url('https://fonts.googleapis.com/css?family=Abril+Fatface:400,100,100i…" at bounding box center [430, 109] width 228 height 140
click at [362, 97] on icon "@import url('https://fonts.googleapis.com/css?family=Abril+Fatface:400,100,100i…" at bounding box center [430, 109] width 228 height 140
drag, startPoint x: 362, startPoint y: 96, endPoint x: 539, endPoint y: 109, distance: 177.2
click at [539, 109] on icon "@import url('https://fonts.googleapis.com/css?family=Abril+Fatface:400,100,100i…" at bounding box center [430, 109] width 228 height 140
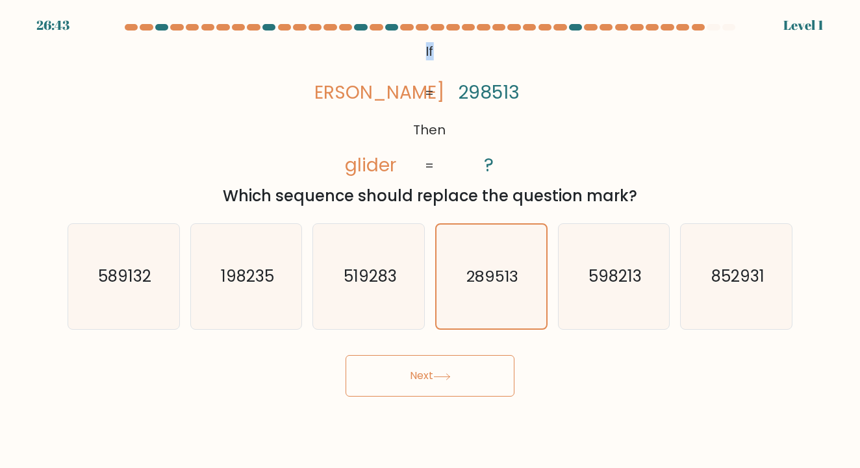
click at [559, 121] on div "@import url('https://fonts.googleapis.com/css?family=Abril+Fatface:400,100,100i…" at bounding box center [430, 123] width 741 height 169
click at [99, 272] on text "589132" at bounding box center [124, 276] width 53 height 21
click at [430, 241] on input "a. 589132" at bounding box center [430, 238] width 1 height 6
radio input "true"
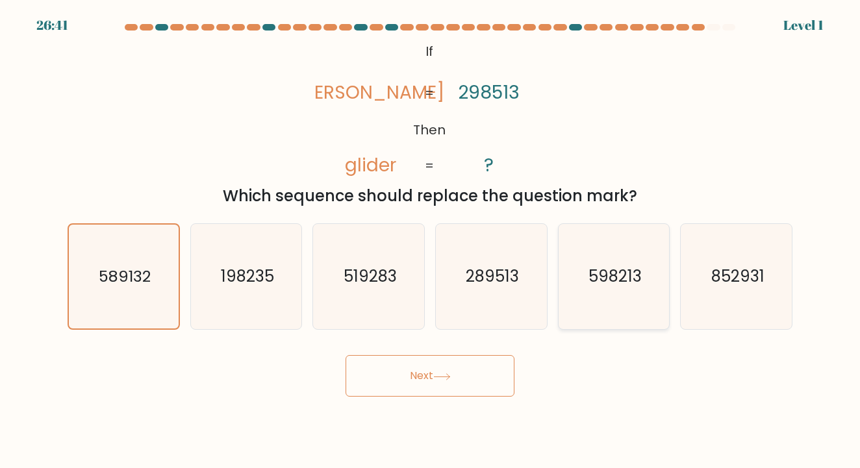
click at [586, 286] on icon "598213" at bounding box center [613, 276] width 105 height 105
click at [431, 241] on input "e. 598213" at bounding box center [430, 238] width 1 height 6
radio input "true"
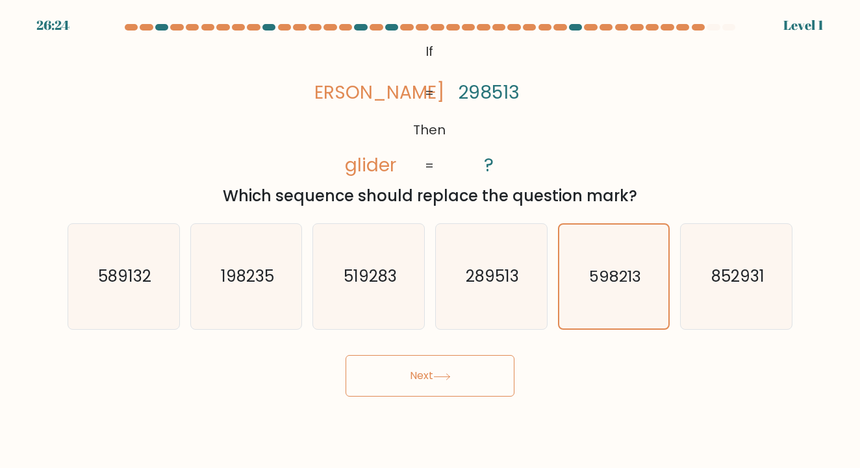
click at [476, 376] on button "Next" at bounding box center [430, 376] width 169 height 42
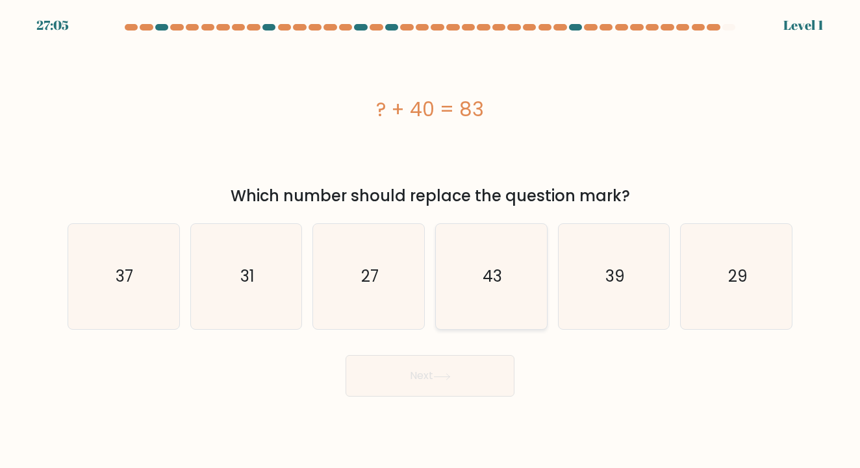
click at [523, 282] on icon "43" at bounding box center [491, 276] width 105 height 105
click at [431, 241] on input "d. 43" at bounding box center [430, 238] width 1 height 6
radio input "true"
click at [446, 400] on body "27:05 Level 1" at bounding box center [430, 234] width 860 height 468
click at [444, 383] on button "Next" at bounding box center [430, 376] width 169 height 42
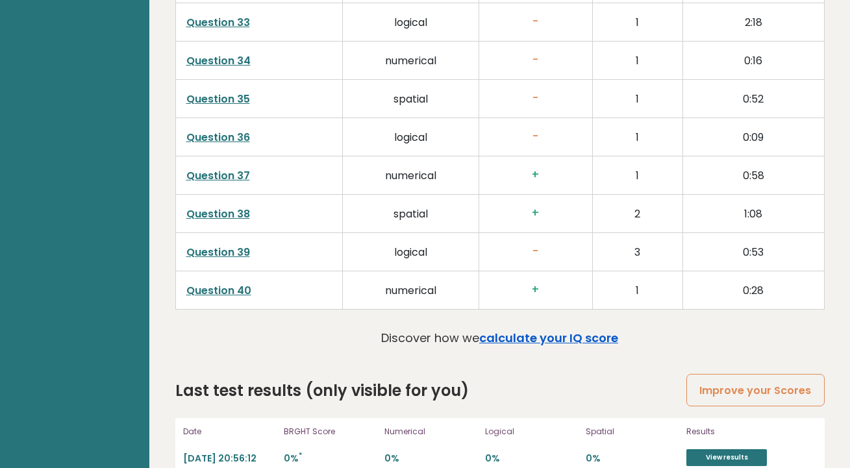
scroll to position [3390, 0]
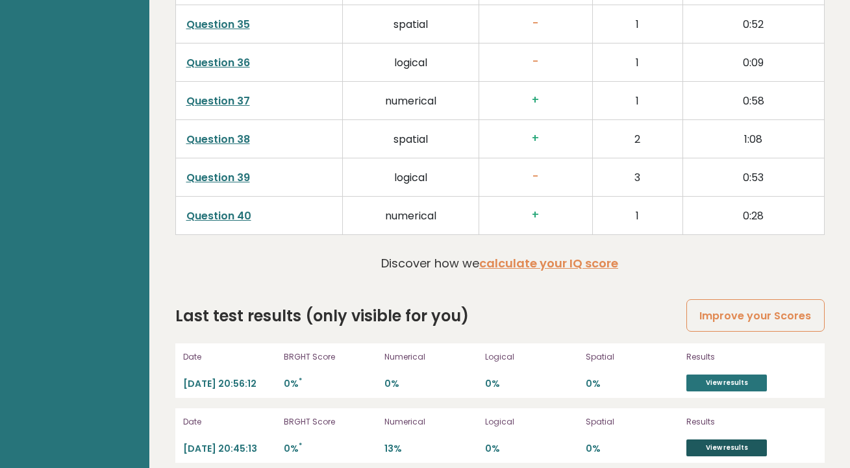
click at [718, 440] on link "View results" at bounding box center [727, 448] width 81 height 17
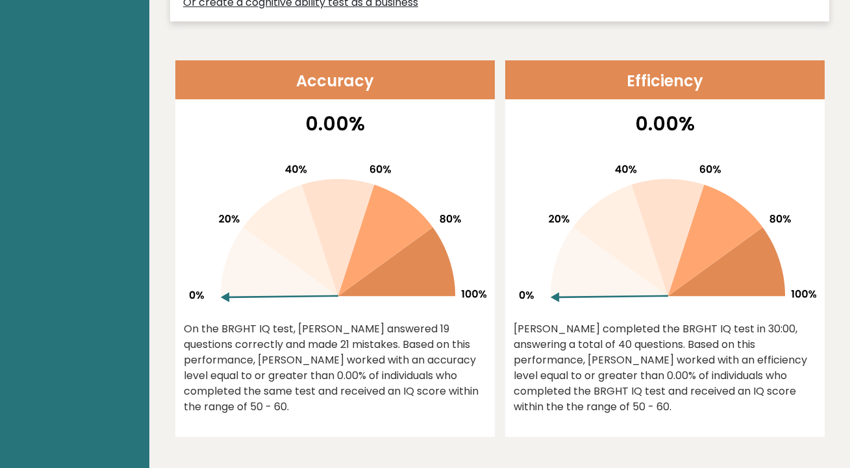
scroll to position [528, 0]
